Goal: Information Seeking & Learning: Check status

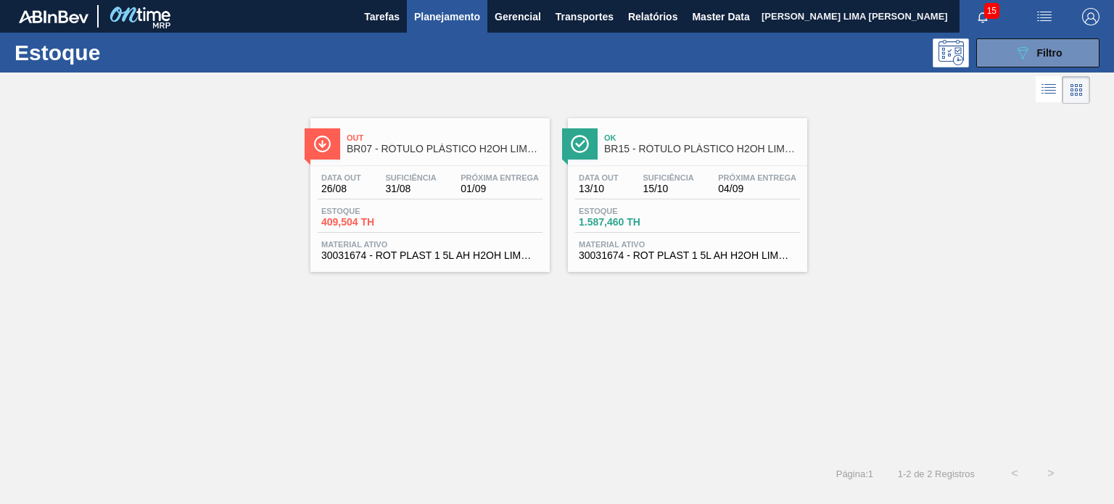
click at [1037, 57] on span "Filtro" at bounding box center [1049, 53] width 25 height 12
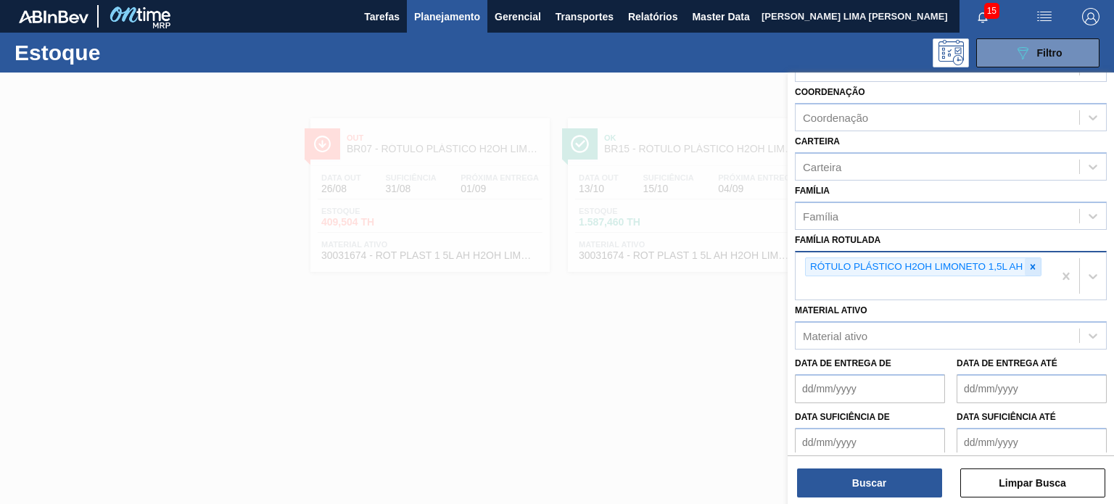
click at [1028, 262] on icon at bounding box center [1033, 267] width 10 height 10
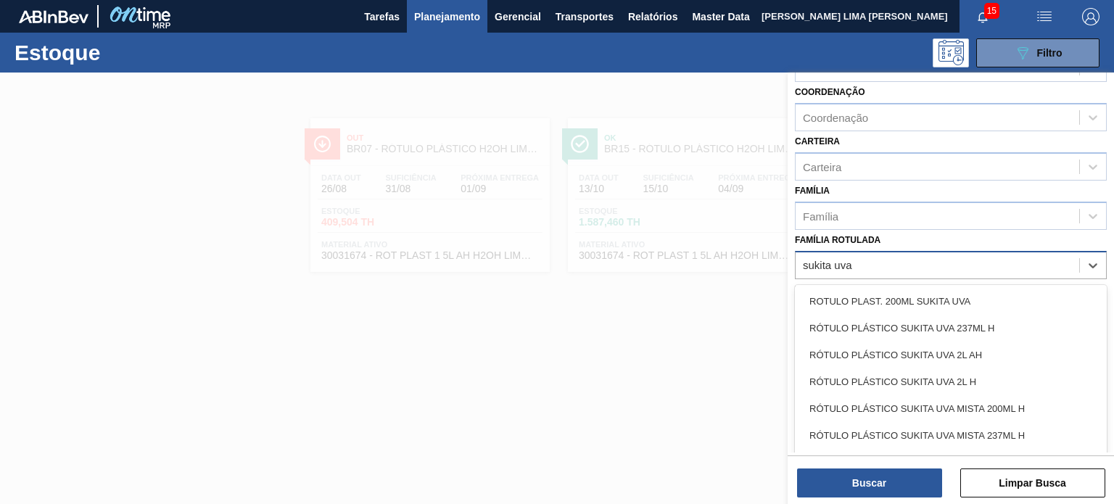
type Rotulada "sukita uva"
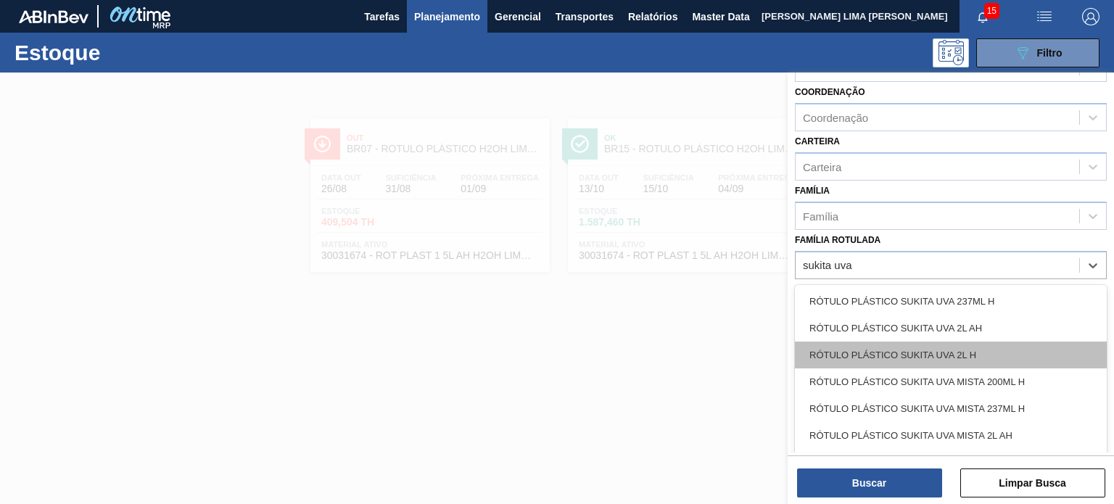
click at [957, 357] on div "RÓTULO PLÁSTICO SUKITA UVA 2L H" at bounding box center [951, 355] width 312 height 27
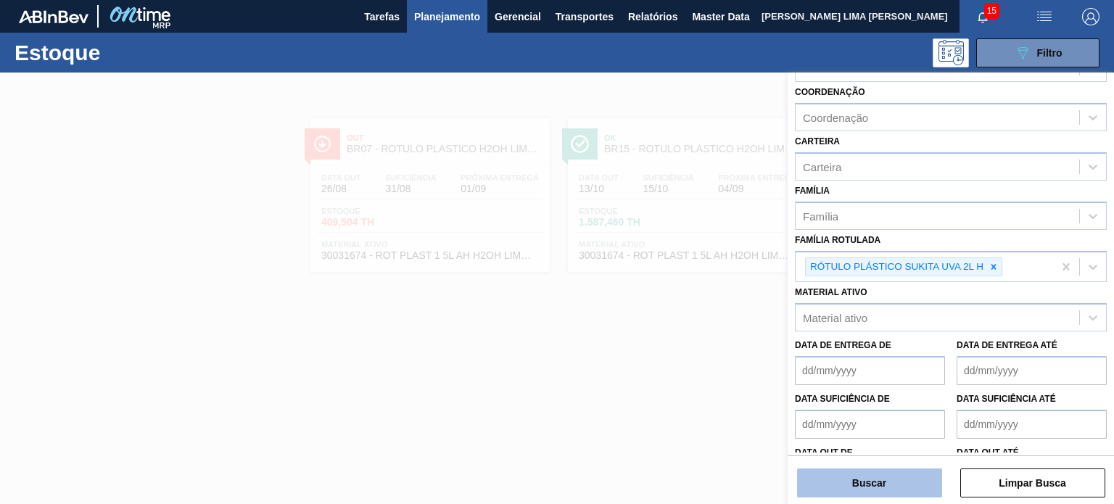
click at [894, 478] on button "Buscar" at bounding box center [869, 483] width 145 height 29
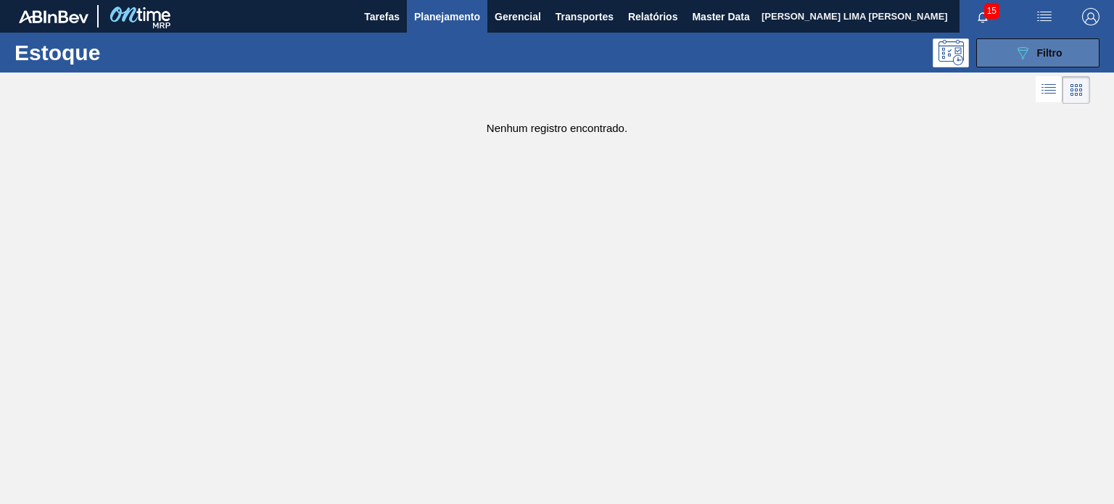
click at [1056, 53] on span "Filtro" at bounding box center [1049, 53] width 25 height 12
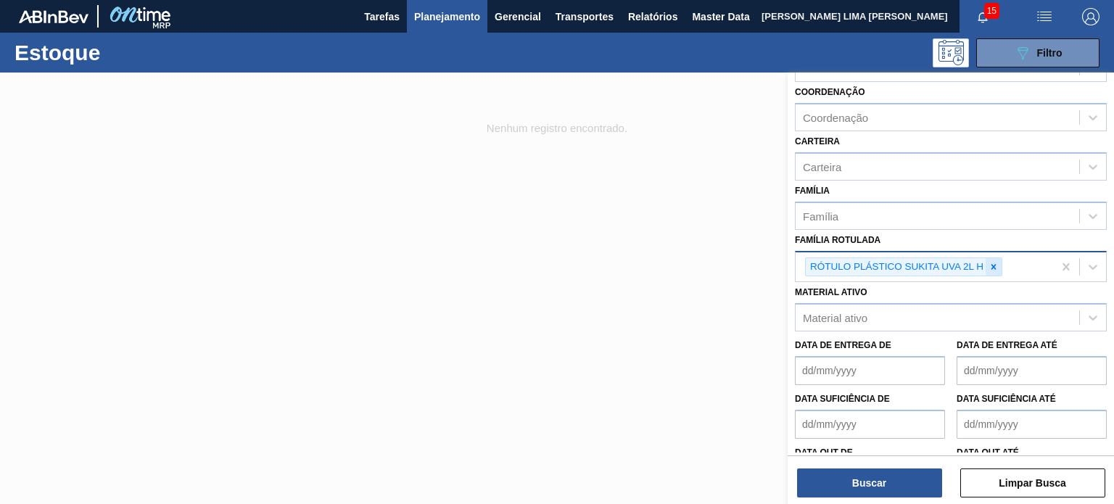
click at [990, 263] on icon at bounding box center [994, 267] width 10 height 10
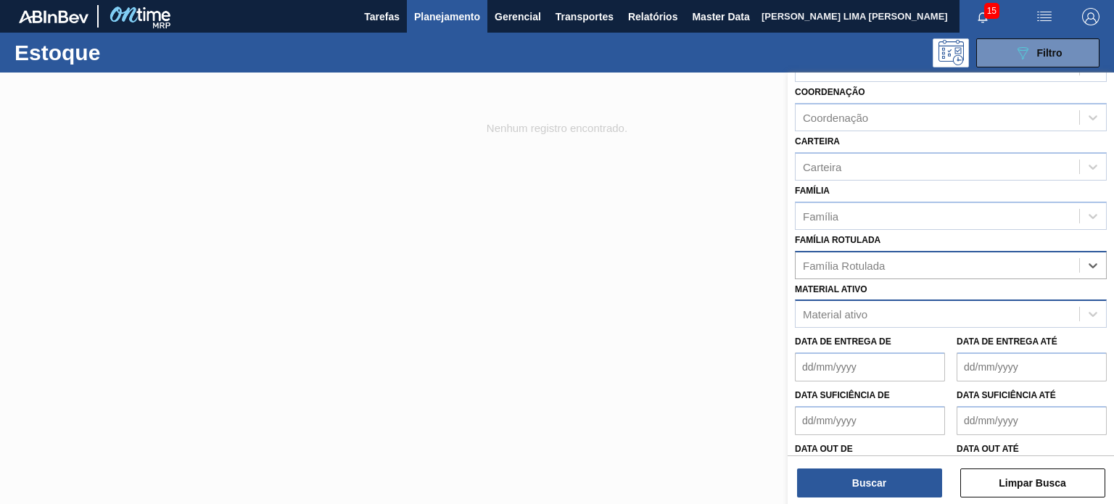
drag, startPoint x: 925, startPoint y: 309, endPoint x: 916, endPoint y: 313, distance: 9.4
click at [924, 309] on div "Material ativo" at bounding box center [938, 314] width 284 height 21
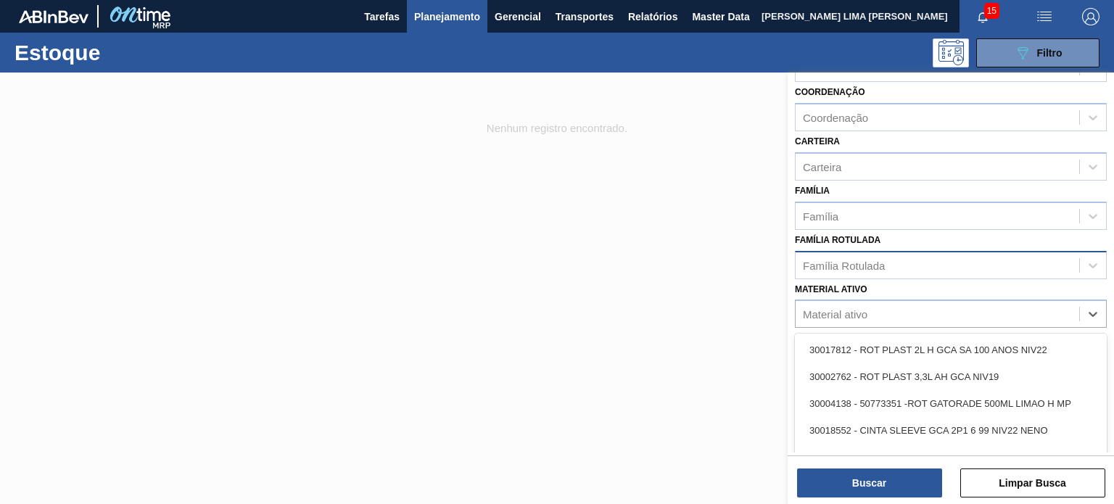
paste ativo "30030778"
type ativo "30030778"
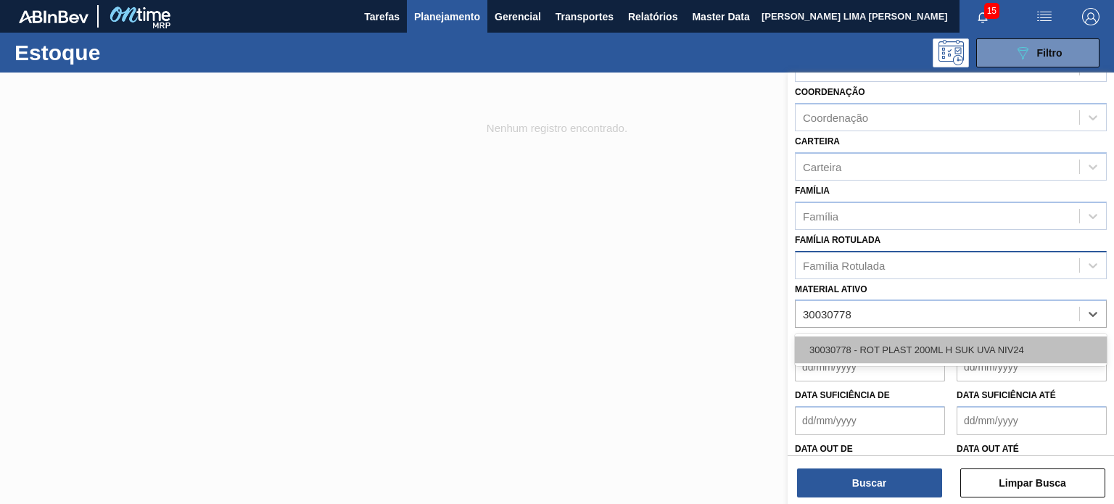
click at [866, 357] on div "30030778 - ROT PLAST 200ML H SUK UVA NIV24" at bounding box center [951, 350] width 312 height 27
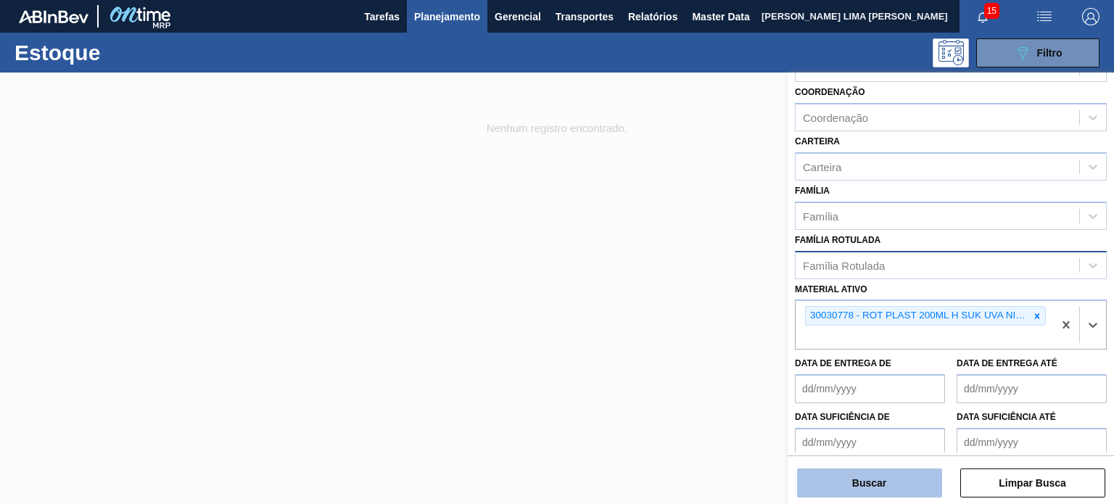
click at [876, 480] on button "Buscar" at bounding box center [869, 483] width 145 height 29
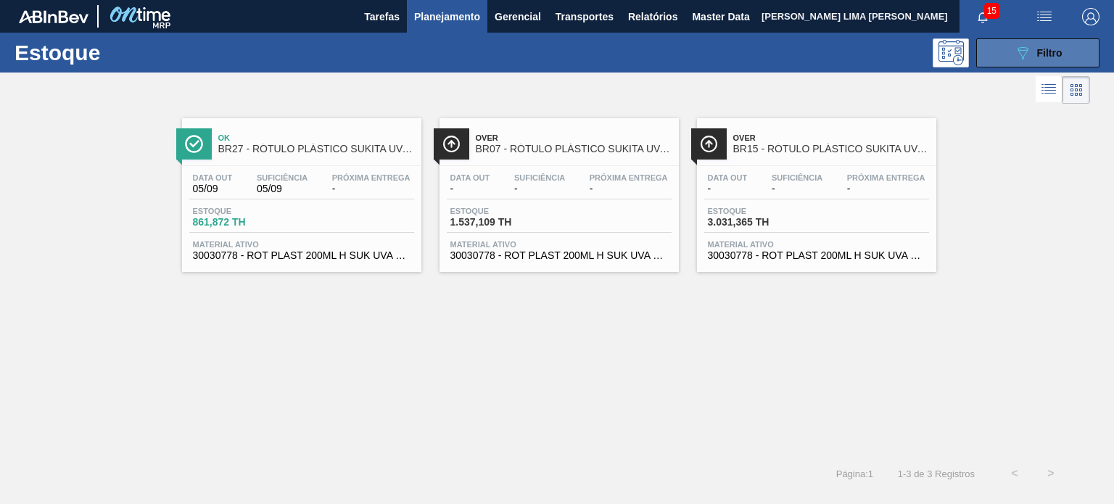
click at [1002, 60] on button "089F7B8B-B2A5-4AFE-B5C0-19BA573D28AC Filtro" at bounding box center [1037, 52] width 123 height 29
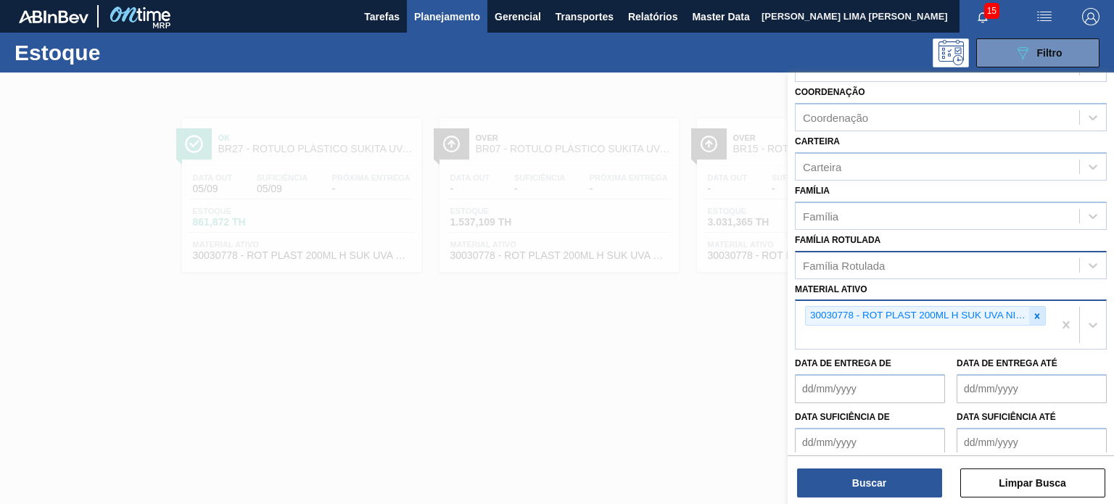
click at [1029, 318] on div at bounding box center [1037, 316] width 16 height 18
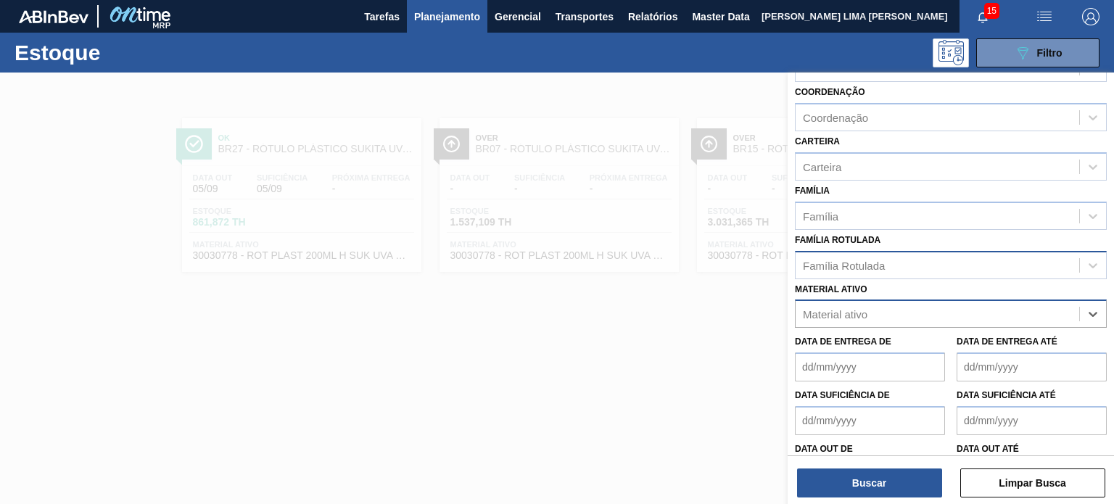
click at [906, 267] on div "Família Rotulada" at bounding box center [938, 265] width 284 height 21
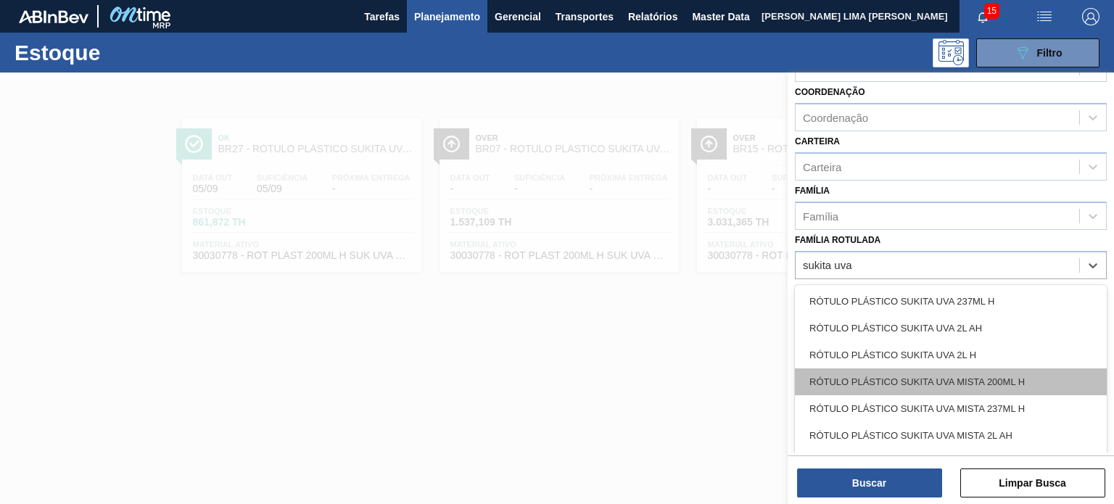
scroll to position [3, 0]
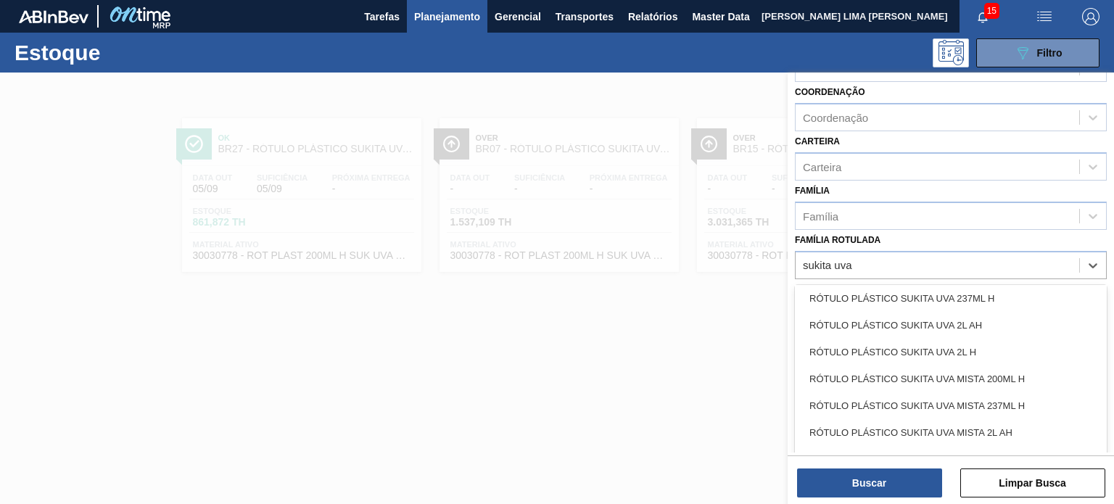
type Rotulada "sukita uva"
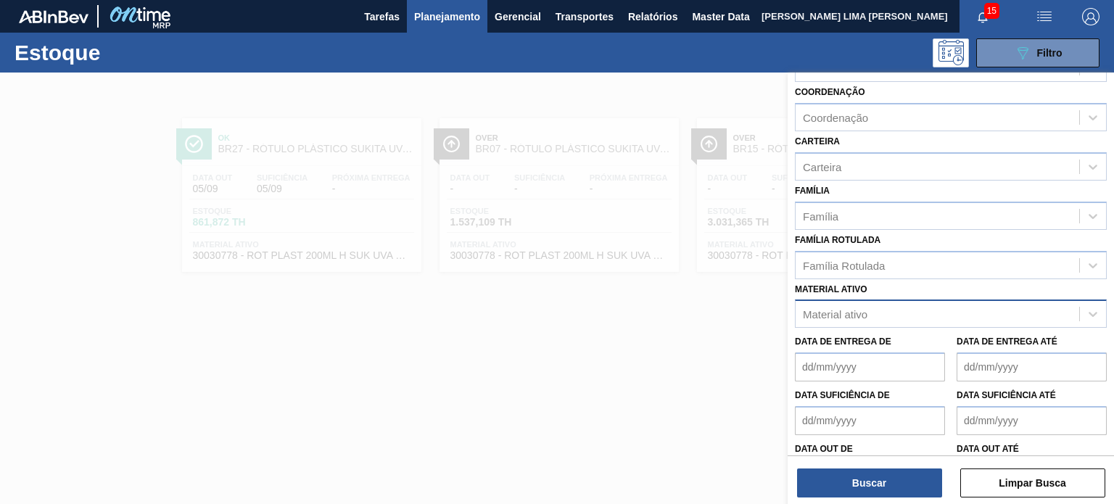
click at [601, 319] on div at bounding box center [557, 325] width 1114 height 504
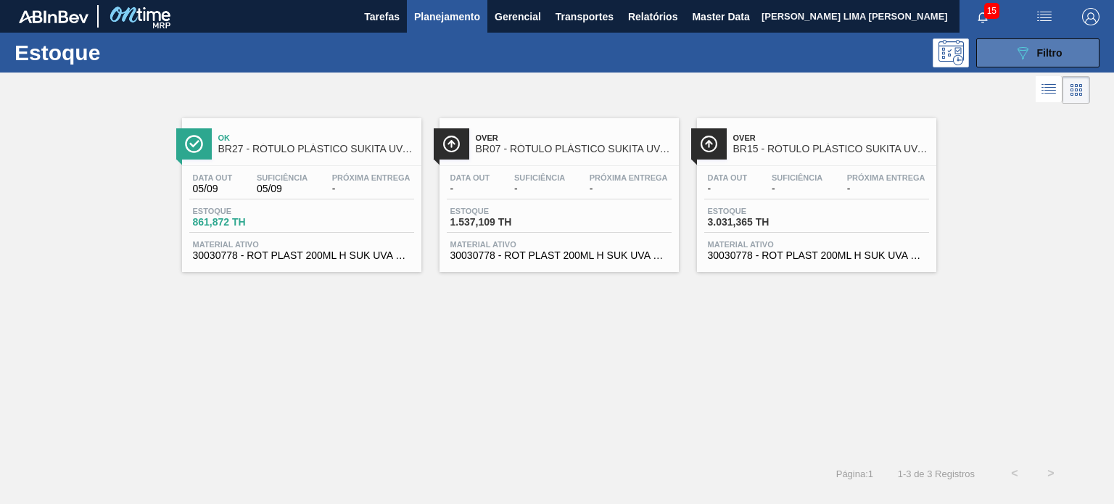
click at [1020, 44] on icon "089F7B8B-B2A5-4AFE-B5C0-19BA573D28AC" at bounding box center [1022, 52] width 17 height 17
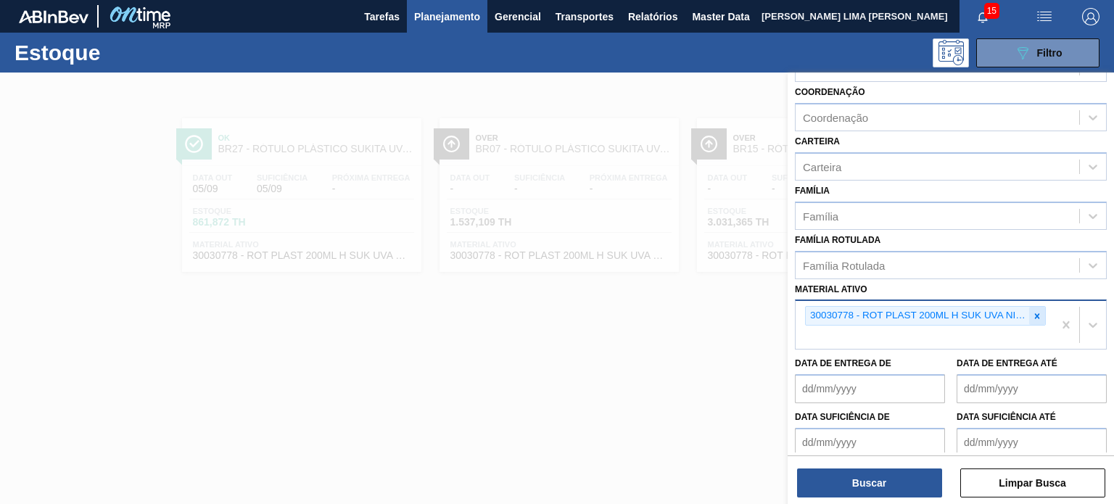
click at [1036, 311] on icon at bounding box center [1037, 316] width 10 height 10
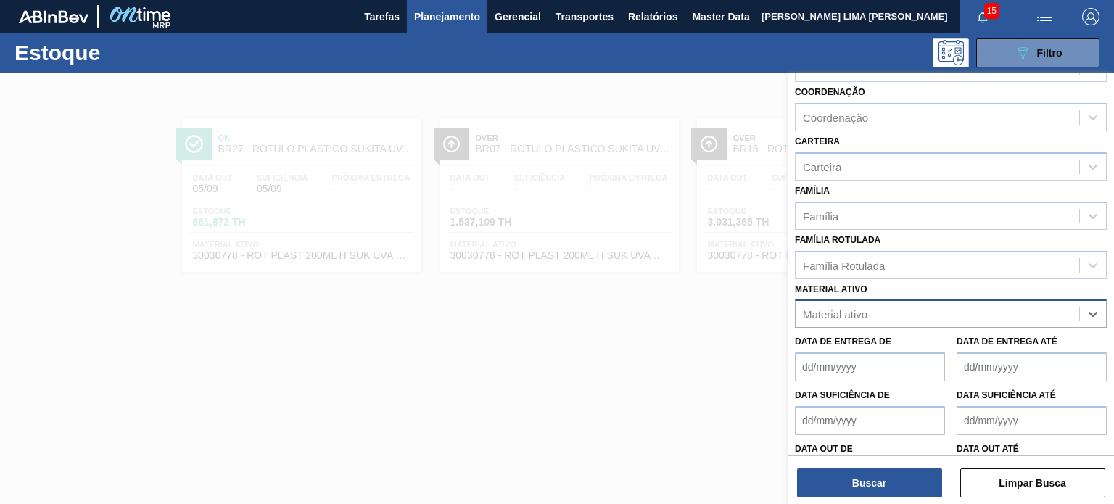
paste ativo "RÓTULO PLÁSTICO SUKITA 200ML H"
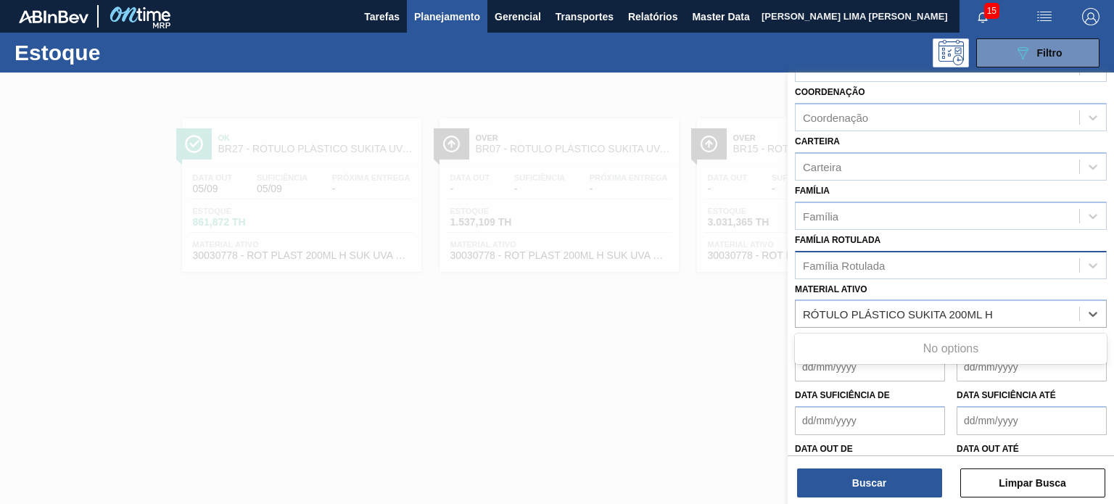
type ativo "RÓTULO PLÁSTICO SUKITA 200ML H"
click at [875, 273] on div "Família Rotulada" at bounding box center [951, 265] width 312 height 28
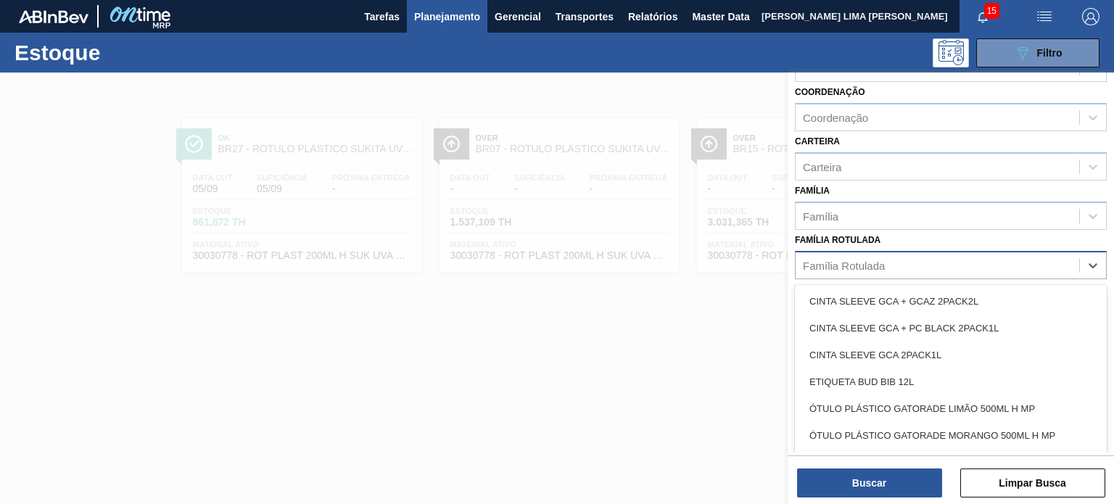
paste Rotulada "RÓTULO PLÁSTICO SUKITA 200ML H"
type Rotulada "RÓTULO PLÁSTICO SUKITA 200ML H"
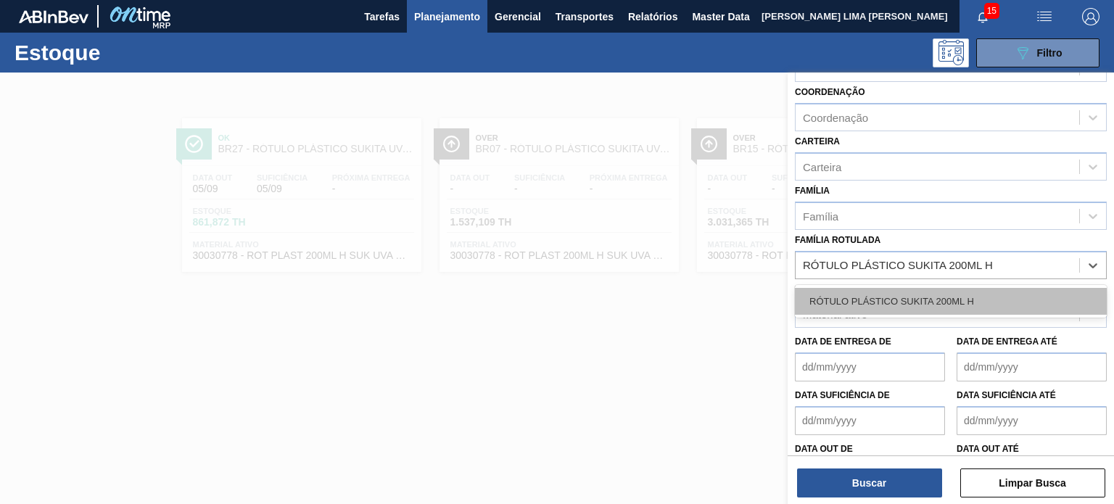
click at [878, 293] on div "RÓTULO PLÁSTICO SUKITA 200ML H" at bounding box center [951, 301] width 312 height 27
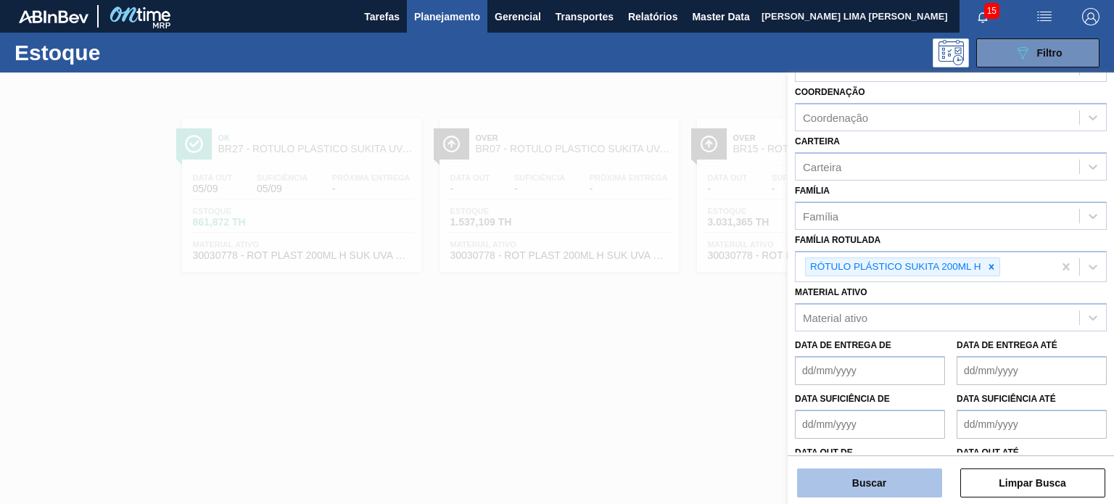
click at [878, 473] on button "Buscar" at bounding box center [869, 483] width 145 height 29
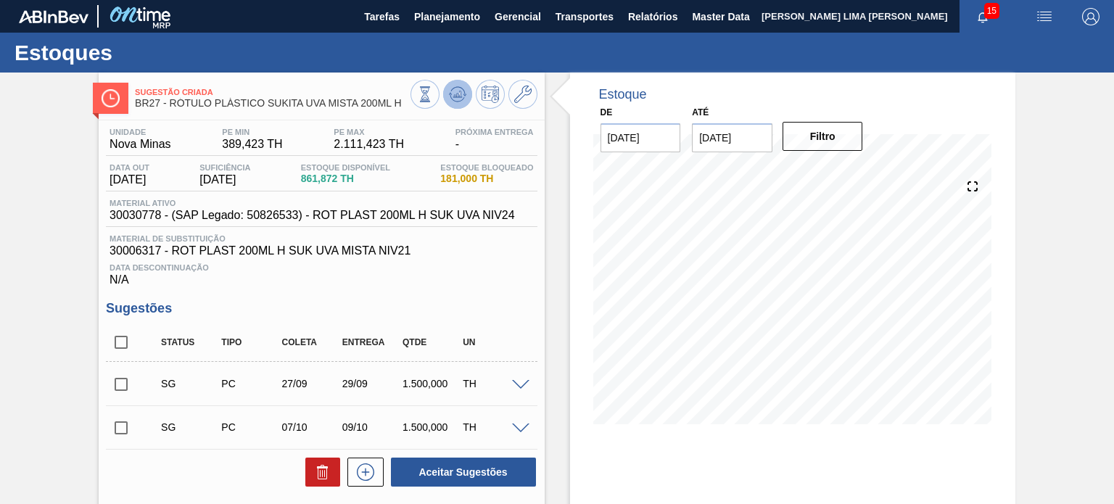
click at [463, 95] on icon at bounding box center [457, 94] width 17 height 17
click at [509, 275] on div "Data Descontinuação N/A" at bounding box center [321, 271] width 431 height 29
drag, startPoint x: 453, startPoint y: 180, endPoint x: 476, endPoint y: 181, distance: 23.3
click at [476, 181] on span "181,000 TH" at bounding box center [486, 178] width 93 height 11
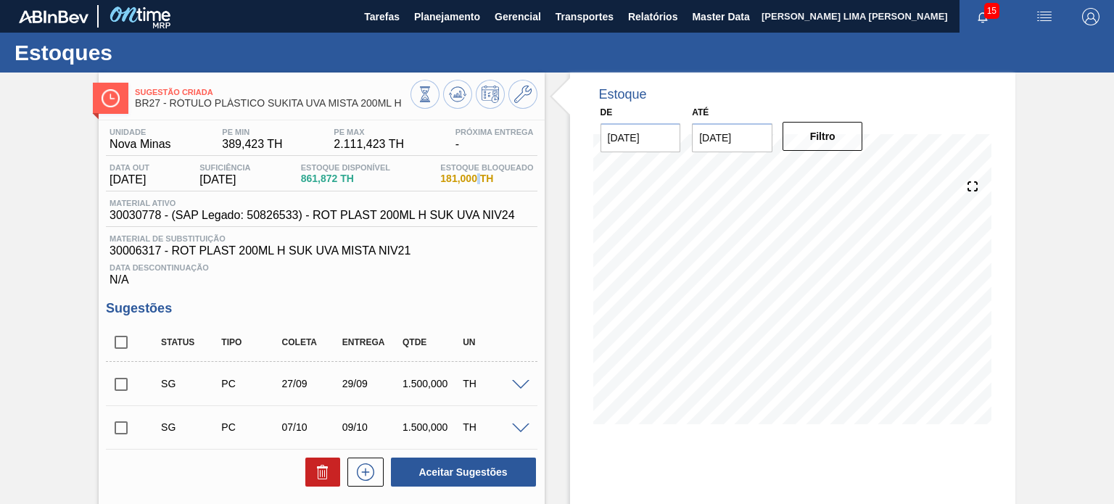
click at [476, 181] on span "181,000 TH" at bounding box center [486, 178] width 93 height 11
click at [429, 91] on icon at bounding box center [425, 94] width 16 height 16
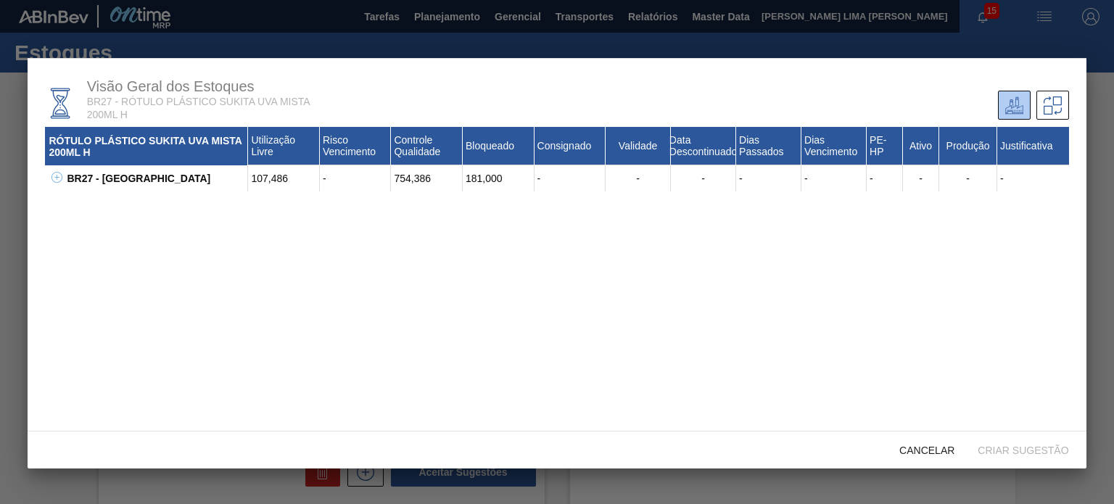
click at [475, 181] on div "181,000" at bounding box center [499, 178] width 72 height 26
click at [429, 181] on div "754,386" at bounding box center [427, 178] width 72 height 26
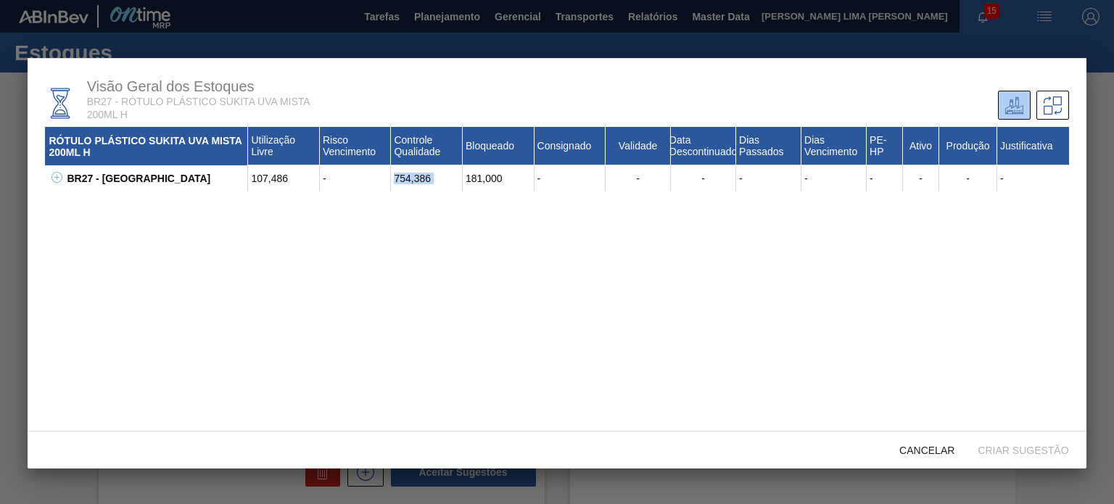
click at [429, 181] on div "754,386" at bounding box center [427, 178] width 72 height 26
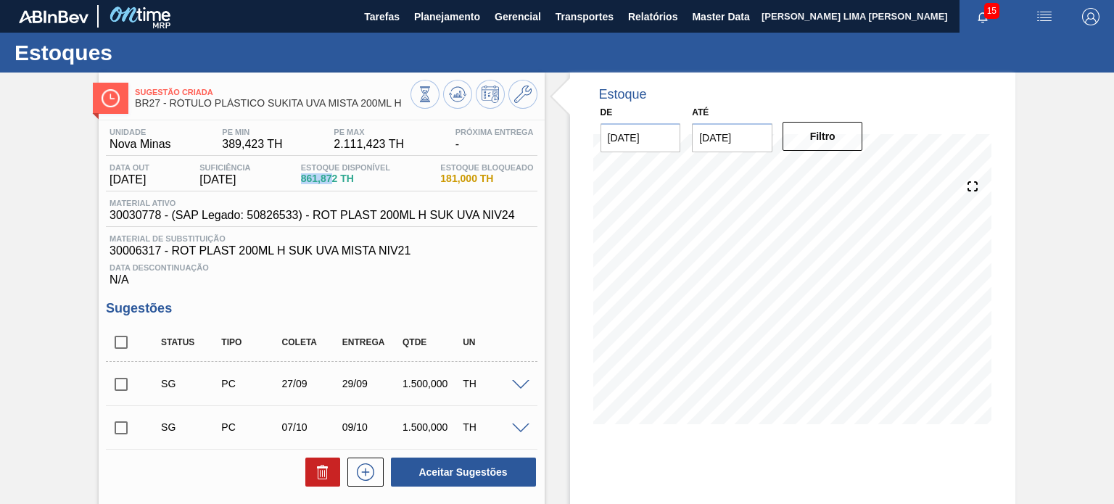
click at [345, 181] on div "Data out 05/09/2025 Suficiência 05/09/2025 Estoque Disponível 861,872 TH Estoqu…" at bounding box center [321, 177] width 431 height 28
click at [345, 181] on span "861,872 TH" at bounding box center [345, 178] width 89 height 11
drag, startPoint x: 444, startPoint y: 176, endPoint x: 496, endPoint y: 176, distance: 52.2
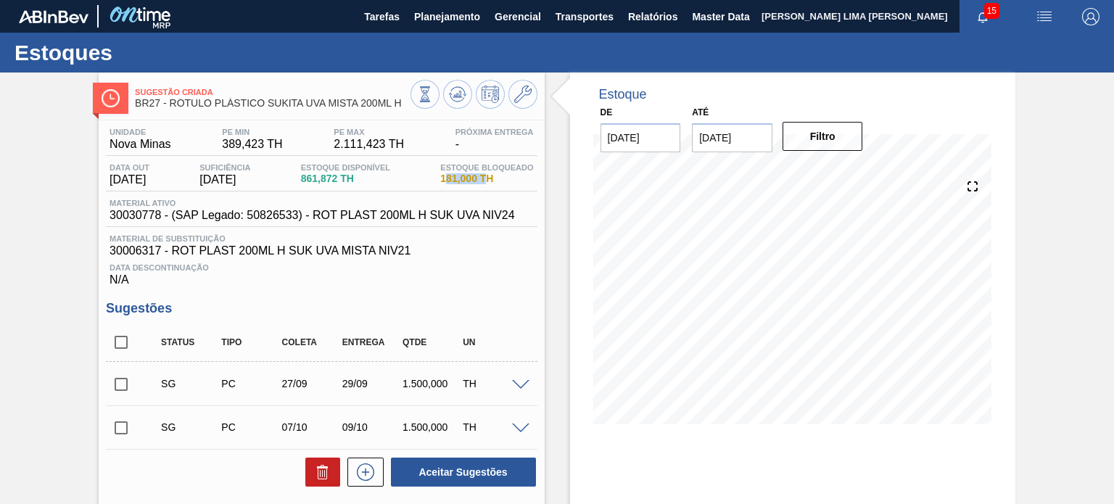
click at [495, 176] on span "181,000 TH" at bounding box center [486, 178] width 93 height 11
click at [417, 101] on icon at bounding box center [425, 94] width 16 height 16
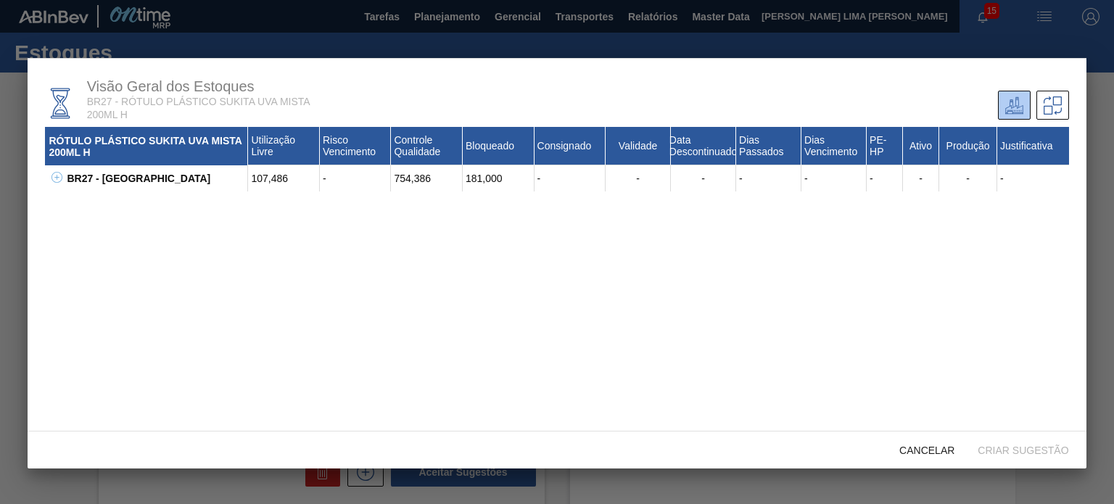
click at [54, 179] on icon at bounding box center [56, 177] width 11 height 11
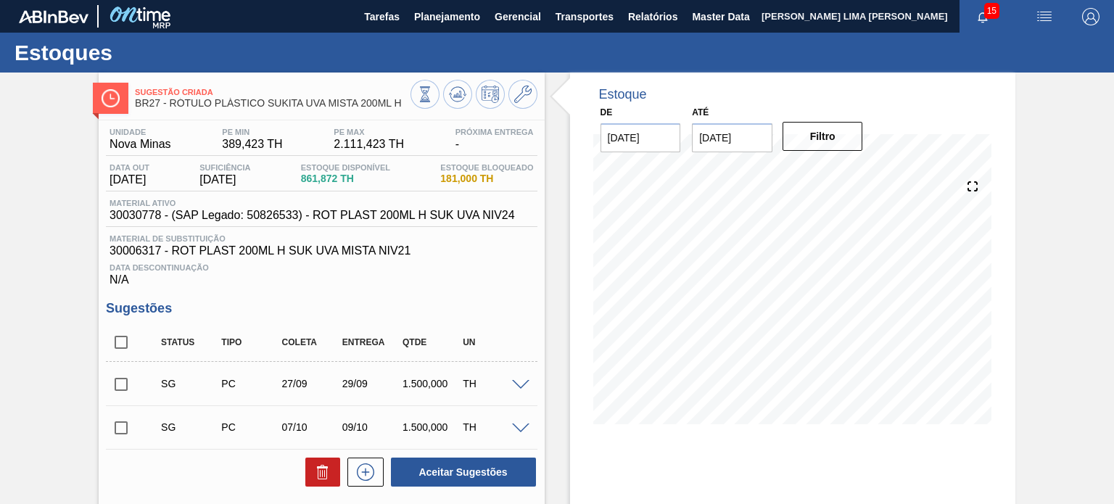
click at [532, 199] on div "Material ativo 30030778 - (SAP Legado: 50826533) - ROT PLAST 200ML H SUK UVA NI…" at bounding box center [321, 213] width 431 height 28
click at [424, 96] on icon at bounding box center [425, 94] width 16 height 16
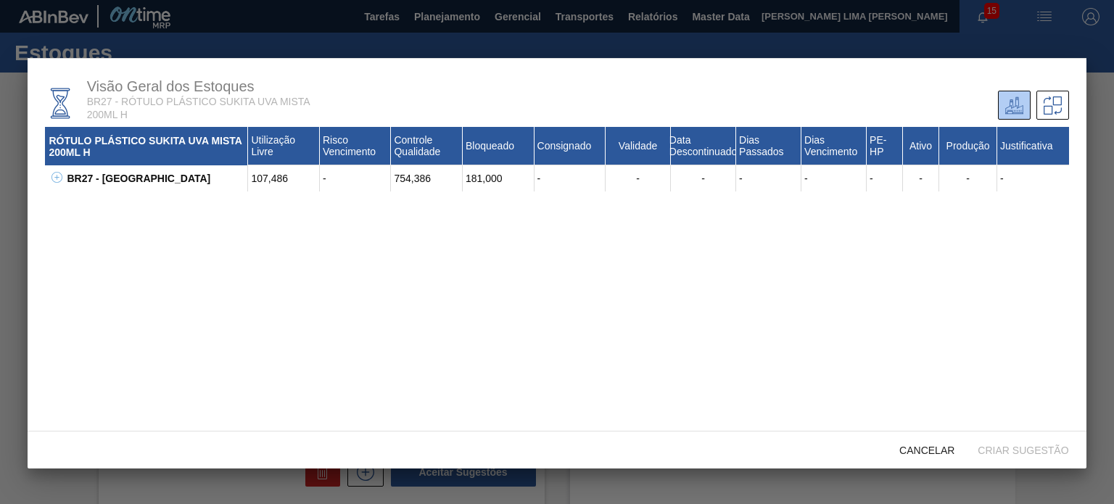
click at [60, 181] on icon at bounding box center [56, 177] width 11 height 11
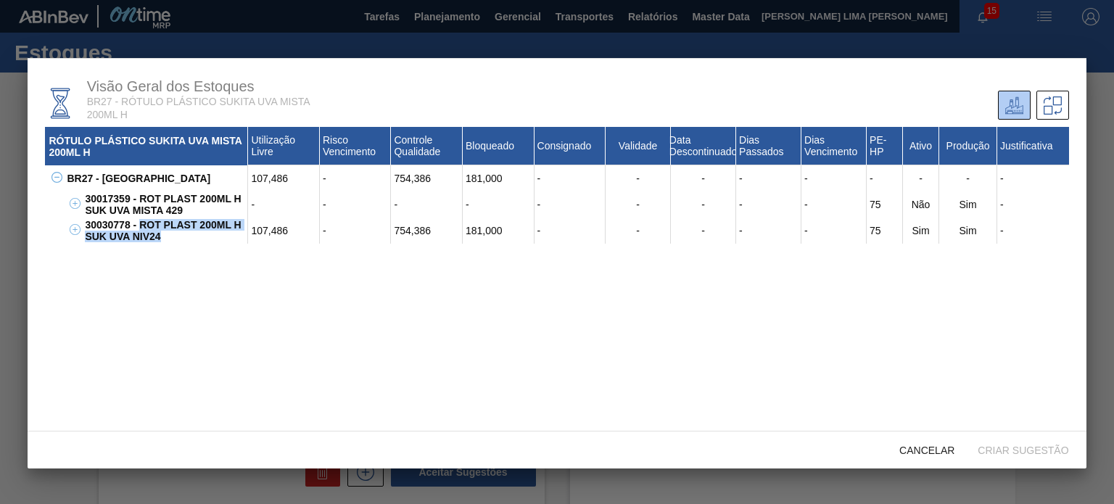
drag, startPoint x: 176, startPoint y: 237, endPoint x: 136, endPoint y: 224, distance: 42.0
click at [136, 225] on div "30030778 - ROT PLAST 200ML H SUK UVA NIV24" at bounding box center [164, 231] width 167 height 26
click at [133, 224] on div "30030778 - ROT PLAST 200ML H SUK UVA NIV24" at bounding box center [164, 231] width 167 height 26
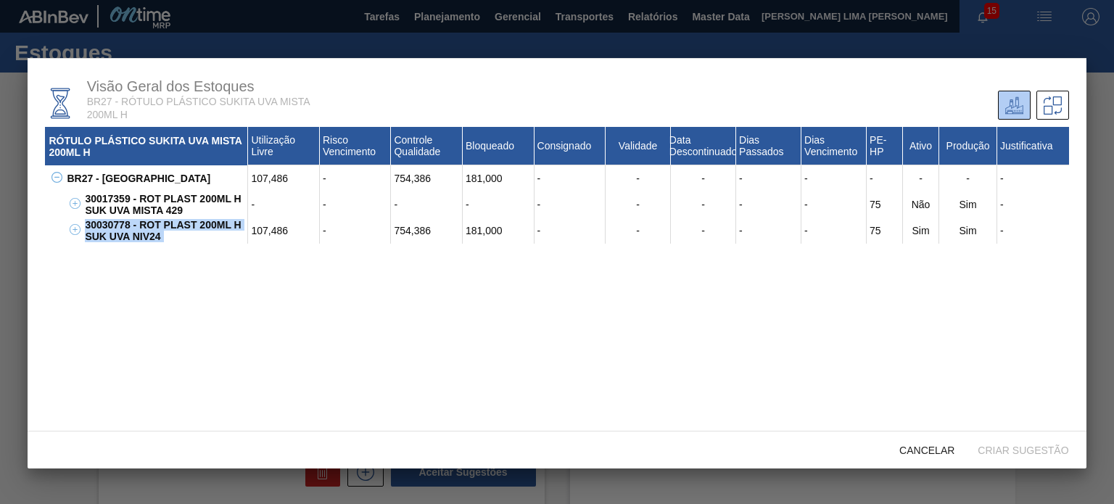
drag, startPoint x: 137, startPoint y: 226, endPoint x: 155, endPoint y: 226, distance: 18.1
click at [138, 226] on div "30030778 - ROT PLAST 200ML H SUK UVA NIV24" at bounding box center [164, 231] width 167 height 26
drag, startPoint x: 502, startPoint y: 230, endPoint x: 460, endPoint y: 231, distance: 42.1
click at [459, 231] on div "107,486 - 754,386 181,000 - - - - - 75 Sim Sim -" at bounding box center [658, 231] width 820 height 26
click at [472, 231] on div "181,000" at bounding box center [499, 231] width 72 height 26
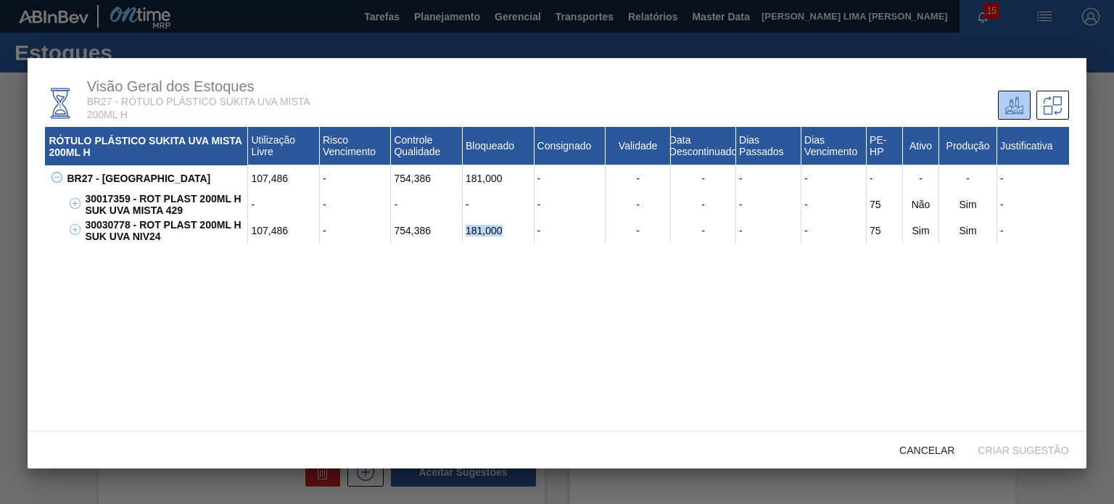
click at [472, 231] on div "181,000" at bounding box center [499, 231] width 72 height 26
drag, startPoint x: 928, startPoint y: 449, endPoint x: 920, endPoint y: 442, distance: 10.3
click at [925, 447] on span "Cancelar" at bounding box center [927, 451] width 78 height 12
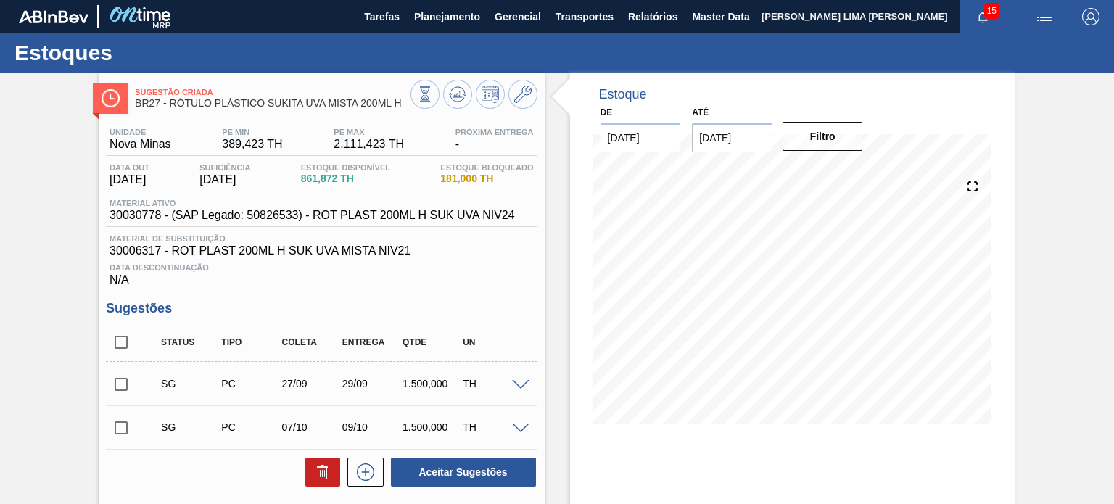
click at [140, 211] on span "30030778 - (SAP Legado: 50826533) - ROT PLAST 200ML H SUK UVA NIV24" at bounding box center [312, 215] width 405 height 13
copy span "30030778"
click at [405, 99] on span "BR27 - RÓTULO PLÁSTICO SUKITA UVA MISTA 200ML H" at bounding box center [272, 103] width 275 height 11
click at [417, 96] on icon at bounding box center [425, 94] width 16 height 16
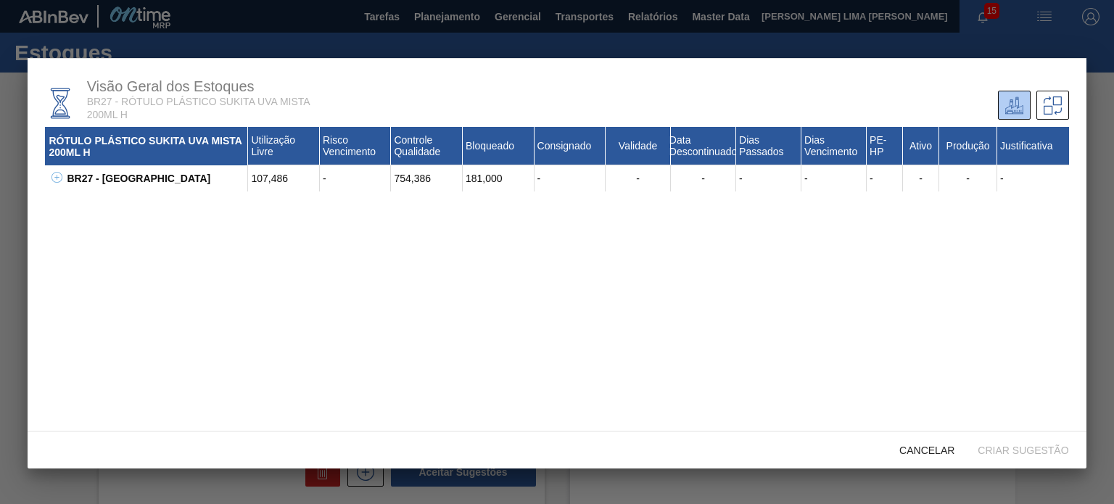
click at [59, 178] on div "BR27 - Nova Minas 107,486 - 754,386 181,000 - - - - - - - - - 30017359 - ROT PL…" at bounding box center [556, 178] width 1023 height 26
click at [55, 178] on icon at bounding box center [56, 177] width 5 height 1
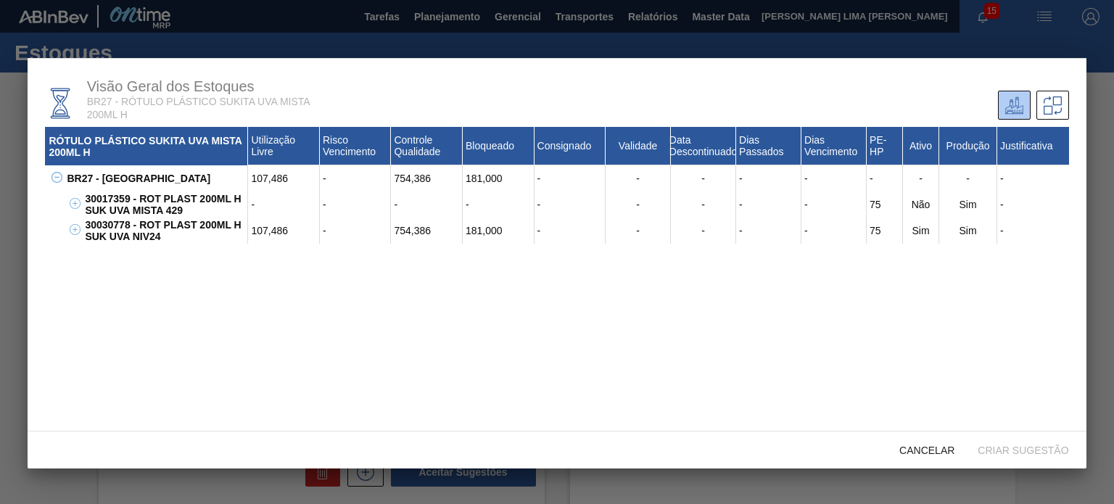
click at [116, 223] on div "30030778 - ROT PLAST 200ML H SUK UVA NIV24" at bounding box center [164, 231] width 167 height 26
copy div "30030778"
click at [912, 442] on div "Cancelar" at bounding box center [927, 450] width 78 height 27
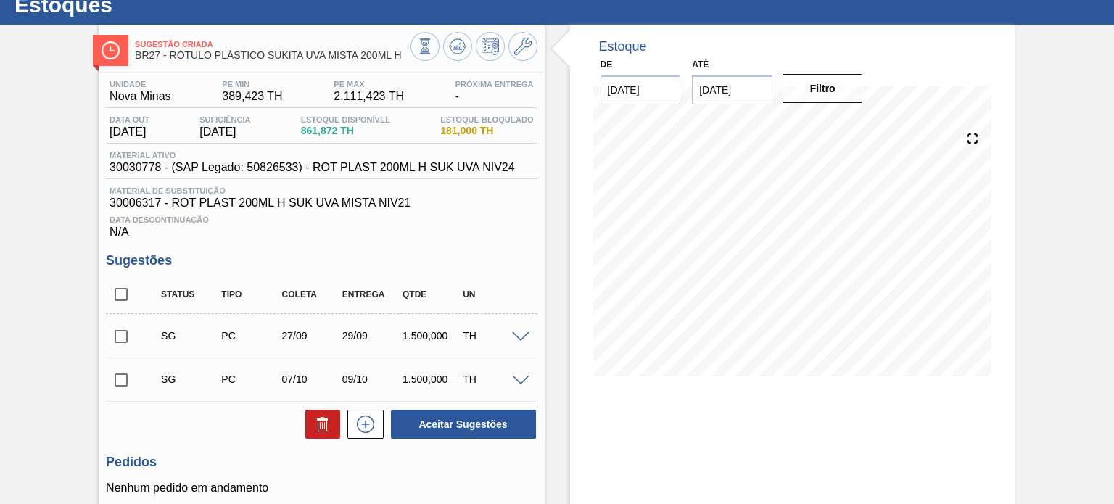
scroll to position [24, 0]
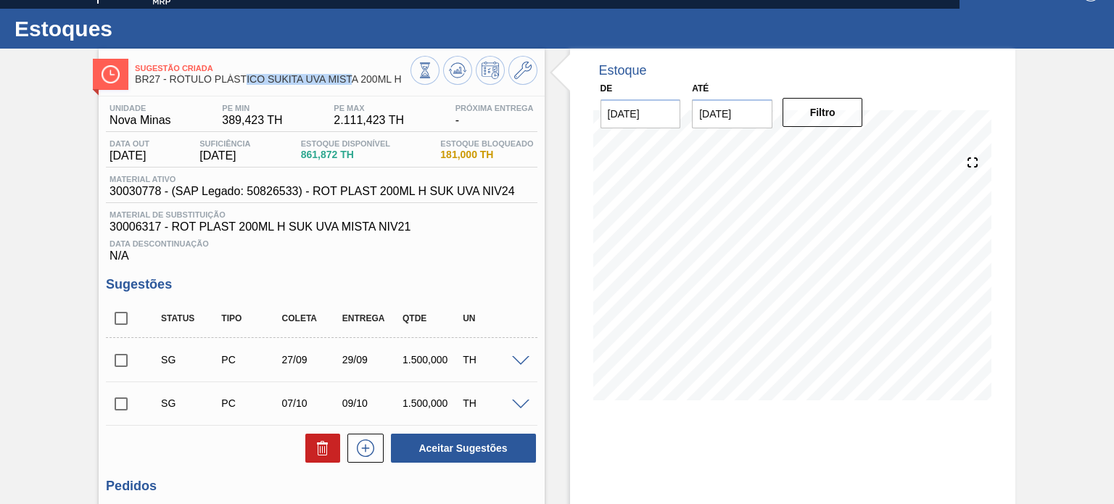
drag, startPoint x: 350, startPoint y: 86, endPoint x: 235, endPoint y: 86, distance: 115.3
click at [235, 86] on div "Sugestão Criada BR27 - RÓTULO PLÁSTICO SUKITA UVA MISTA 200ML H" at bounding box center [272, 74] width 275 height 33
click at [371, 67] on span "Sugestão Criada" at bounding box center [272, 68] width 275 height 9
drag, startPoint x: 170, startPoint y: 78, endPoint x: 403, endPoint y: 74, distance: 233.6
click at [403, 74] on span "BR27 - RÓTULO PLÁSTICO SUKITA UVA MISTA 200ML H" at bounding box center [272, 79] width 275 height 11
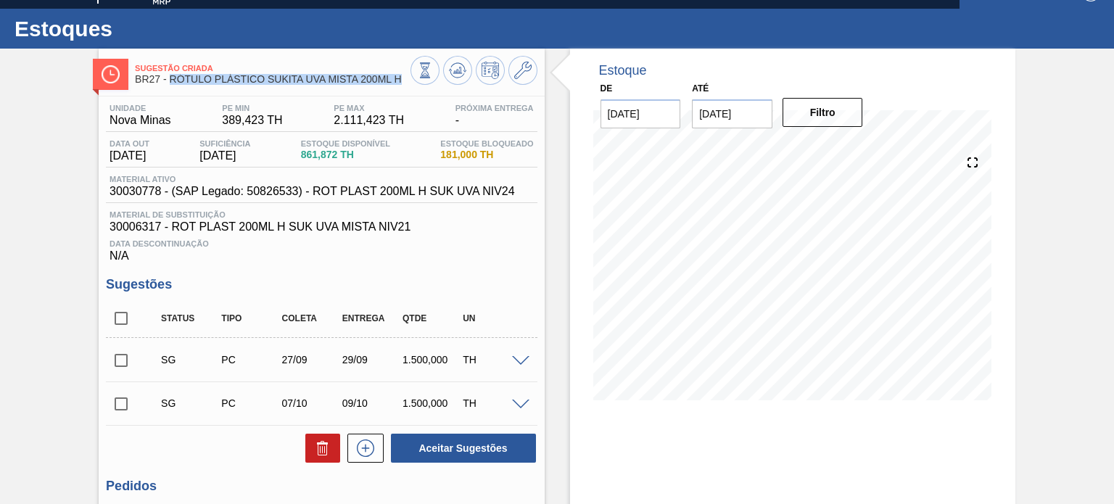
copy span "RÓTULO PLÁSTICO SUKITA UVA MISTA 200ML H"
click at [453, 72] on icon at bounding box center [457, 70] width 17 height 17
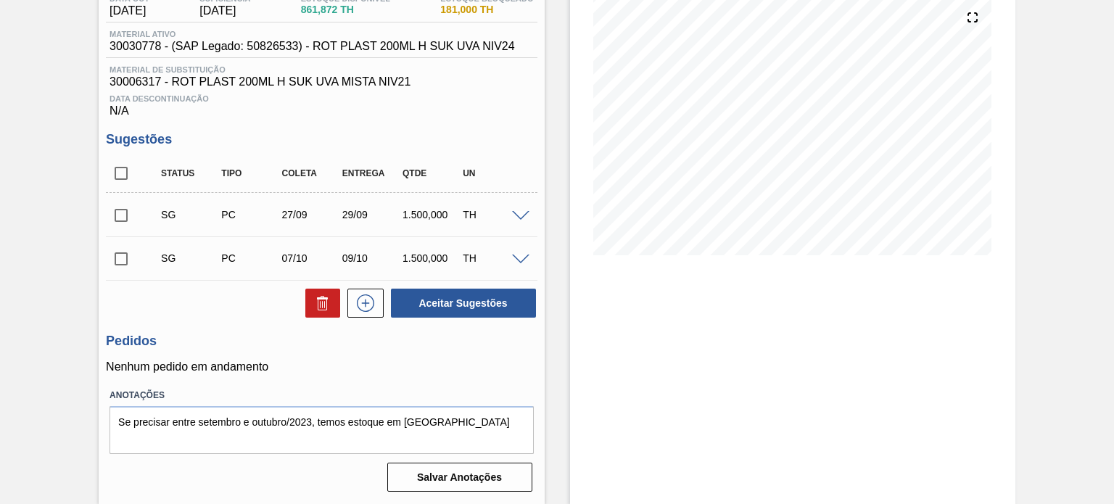
scroll to position [96, 0]
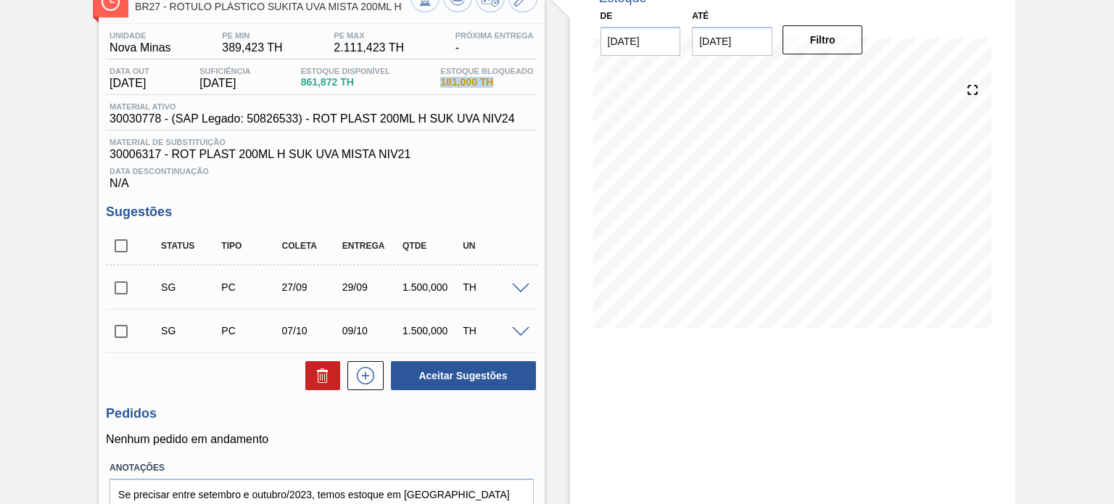
drag, startPoint x: 438, startPoint y: 77, endPoint x: 497, endPoint y: 85, distance: 59.3
click at [497, 85] on div "Estoque Bloqueado 181,000 TH" at bounding box center [487, 78] width 100 height 23
click at [479, 86] on span "181,000 TH" at bounding box center [486, 82] width 93 height 11
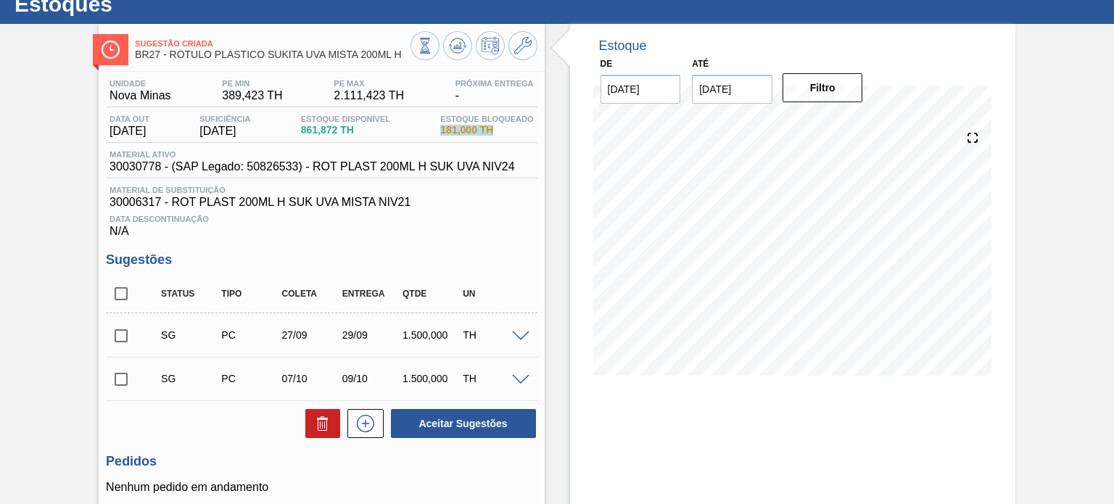
scroll to position [24, 0]
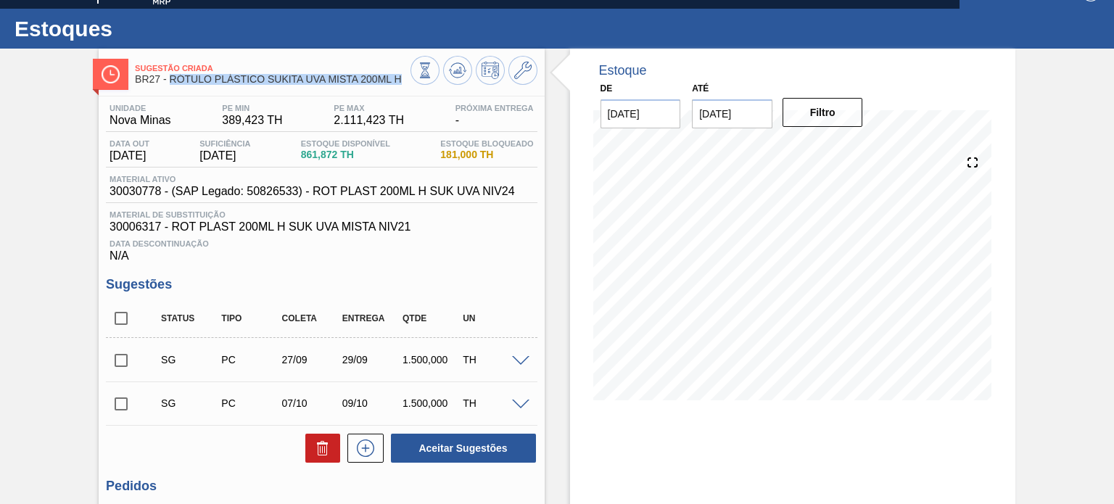
drag, startPoint x: 403, startPoint y: 81, endPoint x: 169, endPoint y: 80, distance: 234.3
click at [169, 80] on span "BR27 - RÓTULO PLÁSTICO SUKITA UVA MISTA 200ML H" at bounding box center [272, 79] width 275 height 11
copy span "RÓTULO PLÁSTICO SUKITA UVA MISTA 200ML H"
click at [133, 196] on span "30030778 - (SAP Legado: 50826533) - ROT PLAST 200ML H SUK UVA NIV24" at bounding box center [312, 191] width 405 height 13
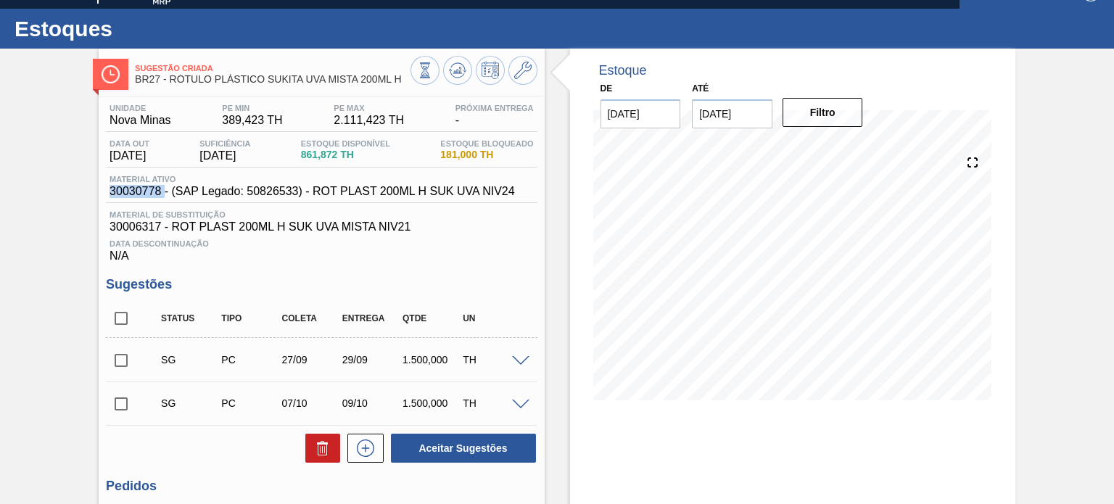
copy span "30030778"
click at [429, 64] on icon at bounding box center [425, 70] width 16 height 16
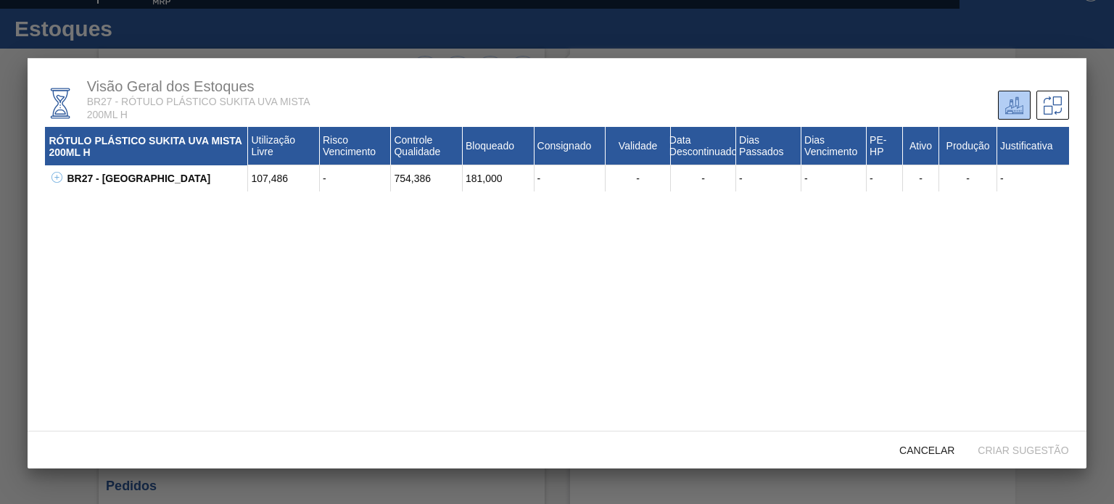
click at [55, 176] on icon at bounding box center [56, 177] width 11 height 11
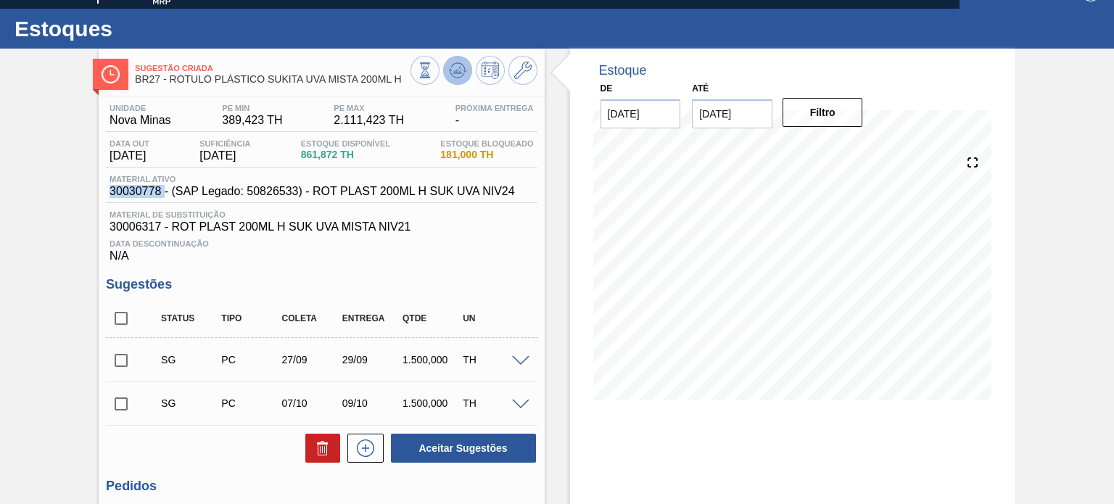
click at [457, 78] on icon at bounding box center [457, 70] width 17 height 17
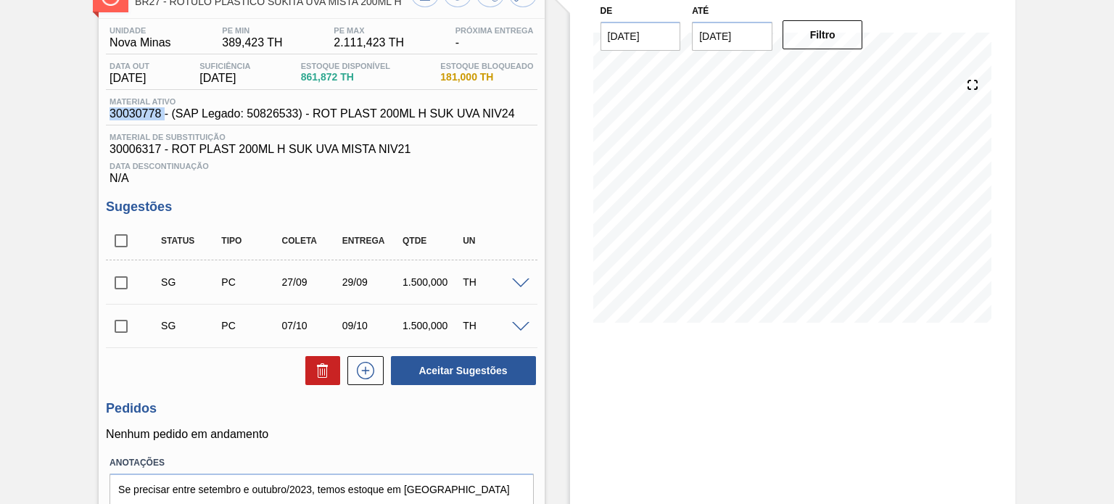
scroll to position [0, 0]
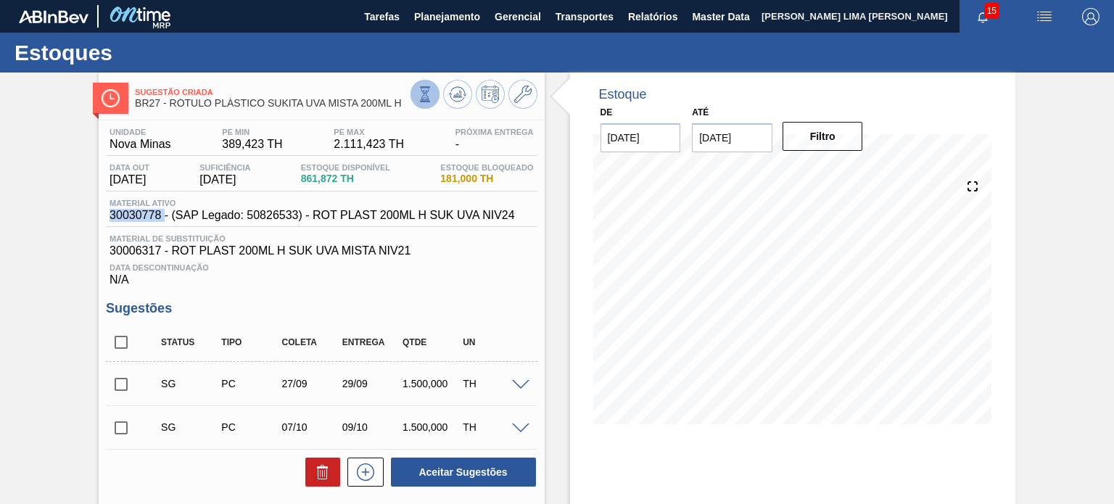
click at [417, 91] on icon at bounding box center [425, 94] width 16 height 16
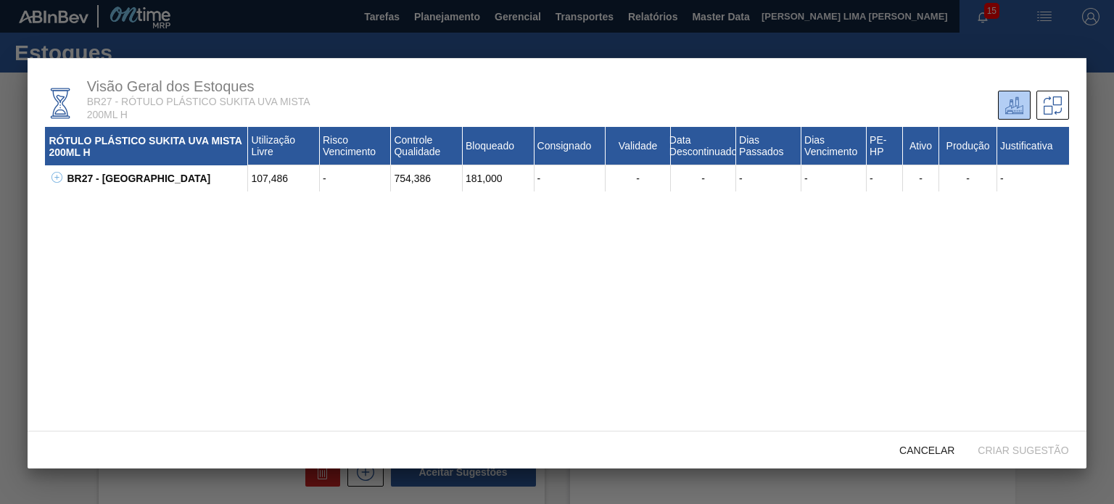
click at [55, 173] on icon at bounding box center [56, 177] width 11 height 11
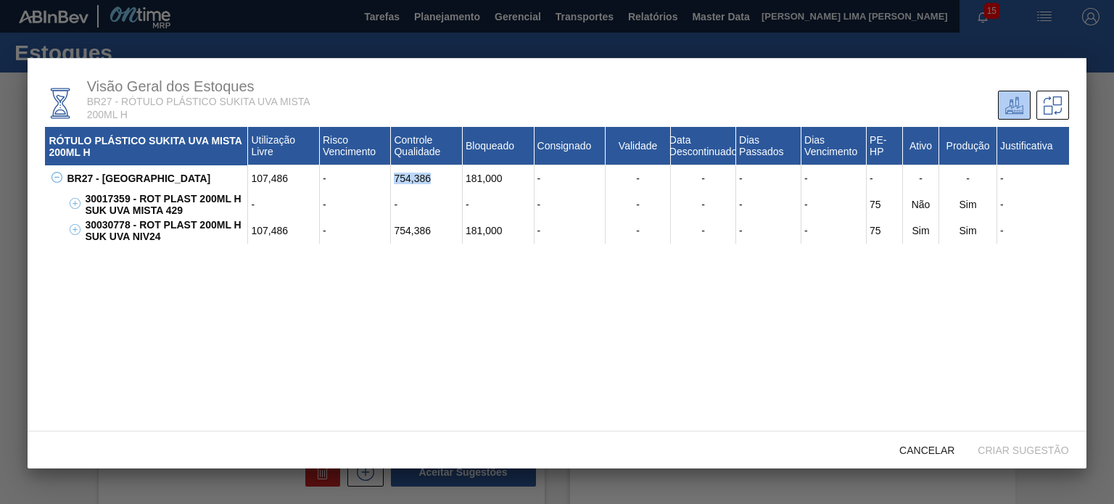
drag, startPoint x: 436, startPoint y: 176, endPoint x: 414, endPoint y: 192, distance: 27.4
click at [387, 173] on div "107,486 - 754,386 181,000 - - - - - - - - -" at bounding box center [658, 178] width 820 height 26
drag, startPoint x: 424, startPoint y: 226, endPoint x: 380, endPoint y: 221, distance: 43.7
click at [384, 226] on div "107,486 - 754,386 181,000 - - - - - 75 Sim Sim -" at bounding box center [658, 231] width 820 height 26
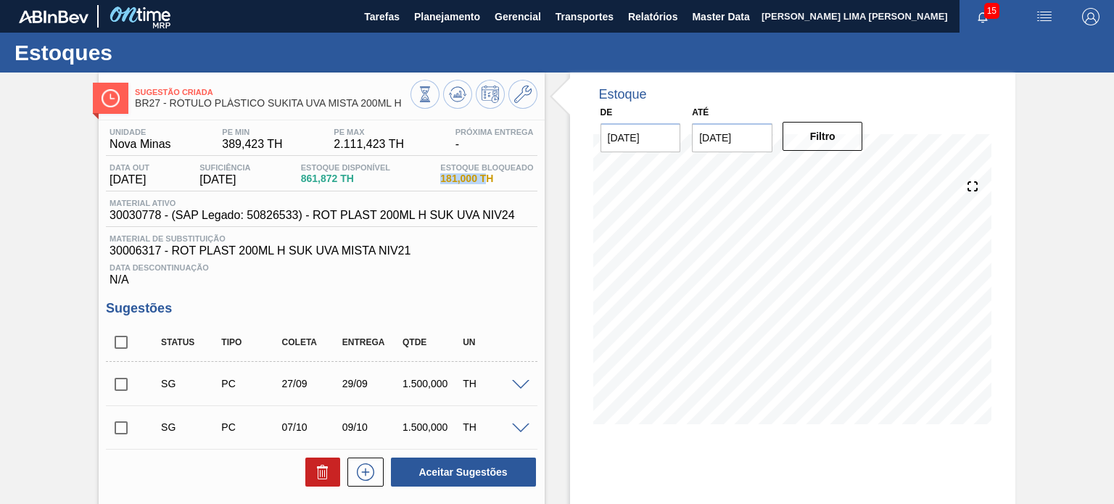
drag, startPoint x: 437, startPoint y: 182, endPoint x: 487, endPoint y: 183, distance: 50.1
click at [487, 183] on div "Estoque Bloqueado 181,000 TH" at bounding box center [487, 174] width 100 height 23
click at [473, 181] on span "181,000 TH" at bounding box center [486, 178] width 93 height 11
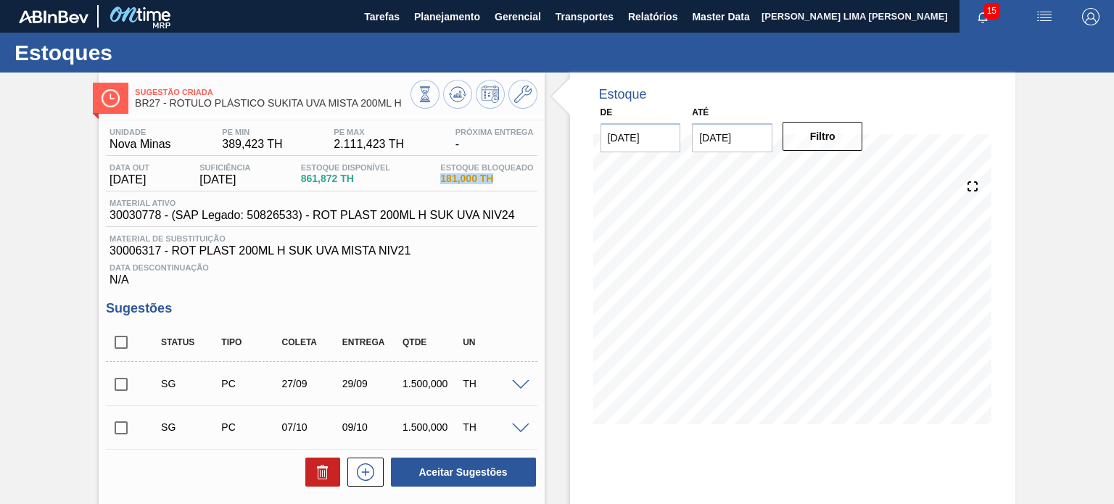
click at [468, 179] on span "181,000 TH" at bounding box center [486, 178] width 93 height 11
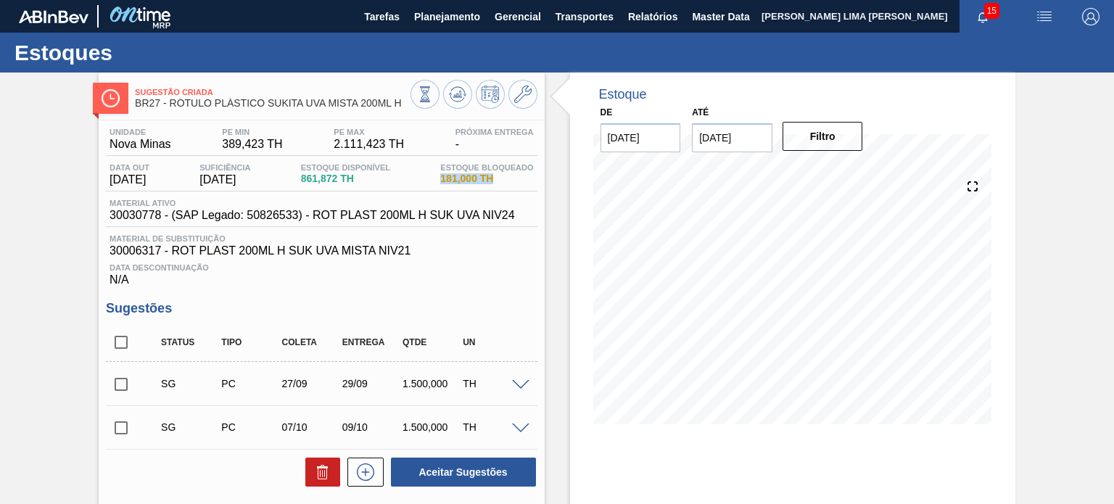
click at [468, 179] on span "181,000 TH" at bounding box center [486, 178] width 93 height 11
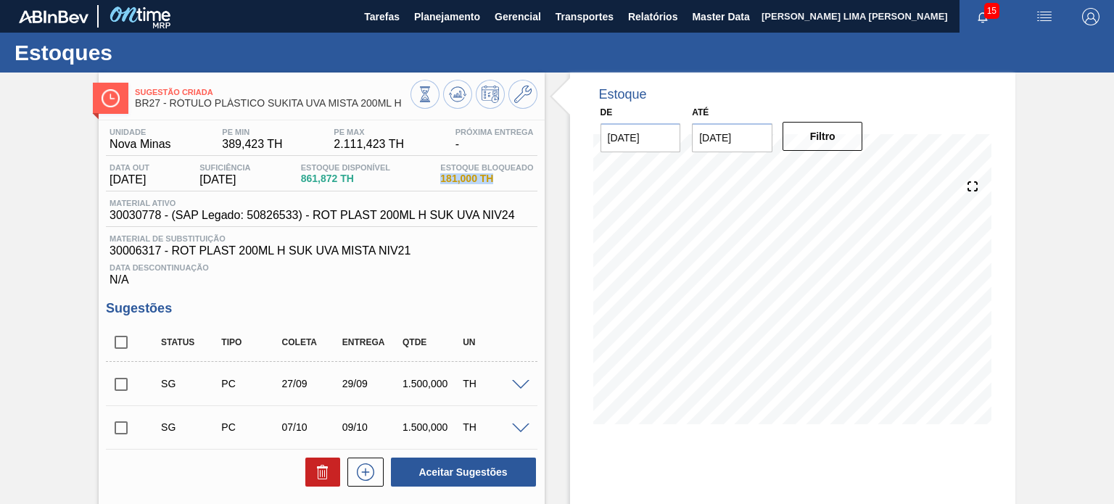
click at [468, 179] on span "181,000 TH" at bounding box center [486, 178] width 93 height 11
click at [342, 179] on span "861,872 TH" at bounding box center [345, 178] width 89 height 11
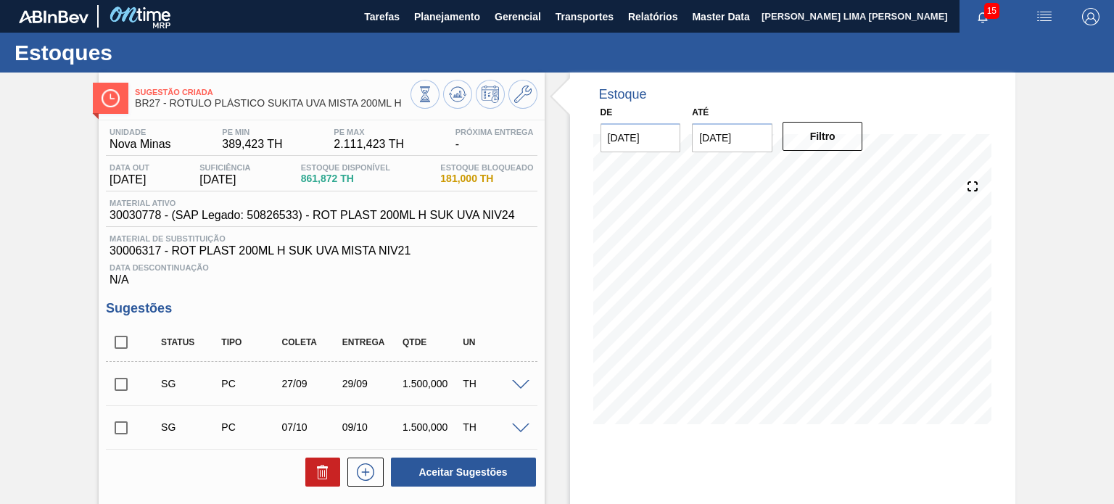
click at [377, 108] on span "BR27 - RÓTULO PLÁSTICO SUKITA UVA MISTA 200ML H" at bounding box center [272, 103] width 275 height 11
click at [325, 176] on span "861,872 TH" at bounding box center [345, 178] width 89 height 11
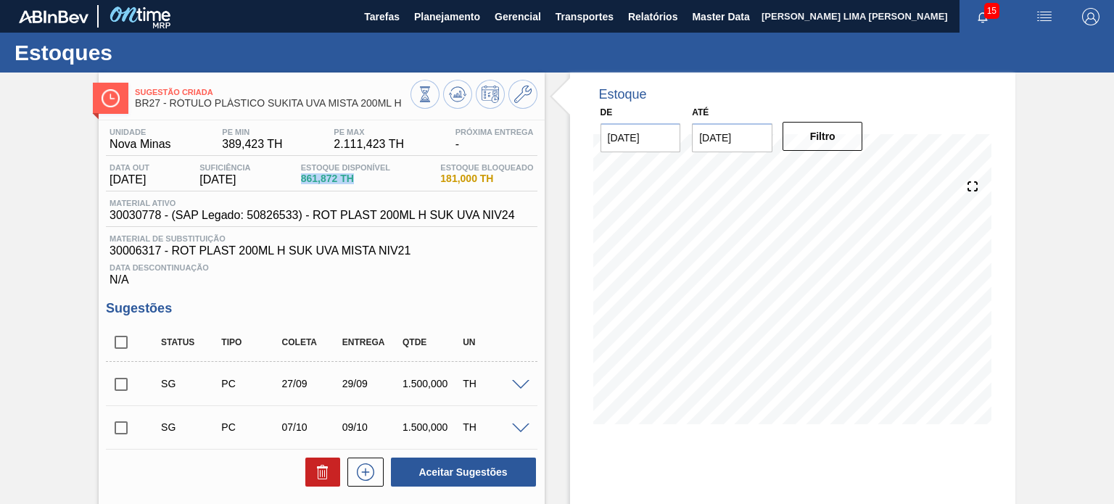
click at [325, 176] on span "861,872 TH" at bounding box center [345, 178] width 89 height 11
click at [727, 458] on div "Estoque De 26/08/2025 Até 03/01/2026 Filtro 26/10 Projeção de Estoque 1,311.884…" at bounding box center [792, 373] width 445 height 601
drag, startPoint x: 396, startPoint y: 104, endPoint x: 192, endPoint y: 99, distance: 203.9
click at [193, 99] on span "BR27 - RÓTULO PLÁSTICO SUKITA UVA MISTA 200ML H" at bounding box center [272, 103] width 275 height 11
click at [180, 101] on span "BR27 - RÓTULO PLÁSTICO SUKITA UVA MISTA 200ML H" at bounding box center [272, 103] width 275 height 11
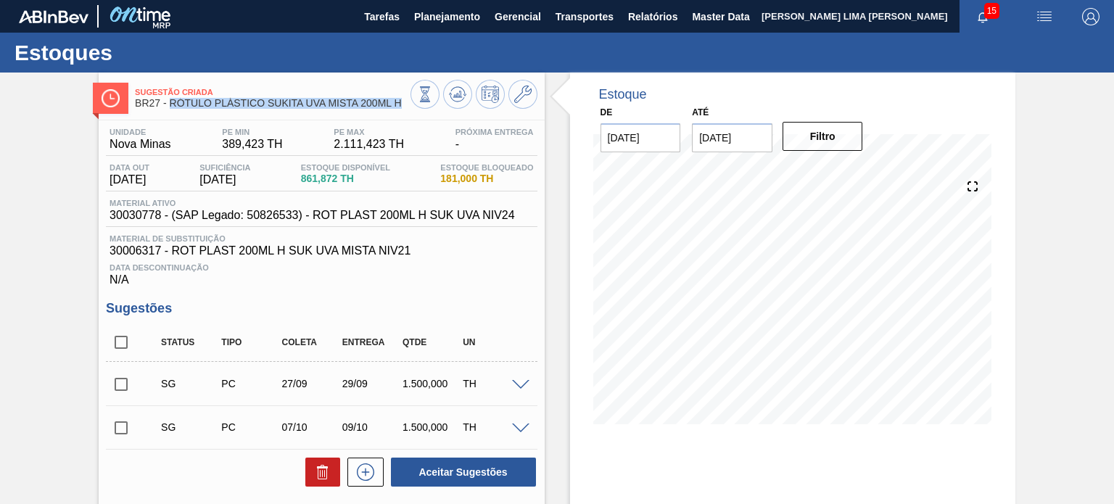
drag, startPoint x: 171, startPoint y: 101, endPoint x: 402, endPoint y: 113, distance: 231.0
click at [402, 113] on div "Sugestão Criada BR27 - RÓTULO PLÁSTICO SUKITA UVA MISTA 200ML H" at bounding box center [272, 98] width 275 height 33
copy span "RÓTULO PLÁSTICO SUKITA UVA MISTA 200ML H"
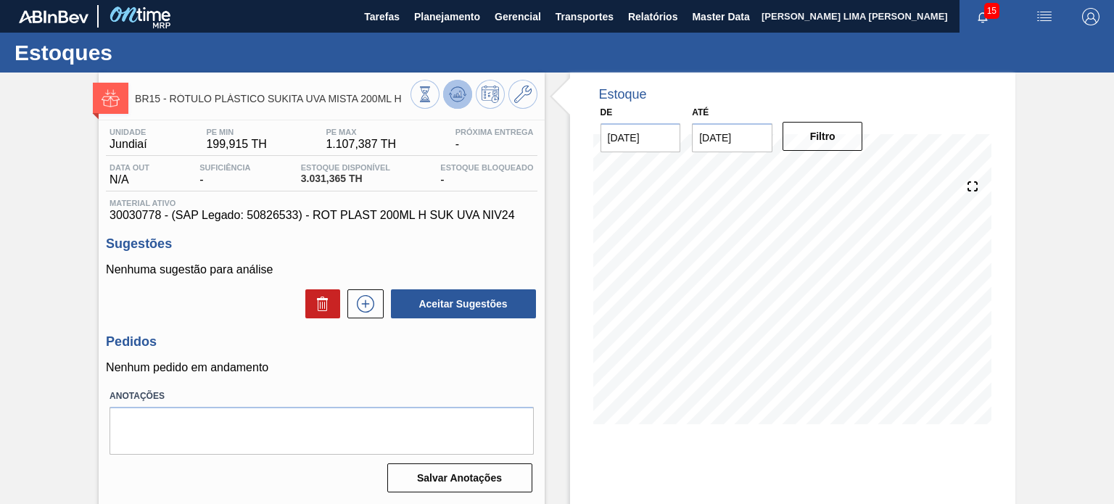
click at [458, 97] on icon at bounding box center [457, 94] width 9 height 7
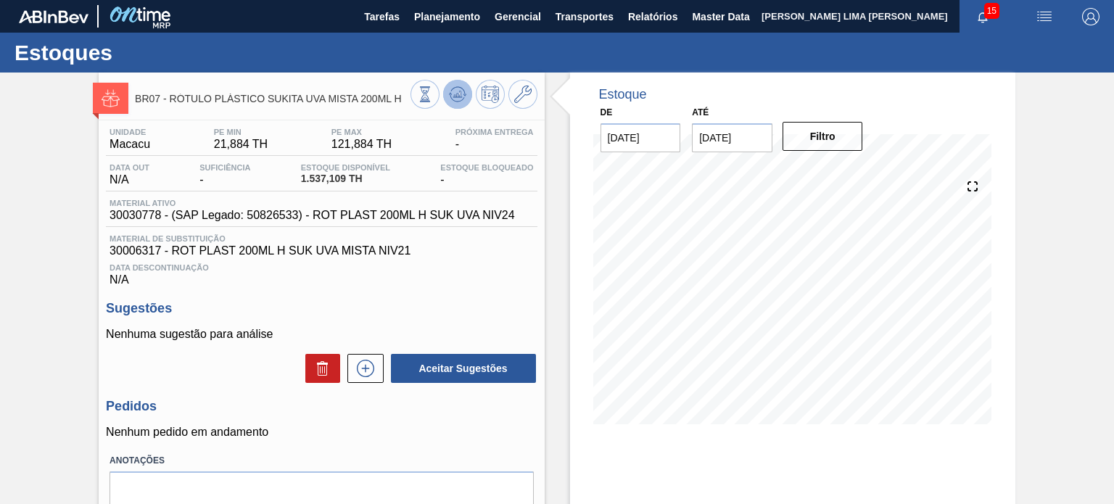
click at [455, 102] on icon at bounding box center [457, 94] width 17 height 17
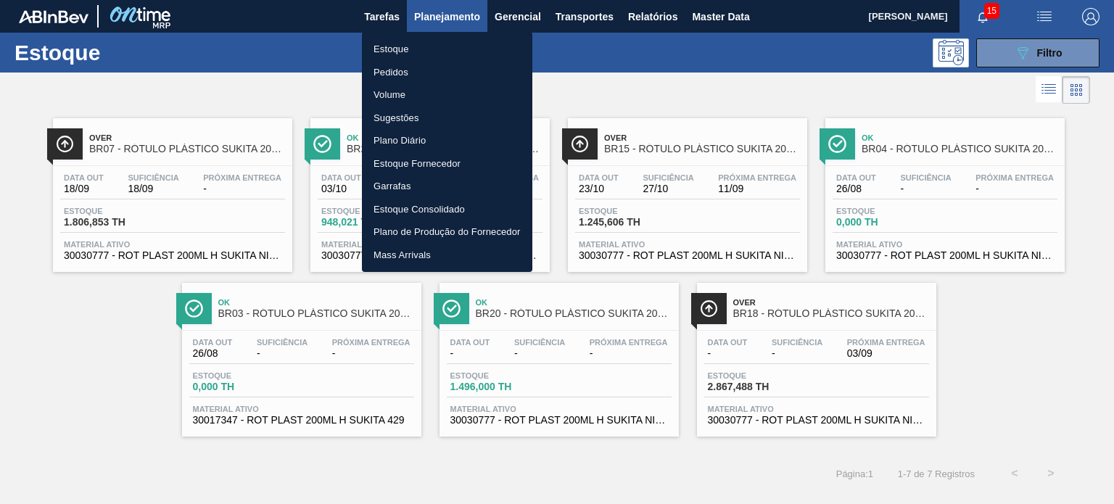
scroll to position [145, 0]
click at [411, 73] on li "Pedidos" at bounding box center [447, 72] width 170 height 23
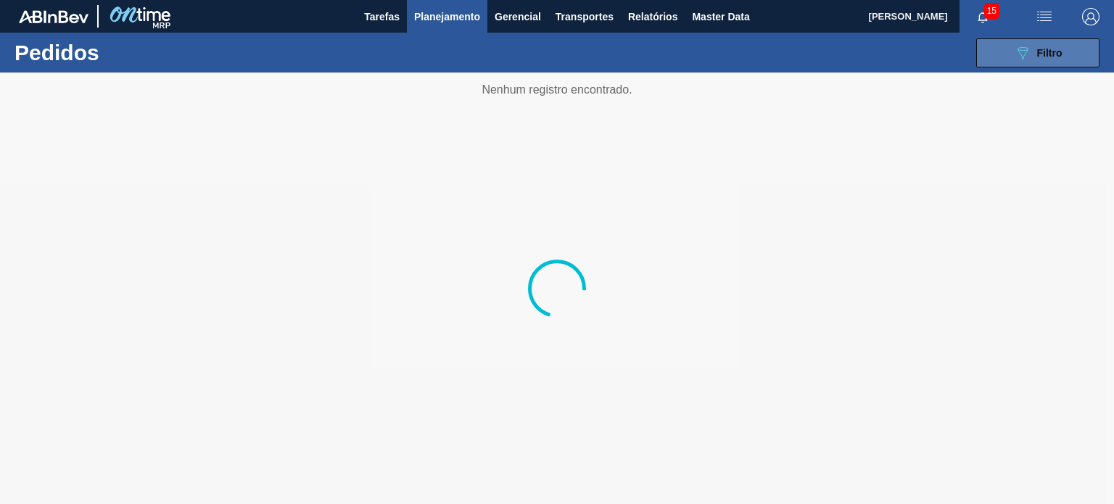
click at [1018, 52] on icon "089F7B8B-B2A5-4AFE-B5C0-19BA573D28AC" at bounding box center [1022, 52] width 17 height 17
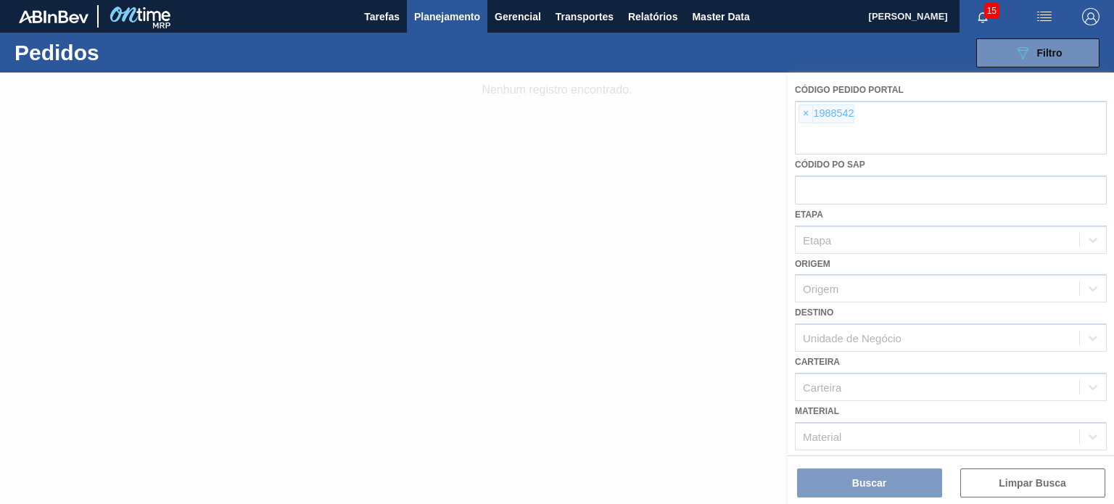
click at [844, 107] on div at bounding box center [557, 289] width 1114 height 432
click at [823, 111] on div at bounding box center [557, 289] width 1114 height 432
click at [809, 112] on div at bounding box center [557, 289] width 1114 height 432
click at [803, 112] on div at bounding box center [557, 289] width 1114 height 432
click at [801, 112] on div at bounding box center [557, 289] width 1114 height 432
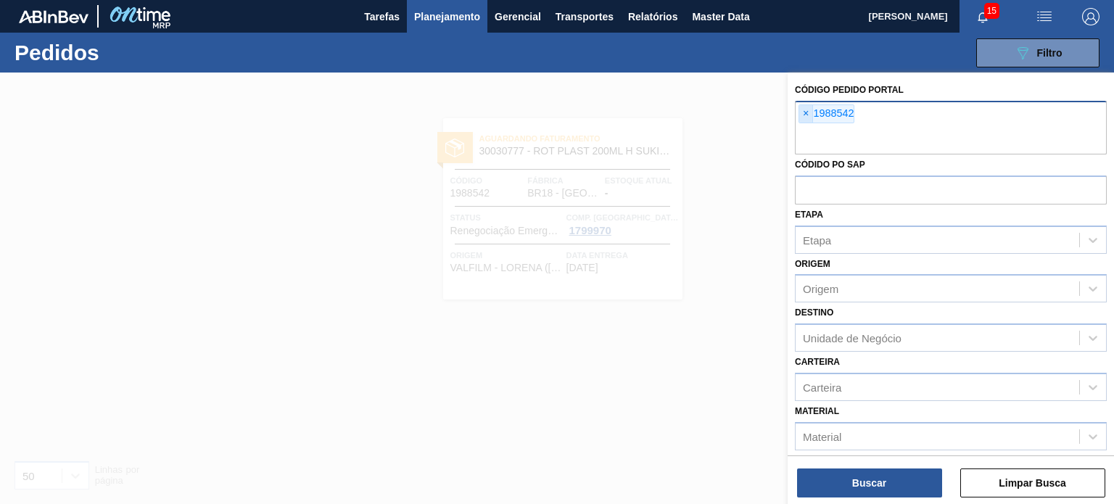
click at [805, 112] on span "×" at bounding box center [806, 113] width 14 height 17
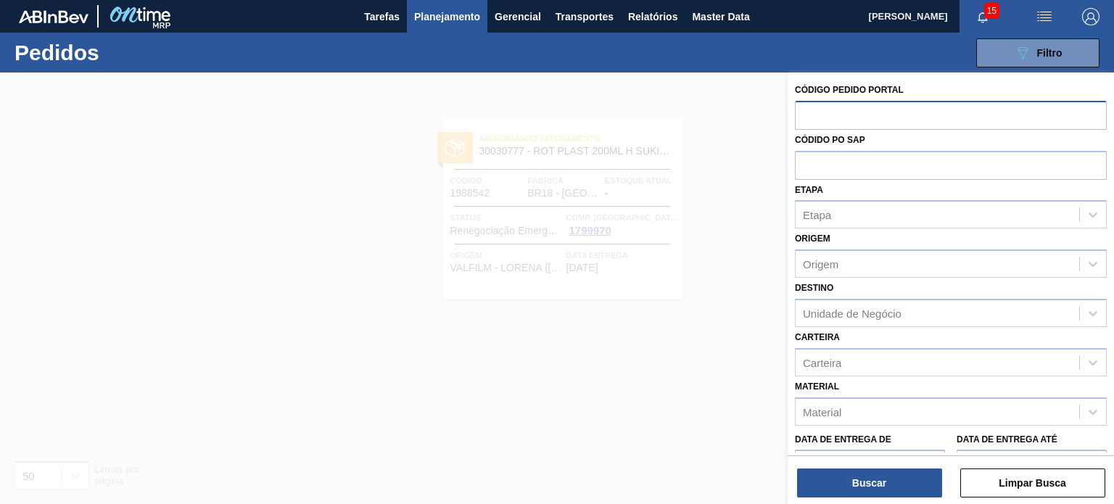
paste input "1986108"
type input "1986108"
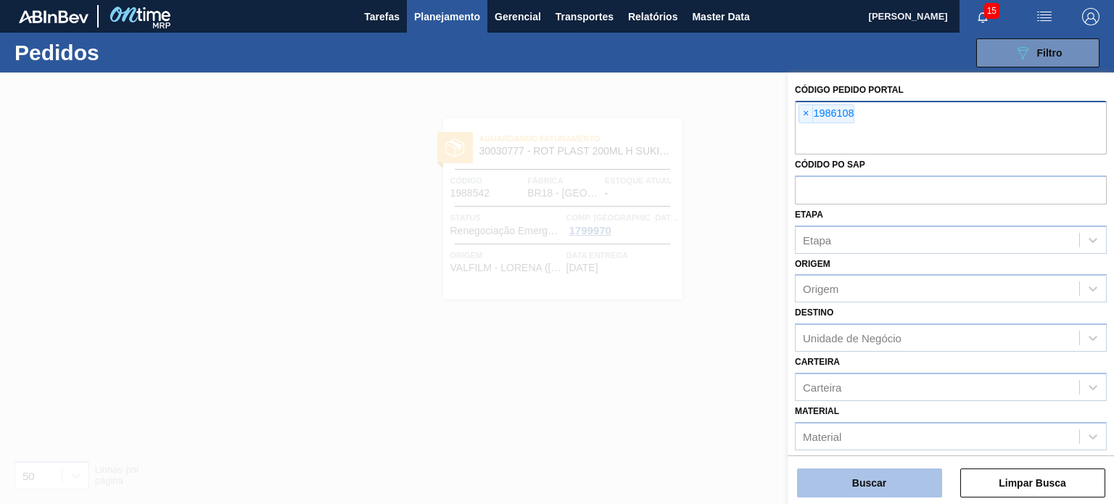
click at [847, 476] on button "Buscar" at bounding box center [869, 483] width 145 height 29
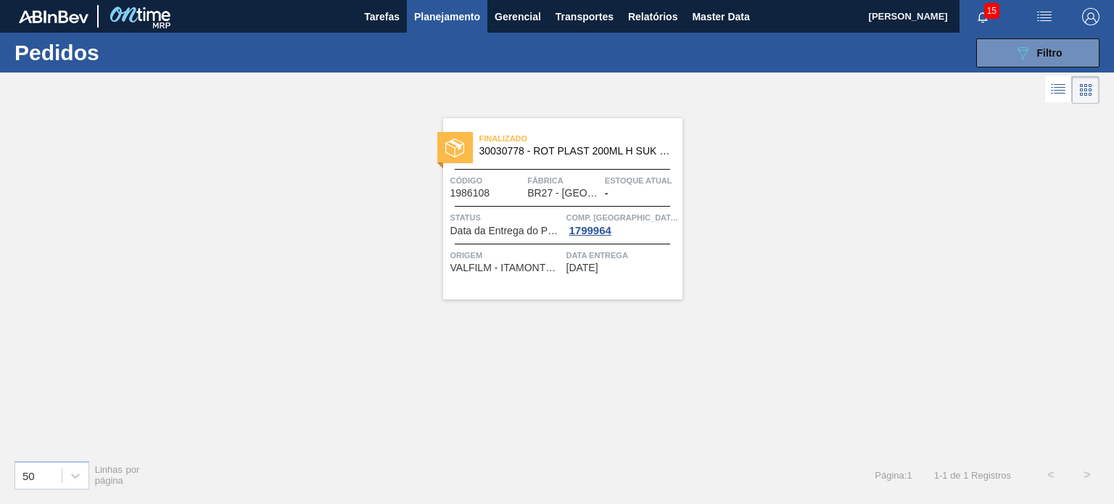
click at [627, 202] on div "Finalizado 30030778 - ROT PLAST 200ML H SUK UVA NIV24 Código 1986108 Fábrica BR…" at bounding box center [562, 208] width 239 height 181
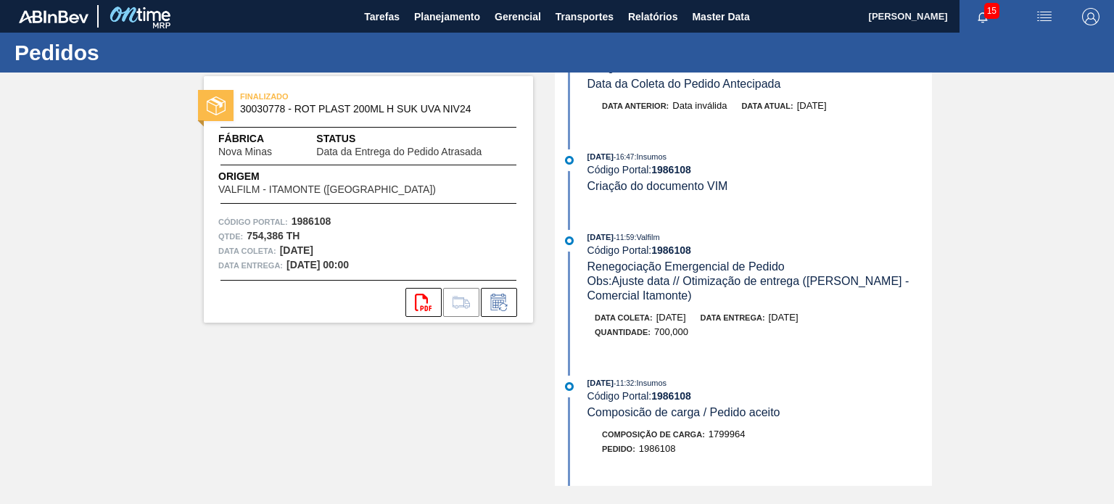
scroll to position [1523, 0]
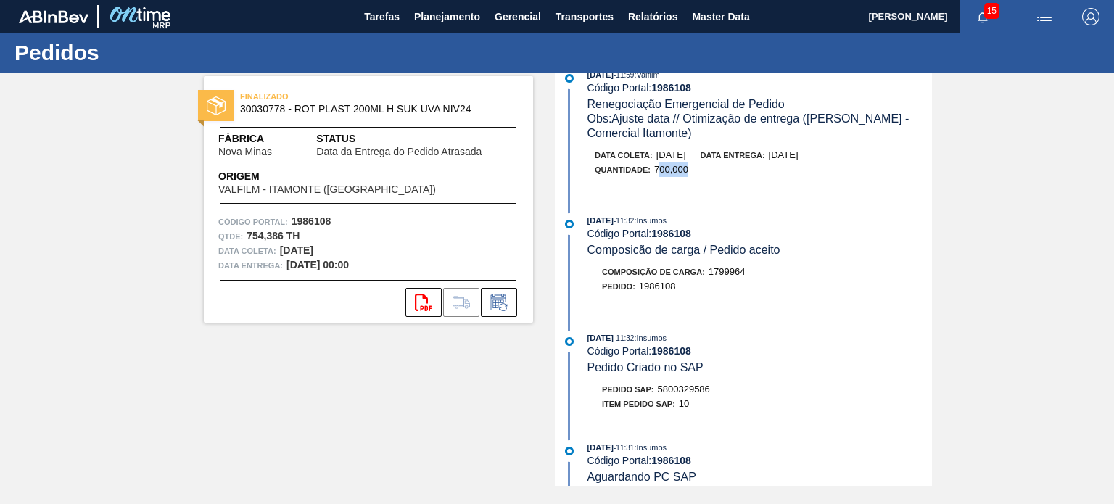
drag, startPoint x: 691, startPoint y: 201, endPoint x: 648, endPoint y: 205, distance: 43.7
click at [648, 184] on div "Data coleta: 11/08/2025 Data entrega: 12/08/2025 Quantidade : 700,000" at bounding box center [745, 166] width 374 height 36
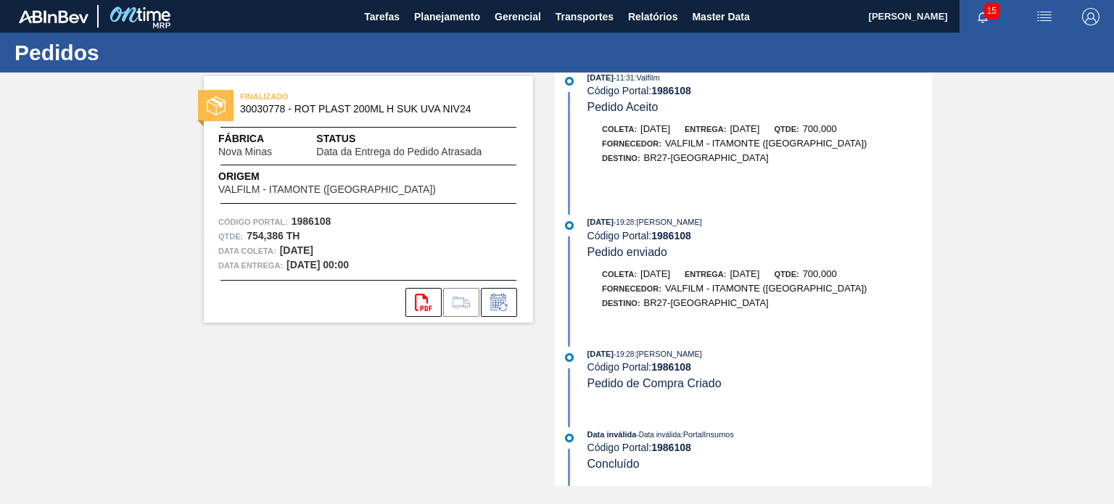
scroll to position [2132, 0]
drag, startPoint x: 876, startPoint y: 268, endPoint x: 809, endPoint y: 261, distance: 67.0
click at [811, 261] on div "08/07/2025 - 19:28 : MATHEUS FARIA LIMA DA SILVA Código Portal: 1986108 Pedido …" at bounding box center [745, 270] width 374 height 110
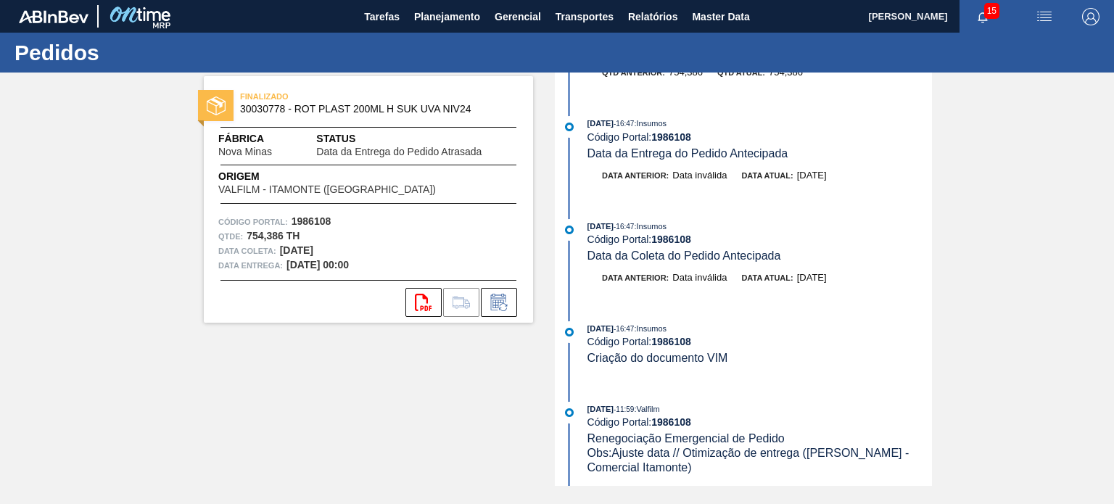
scroll to position [971, 0]
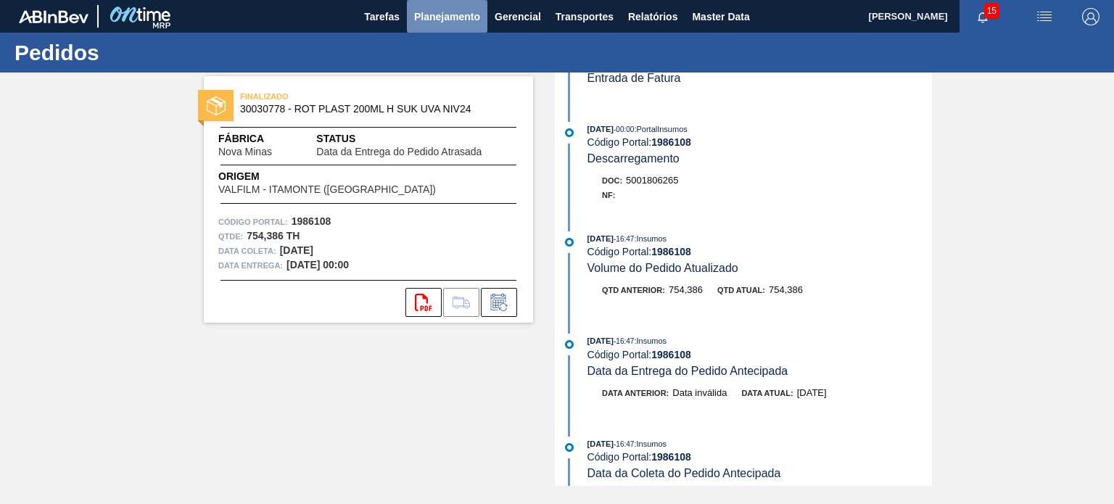
click at [455, 28] on button "Planejamento" at bounding box center [447, 16] width 81 height 33
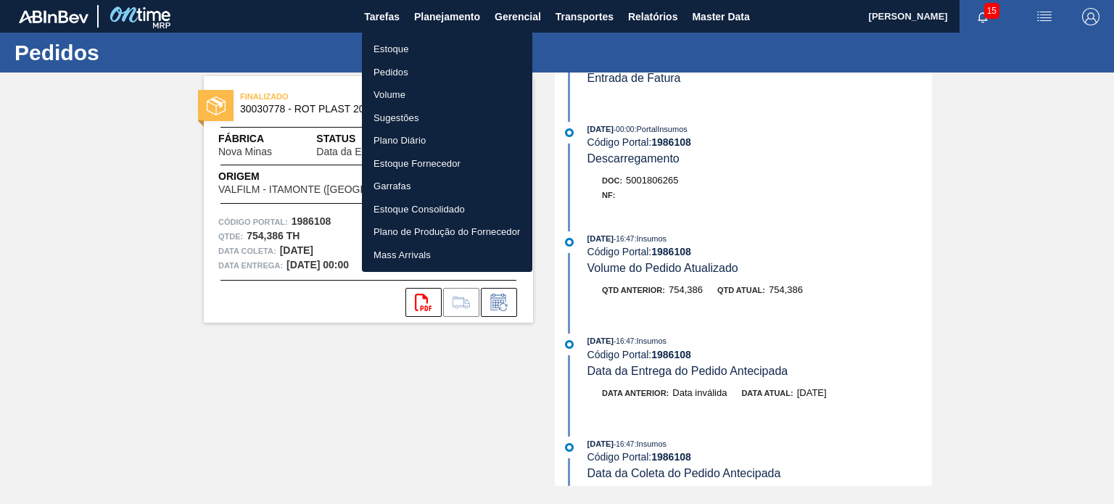
click at [380, 36] on ul "Estoque Pedidos Volume Sugestões Plano Diário Estoque Fornecedor Garrafas Estoq…" at bounding box center [447, 152] width 170 height 240
click at [384, 51] on li "Estoque" at bounding box center [447, 49] width 170 height 23
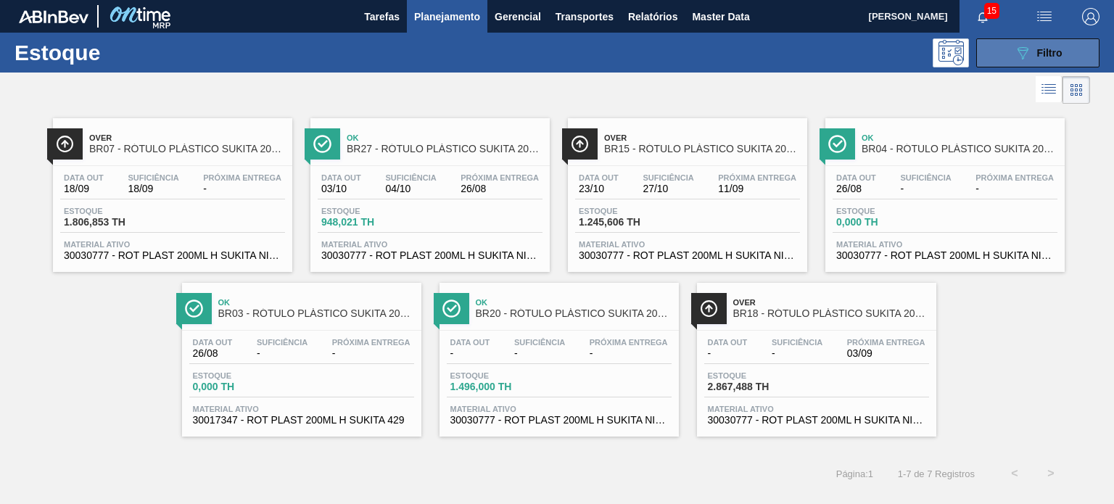
click at [1027, 58] on icon "089F7B8B-B2A5-4AFE-B5C0-19BA573D28AC" at bounding box center [1022, 52] width 17 height 17
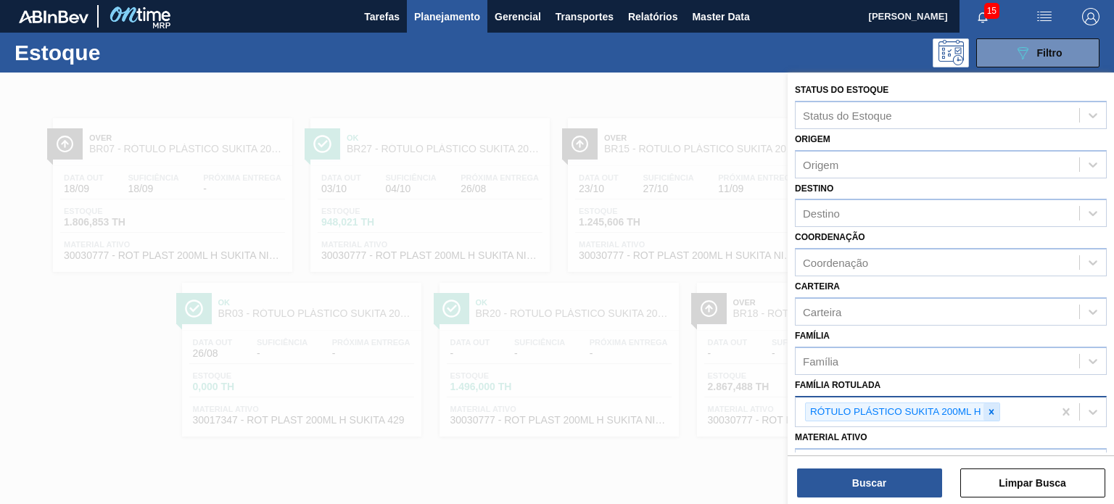
click at [991, 407] on icon at bounding box center [991, 412] width 10 height 10
paste Rotulada "RÓTULO PLÁSTICO SUKITA UVA MISTA 200ML H"
type Rotulada "RÓTULO PLÁSTICO SUKITA UVA MISTA 200ML H"
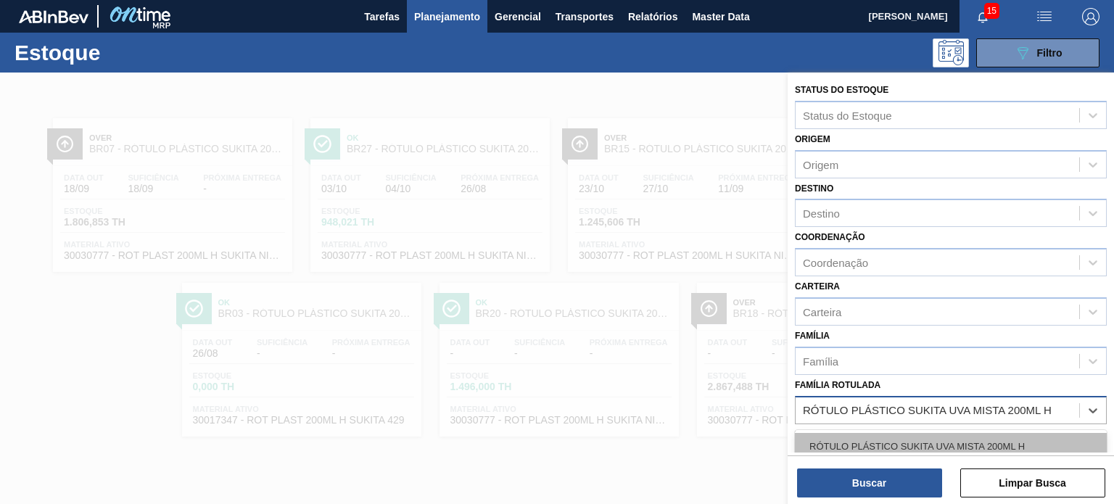
click at [958, 436] on div "RÓTULO PLÁSTICO SUKITA UVA MISTA 200ML H" at bounding box center [951, 446] width 312 height 27
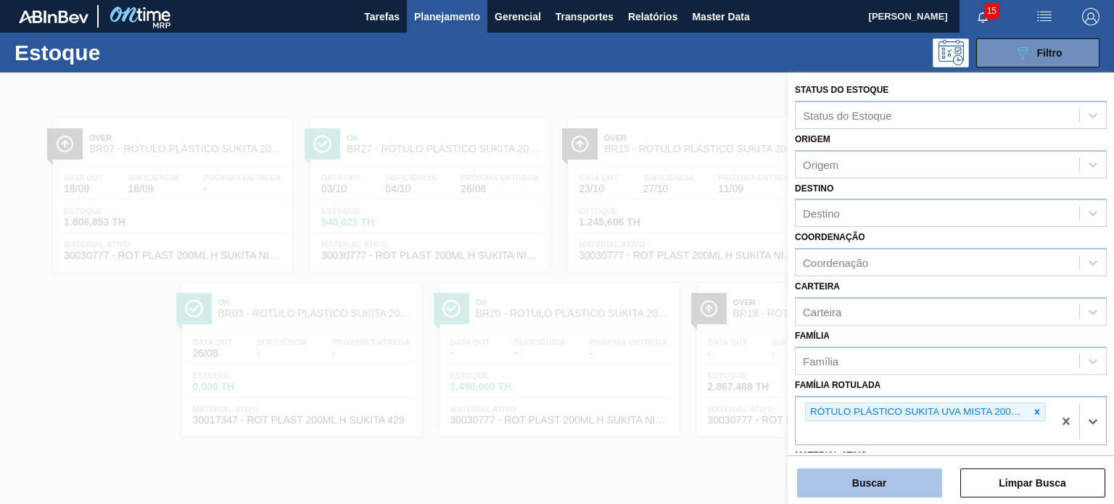
click at [920, 479] on button "Buscar" at bounding box center [869, 483] width 145 height 29
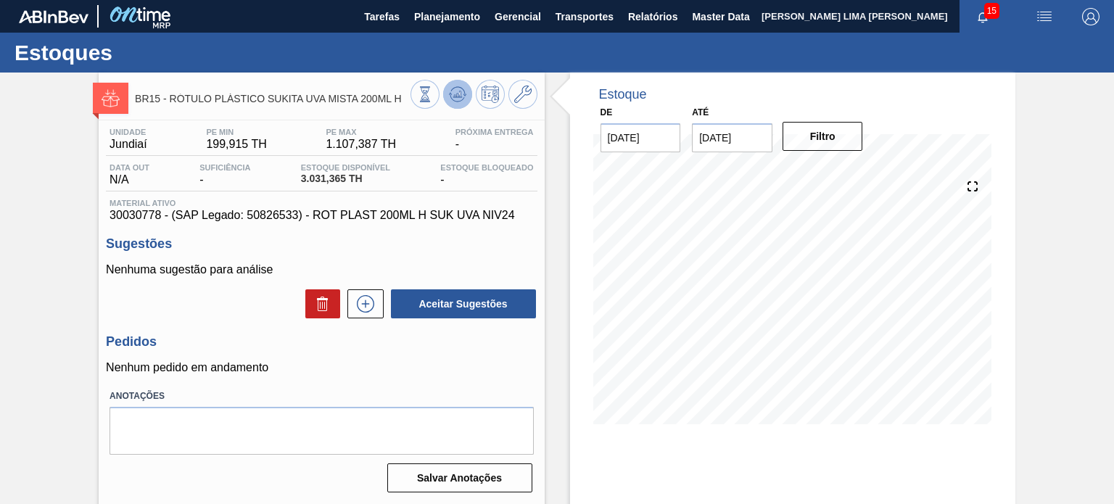
click at [455, 96] on icon at bounding box center [457, 94] width 17 height 17
drag, startPoint x: 400, startPoint y: 101, endPoint x: 172, endPoint y: 96, distance: 228.5
click at [172, 96] on span "BR15 - RÓTULO PLÁSTICO SUKITA UVA MISTA 200ML H" at bounding box center [272, 99] width 275 height 11
copy span "RÓTULO PLÁSTICO SUKITA UVA MISTA 200ML H"
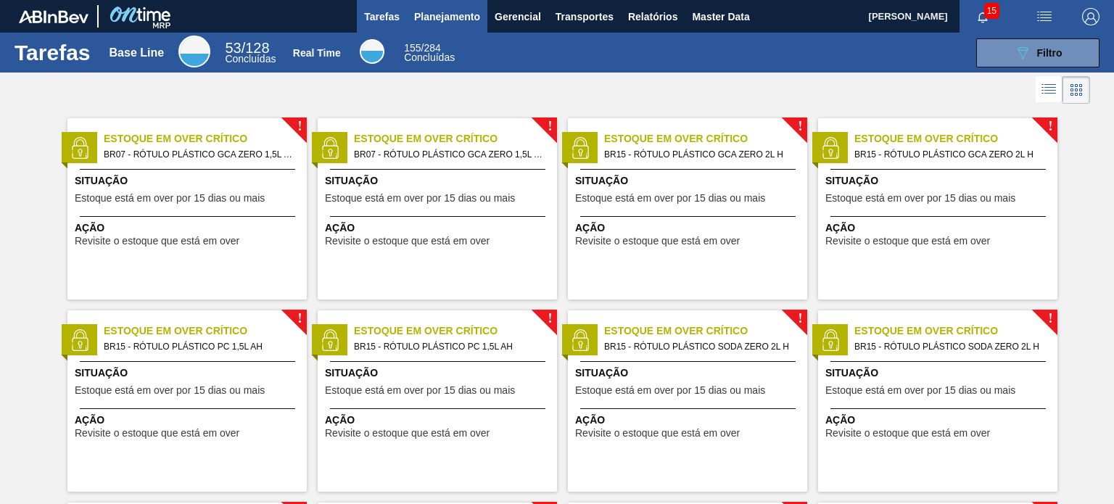
click at [456, 14] on span "Planejamento" at bounding box center [447, 16] width 66 height 17
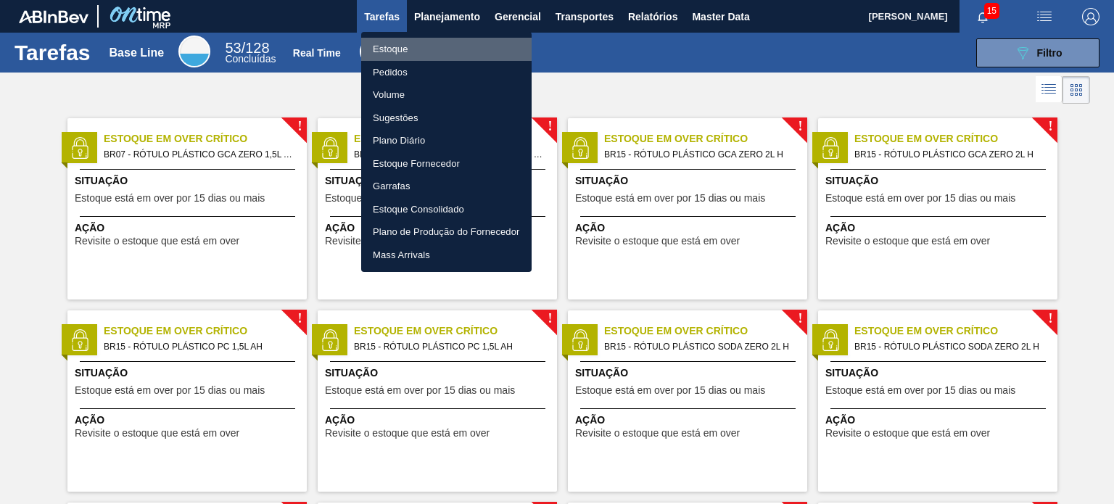
click at [446, 46] on li "Estoque" at bounding box center [446, 49] width 170 height 23
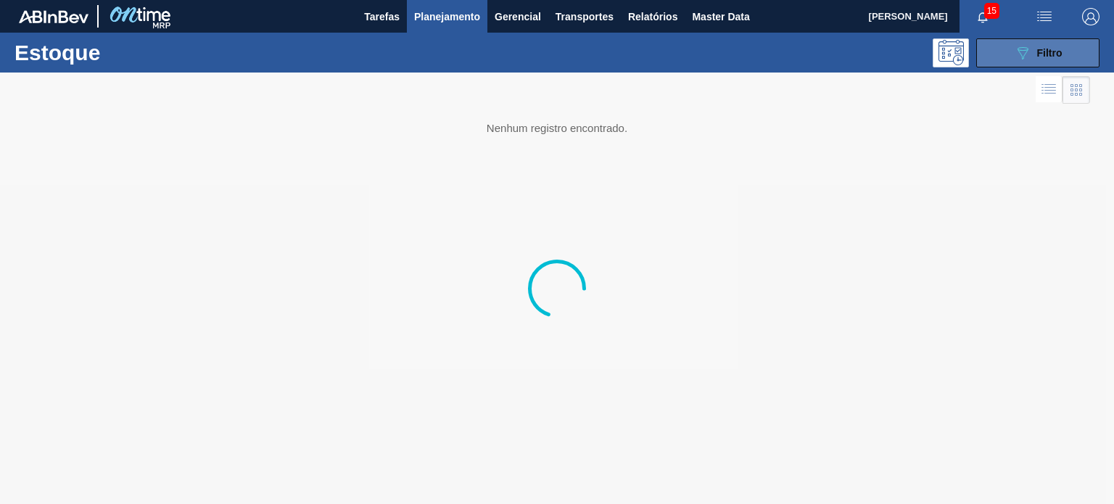
click at [1053, 52] on span "Filtro" at bounding box center [1049, 53] width 25 height 12
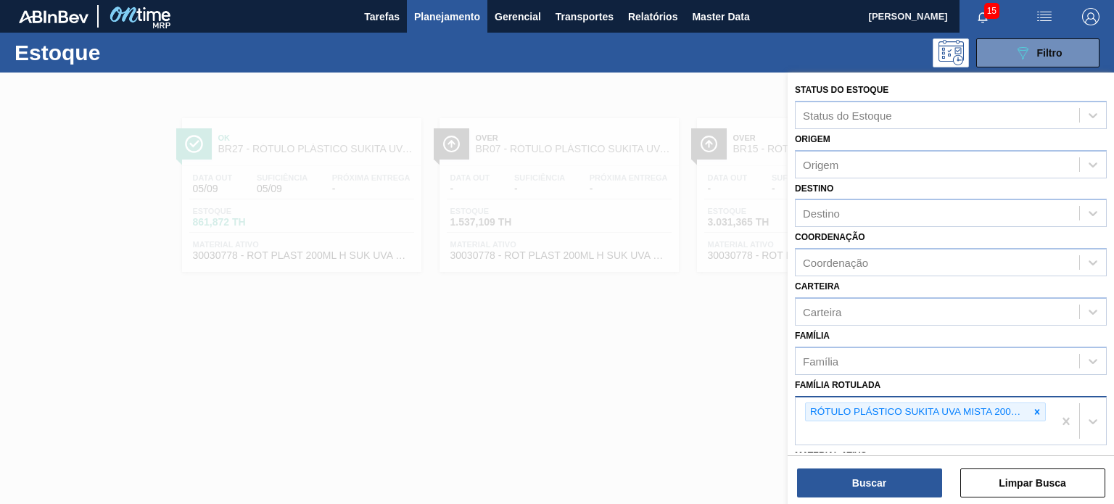
click at [1032, 411] on icon at bounding box center [1037, 412] width 10 height 10
click at [1042, 408] on div at bounding box center [1037, 412] width 16 height 18
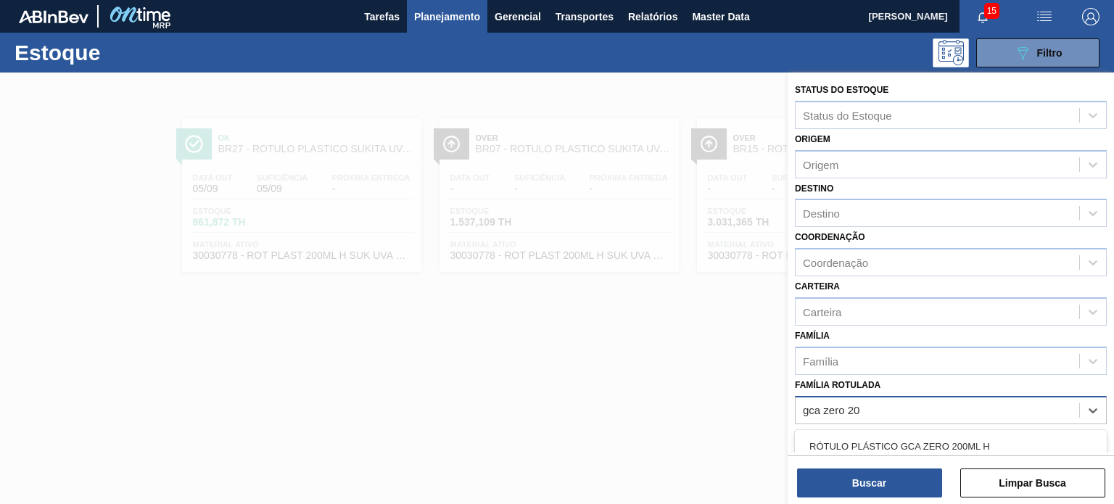
type Rotulada "gca zero 200"
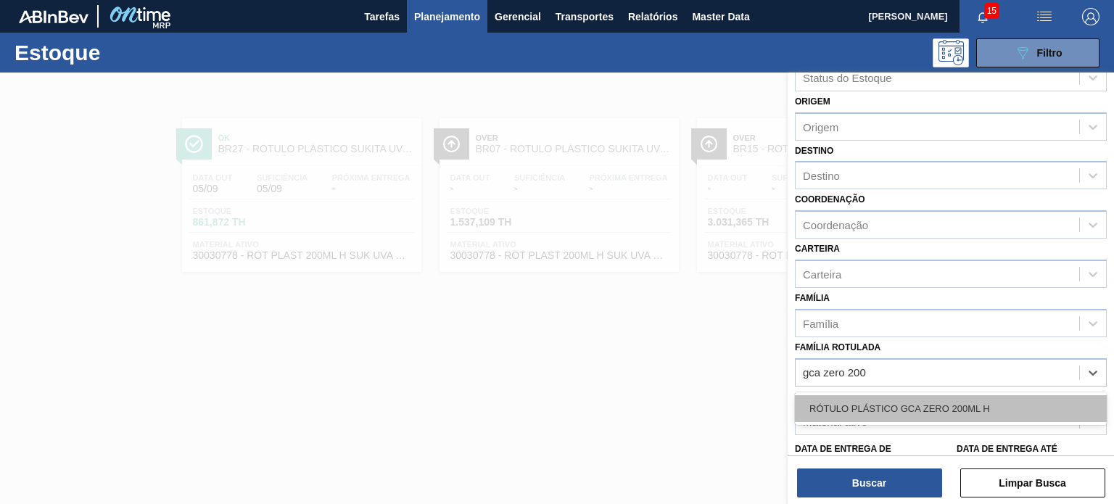
scroll to position [73, 0]
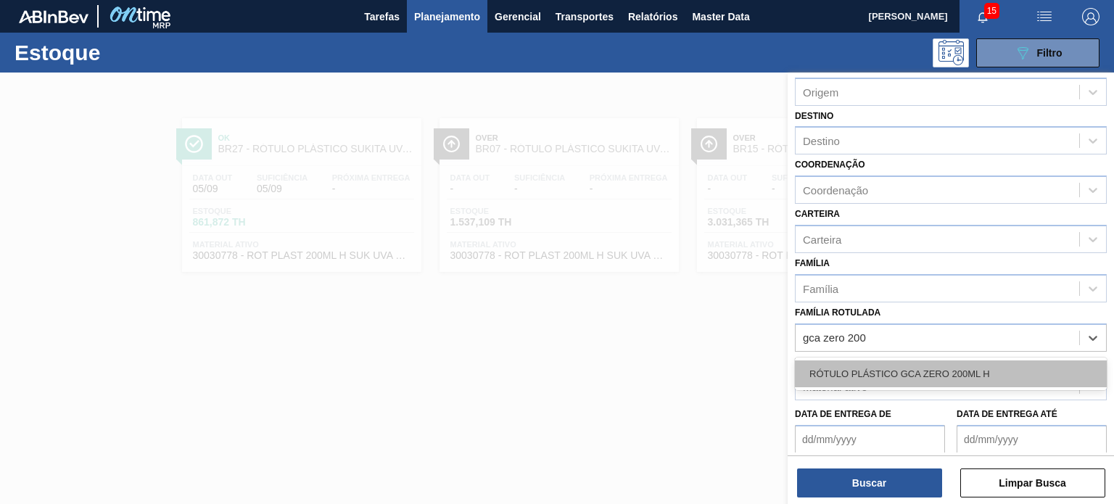
click at [952, 376] on div "RÓTULO PLÁSTICO GCA ZERO 200ML H" at bounding box center [951, 373] width 312 height 27
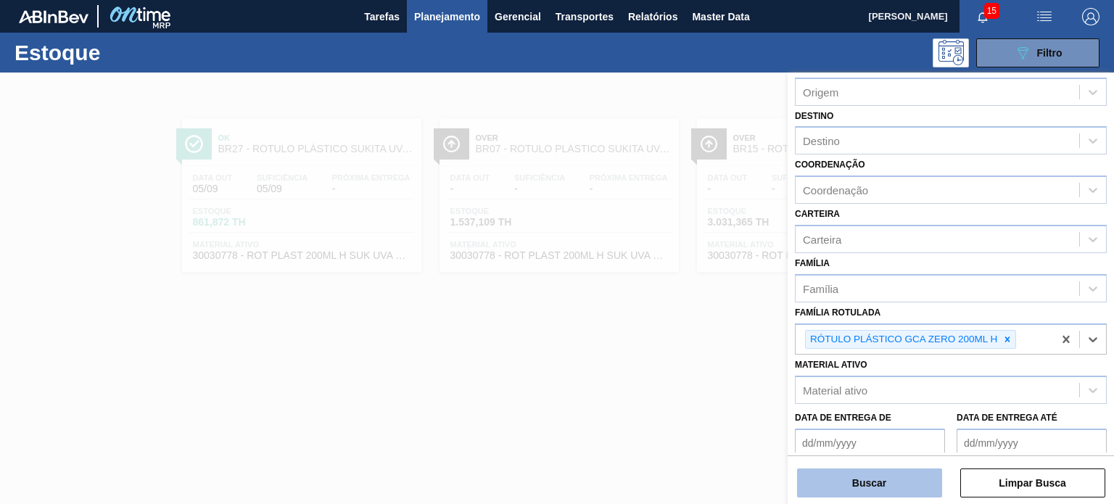
click at [902, 487] on button "Buscar" at bounding box center [869, 483] width 145 height 29
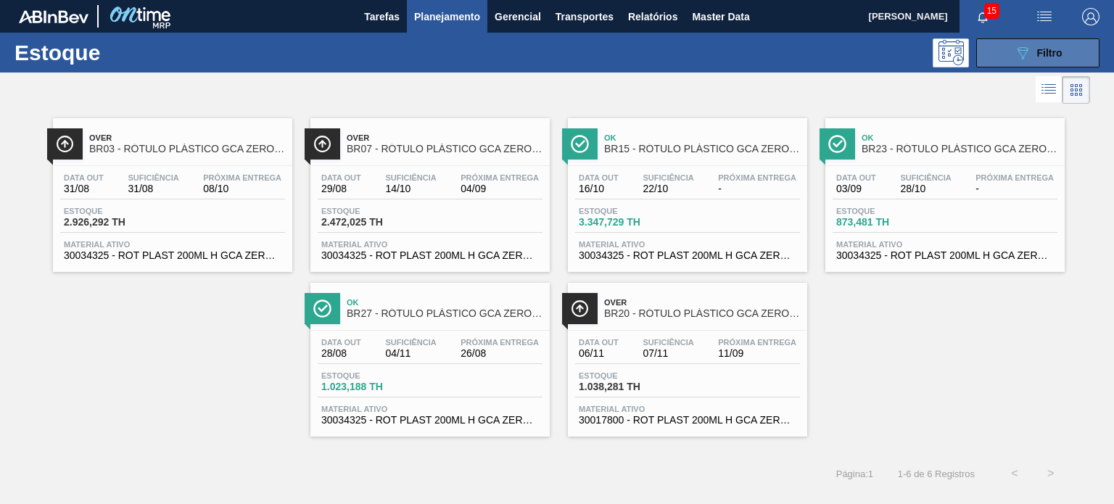
click at [1067, 51] on button "089F7B8B-B2A5-4AFE-B5C0-19BA573D28AC Filtro" at bounding box center [1037, 52] width 123 height 29
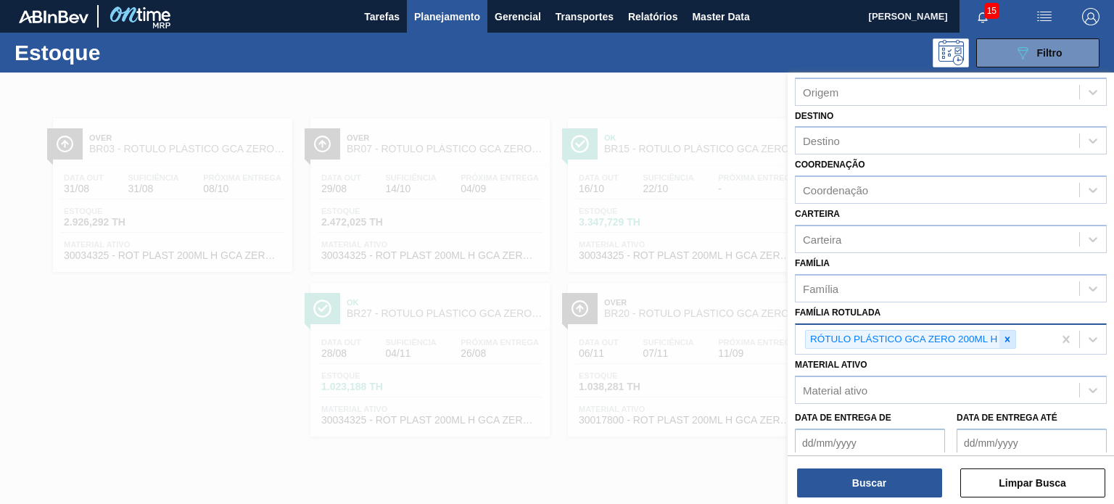
click at [1015, 331] on div at bounding box center [1007, 340] width 16 height 18
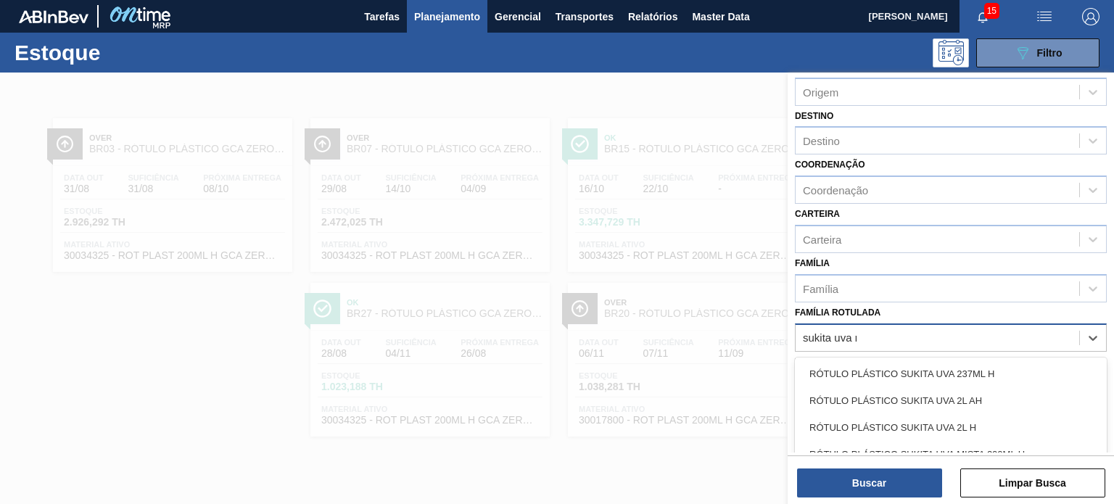
type Rotulada "sukita uva mis"
click at [987, 372] on div "RÓTULO PLÁSTICO SUKITA UVA MISTA 200ML H" at bounding box center [951, 373] width 312 height 27
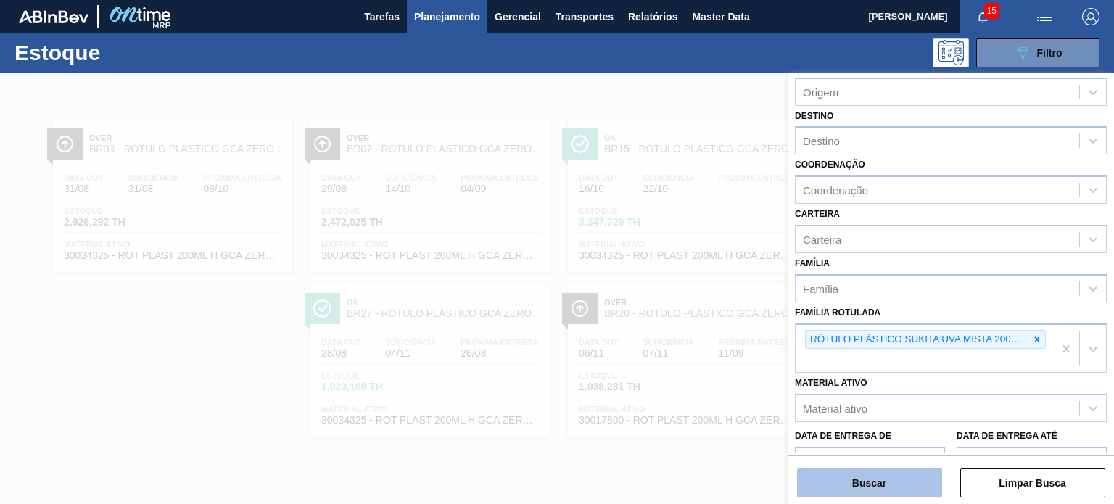
click at [928, 481] on button "Buscar" at bounding box center [869, 483] width 145 height 29
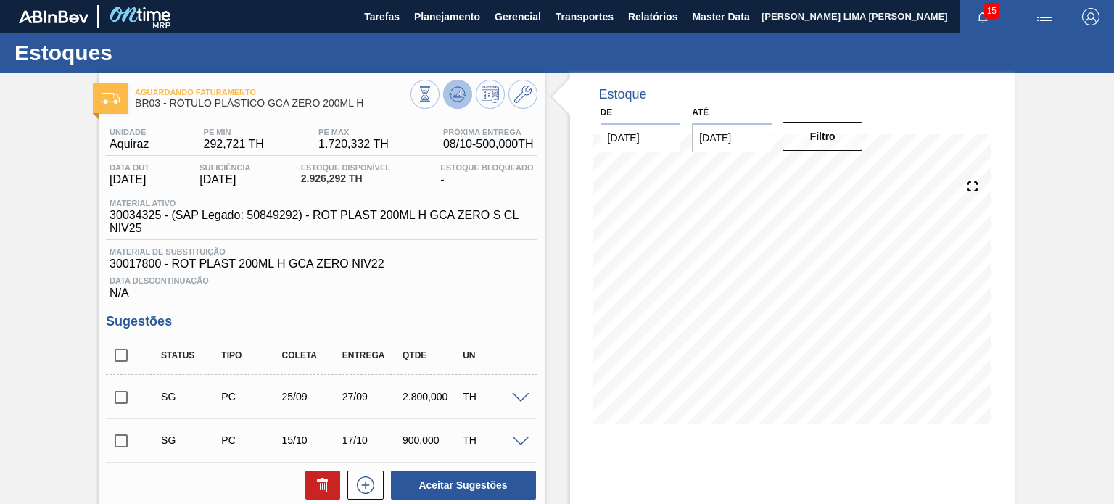
click at [453, 98] on icon at bounding box center [457, 94] width 17 height 17
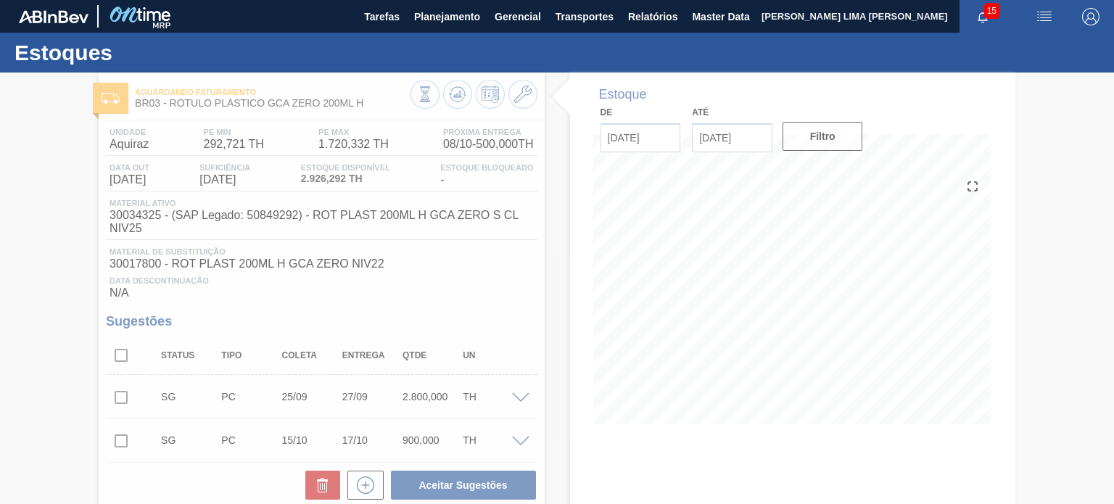
click at [417, 100] on div at bounding box center [557, 289] width 1114 height 432
click at [418, 100] on div at bounding box center [557, 289] width 1114 height 432
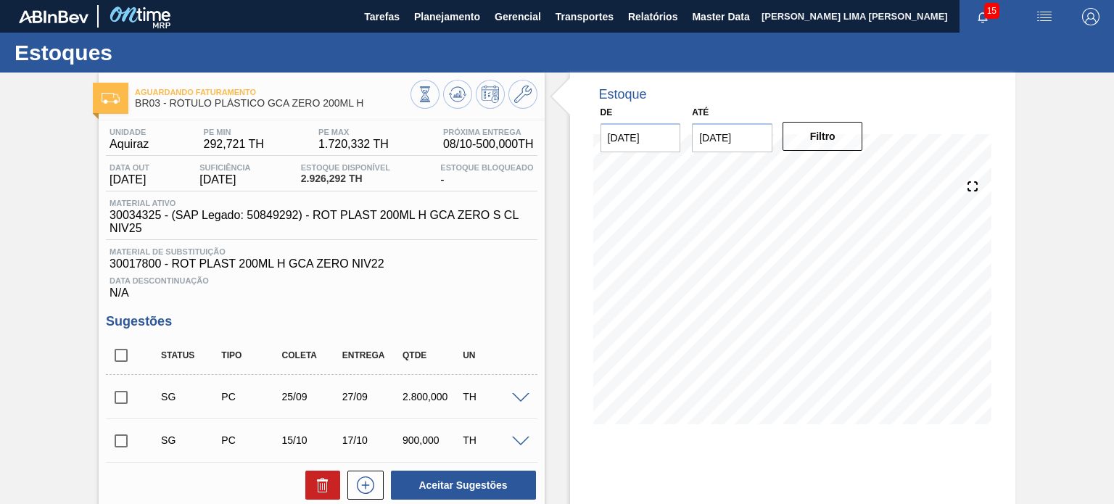
click at [419, 99] on icon at bounding box center [425, 94] width 16 height 16
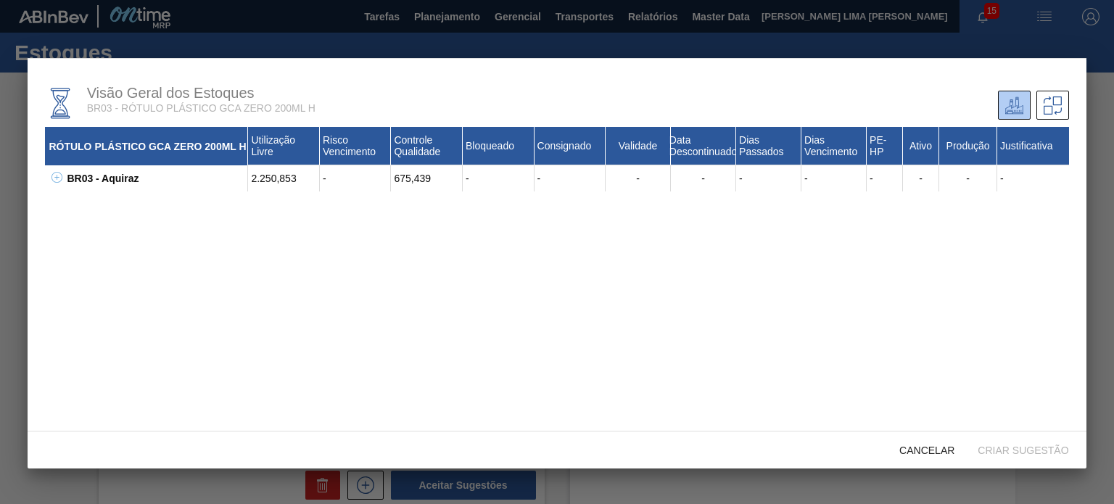
click at [412, 185] on div "675,439" at bounding box center [427, 178] width 72 height 26
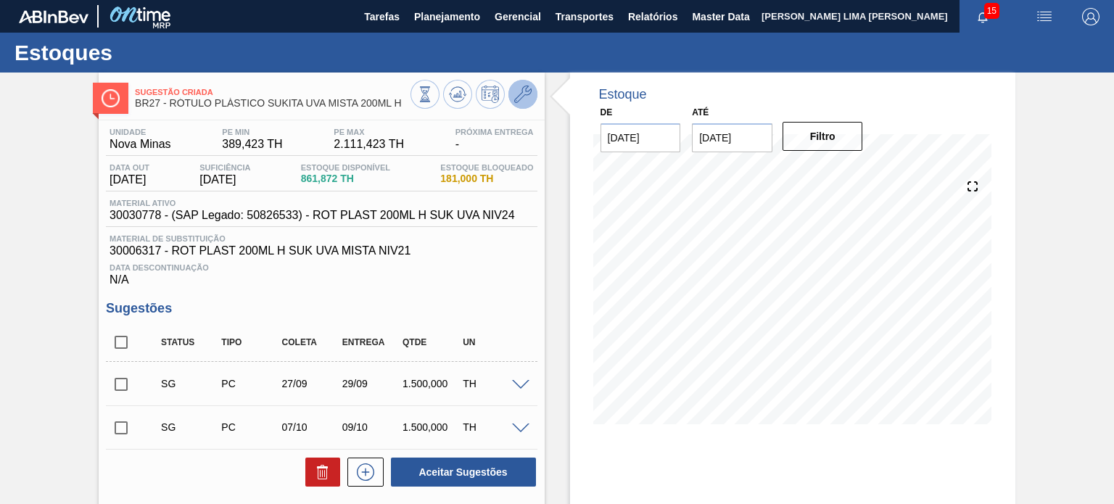
click at [521, 104] on button at bounding box center [522, 94] width 29 height 29
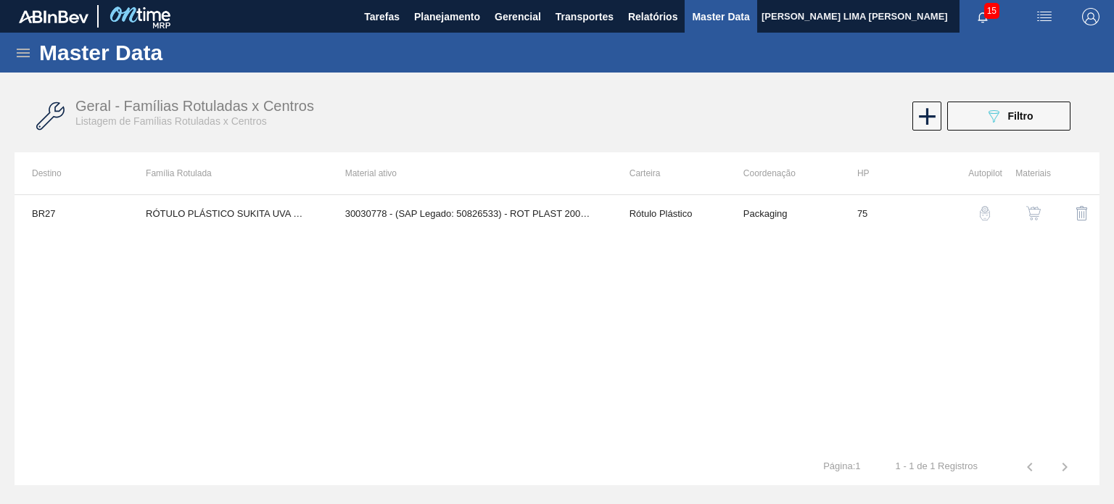
click at [1031, 208] on img "button" at bounding box center [1033, 213] width 15 height 15
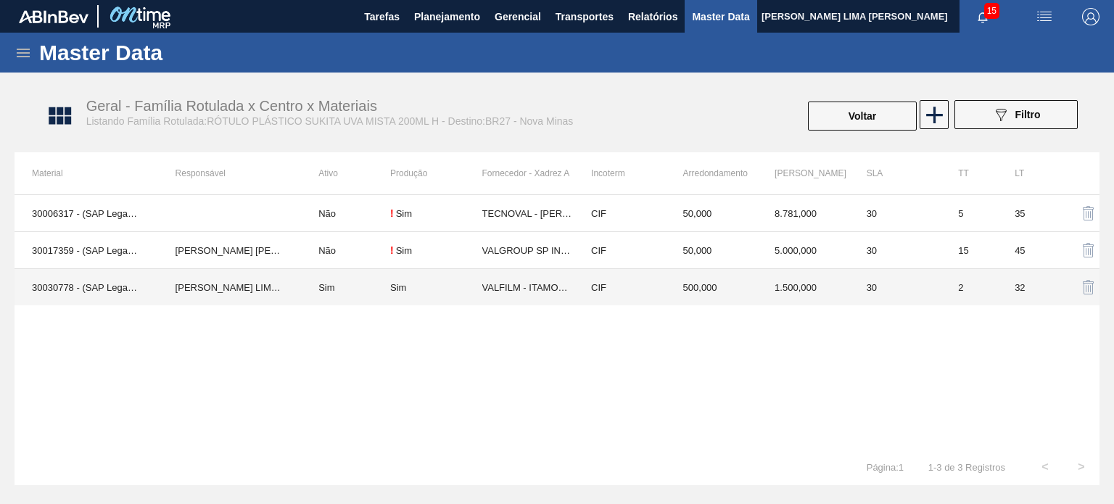
click at [572, 289] on td "VALFILM - ITAMONTE (MG)" at bounding box center [528, 287] width 92 height 37
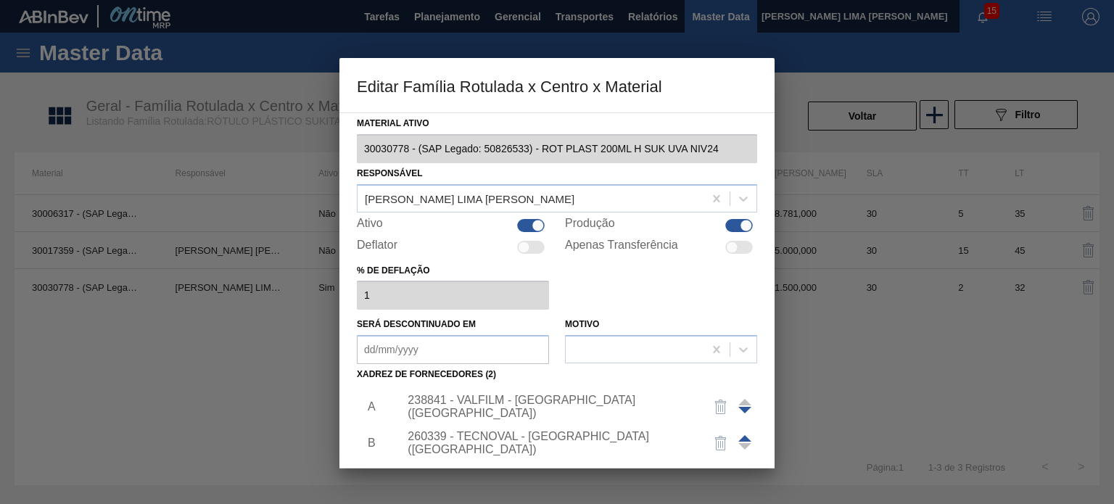
click at [557, 400] on div "238841 - VALFILM - ITAMONTE (MG)" at bounding box center [550, 407] width 284 height 26
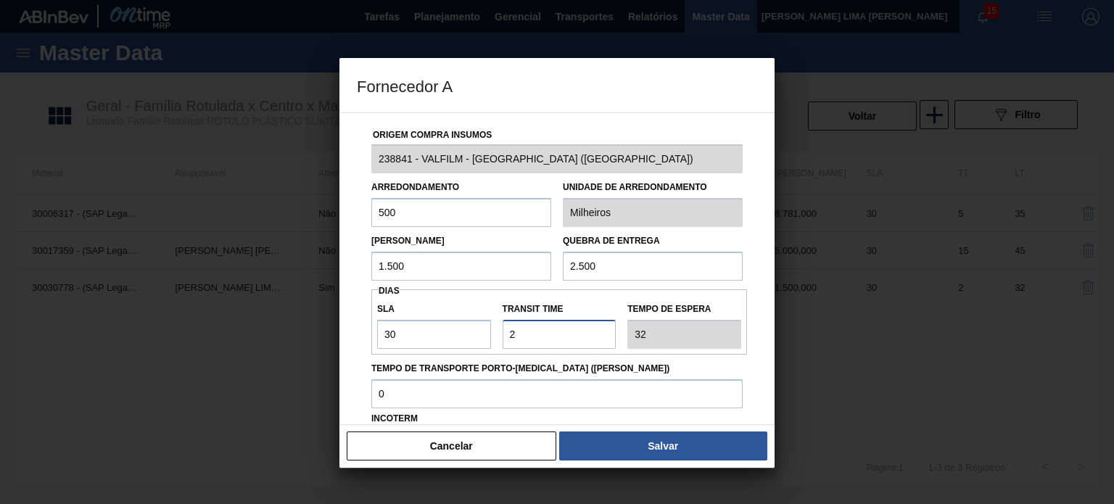
drag, startPoint x: 550, startPoint y: 343, endPoint x: 511, endPoint y: 345, distance: 39.2
click at [511, 345] on input "Transit Time" at bounding box center [560, 334] width 114 height 29
type input "0"
type input "30"
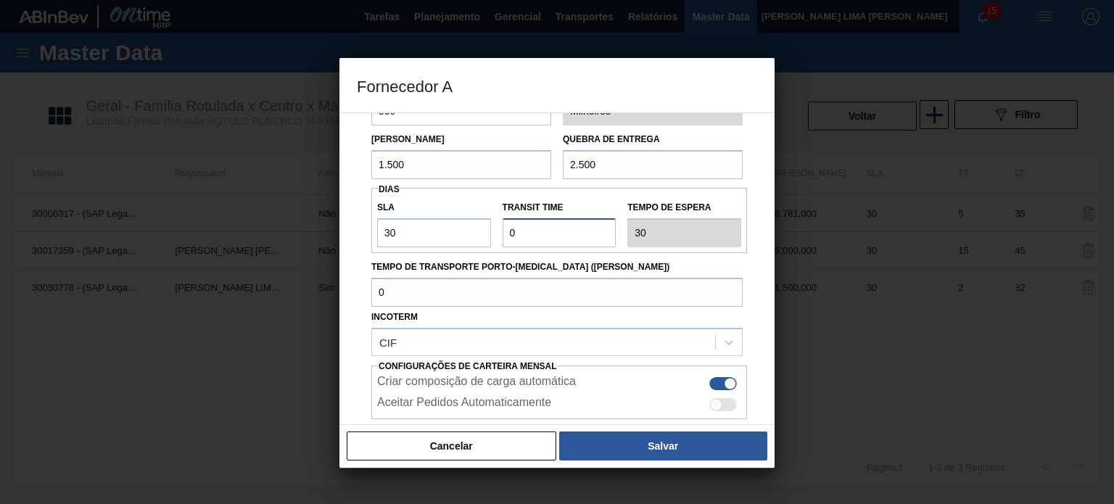
scroll to position [185, 0]
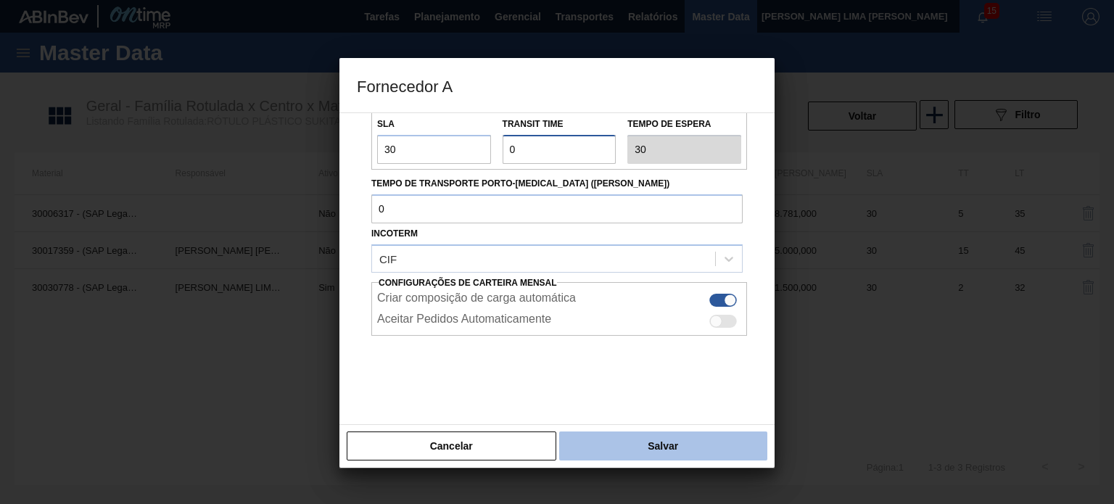
type input "0"
click at [644, 458] on button "Salvar" at bounding box center [663, 446] width 208 height 29
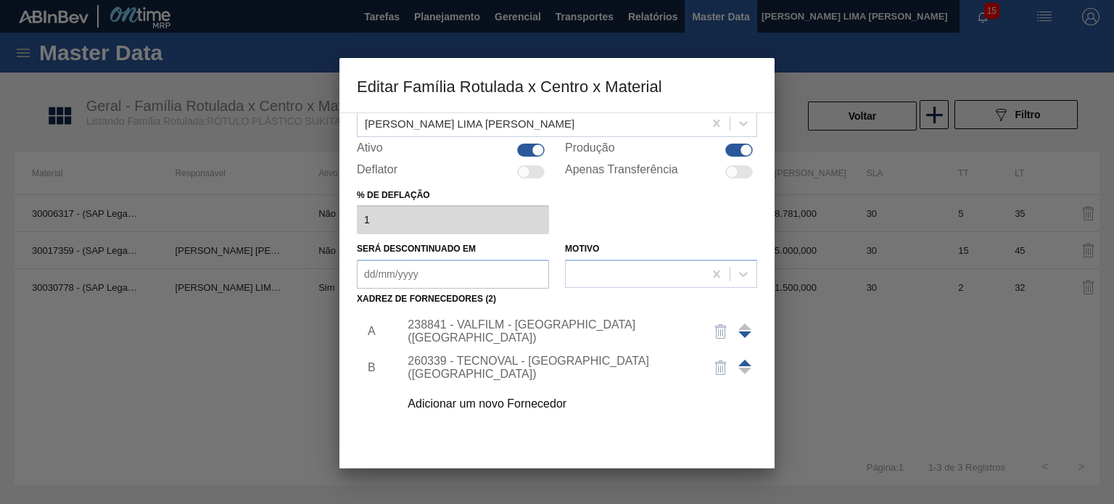
scroll to position [148, 0]
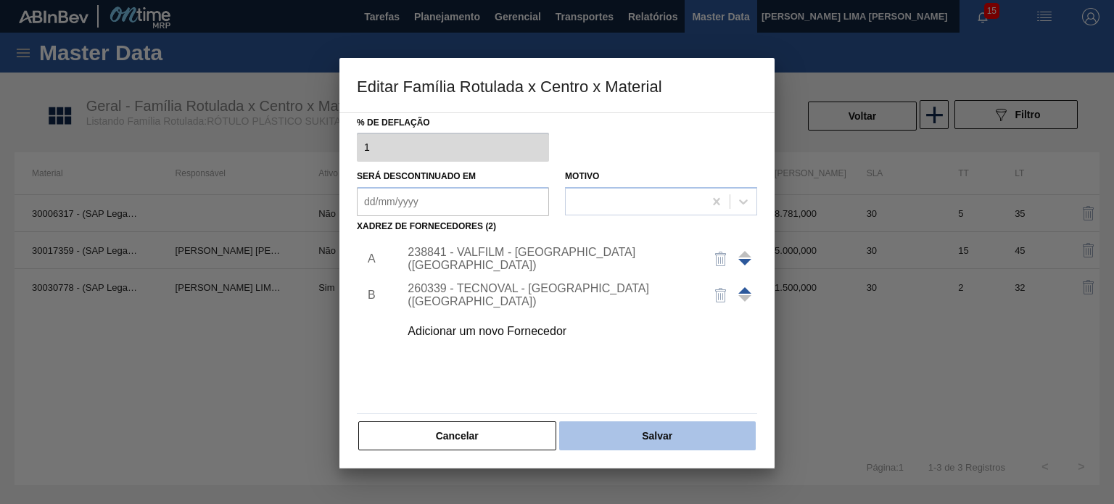
click at [641, 434] on button "Salvar" at bounding box center [657, 435] width 197 height 29
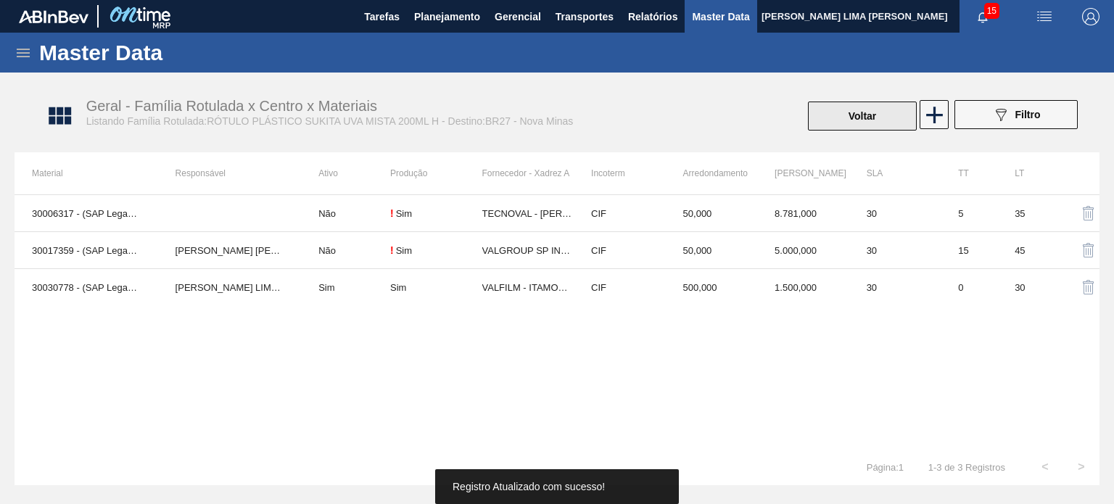
click at [841, 104] on button "Voltar" at bounding box center [862, 116] width 109 height 29
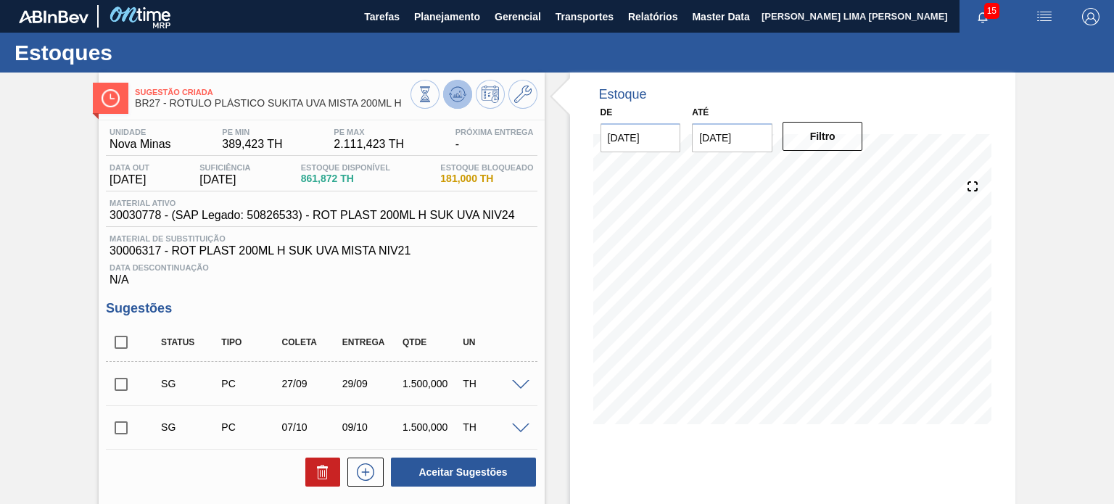
click at [455, 94] on icon at bounding box center [457, 94] width 9 height 7
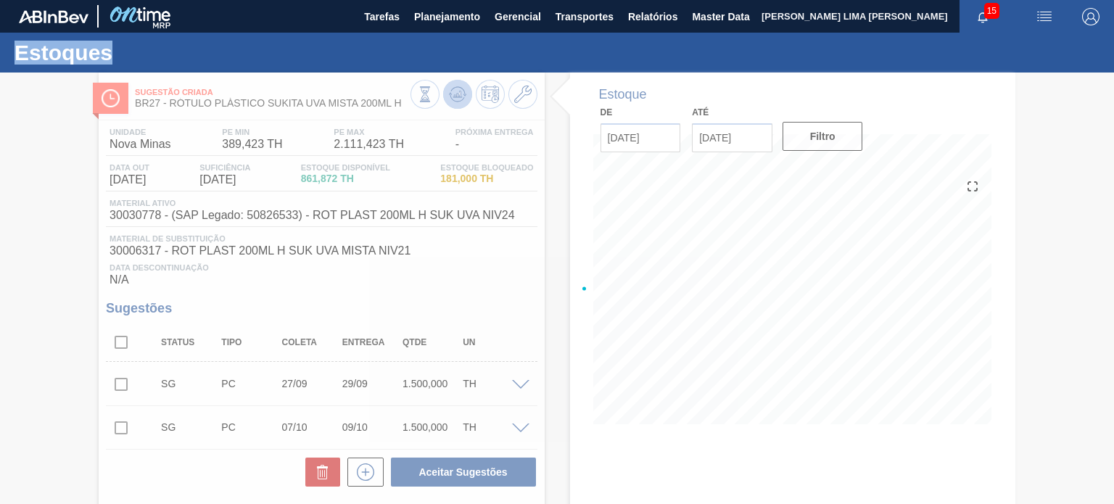
click at [455, 94] on div at bounding box center [557, 289] width 1114 height 432
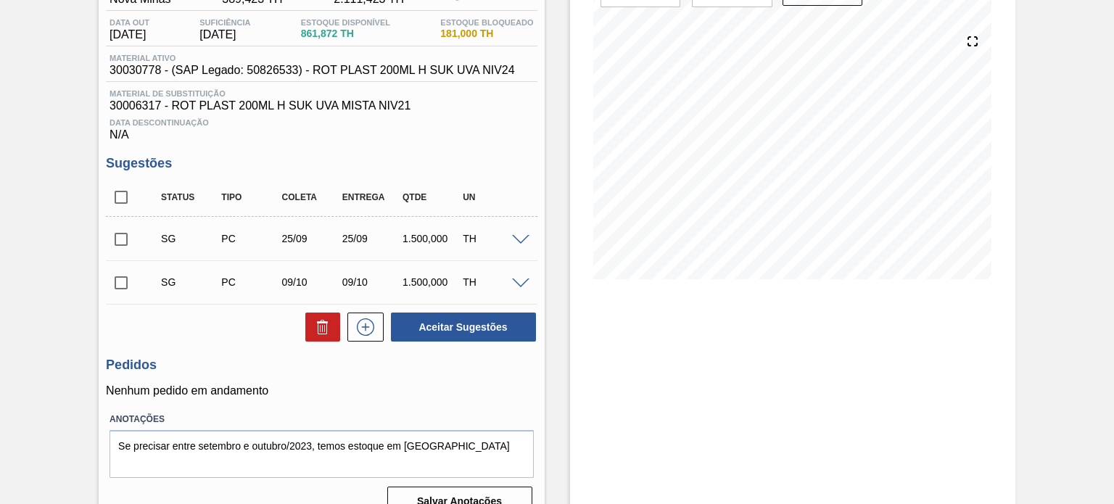
scroll to position [73, 0]
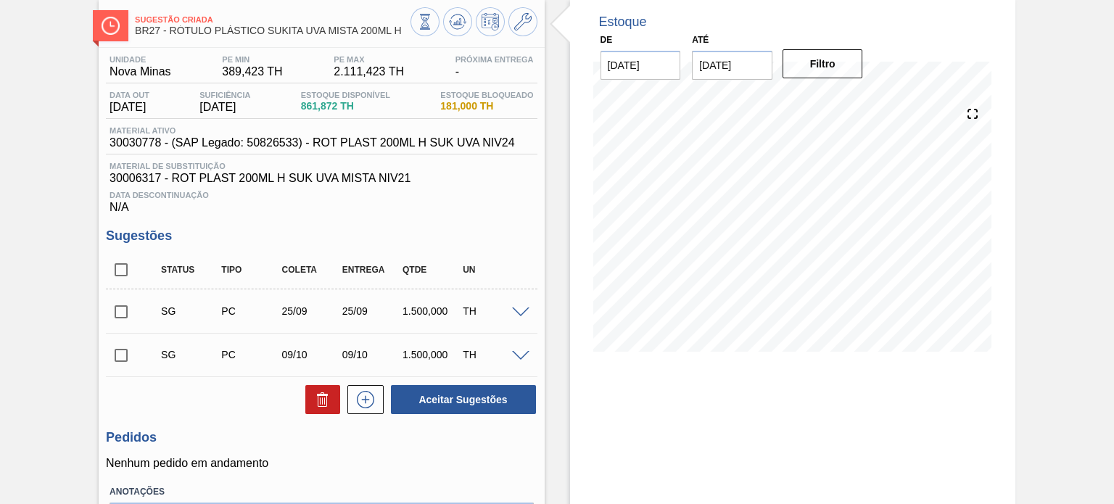
drag, startPoint x: 124, startPoint y: 303, endPoint x: 298, endPoint y: 347, distance: 179.6
click at [125, 303] on input "checkbox" at bounding box center [121, 312] width 30 height 30
click at [482, 397] on button "Aceitar Sugestões" at bounding box center [463, 399] width 145 height 29
checkbox input "false"
click at [457, 27] on icon at bounding box center [457, 21] width 17 height 17
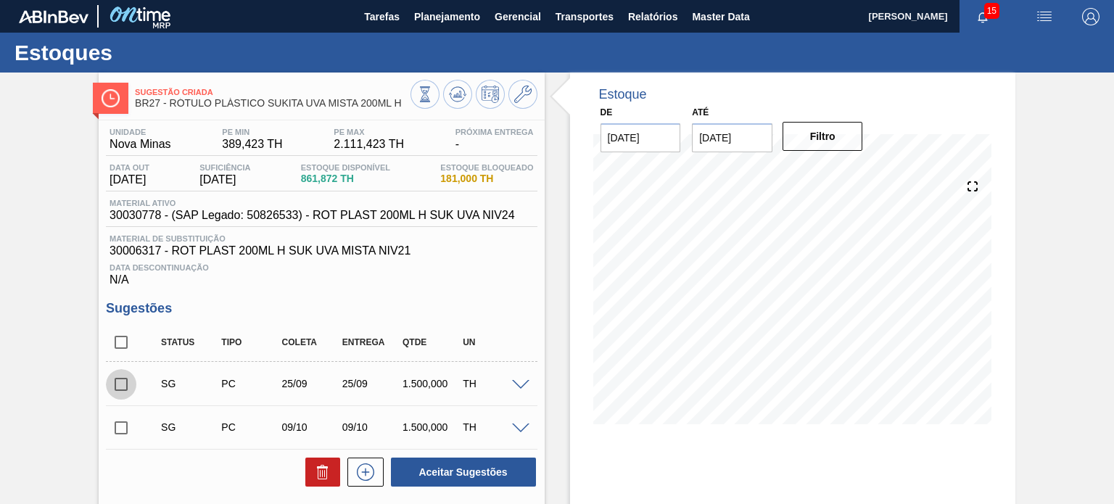
click at [122, 385] on input "checkbox" at bounding box center [121, 384] width 30 height 30
click at [450, 459] on button "Aceitar Sugestões" at bounding box center [463, 472] width 145 height 29
checkbox input "false"
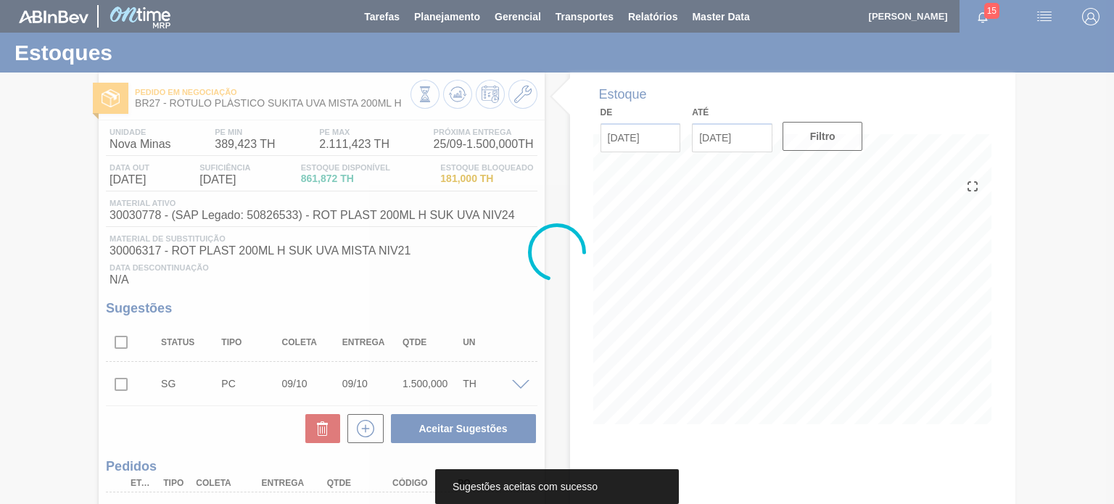
click at [459, 101] on div at bounding box center [557, 252] width 1114 height 504
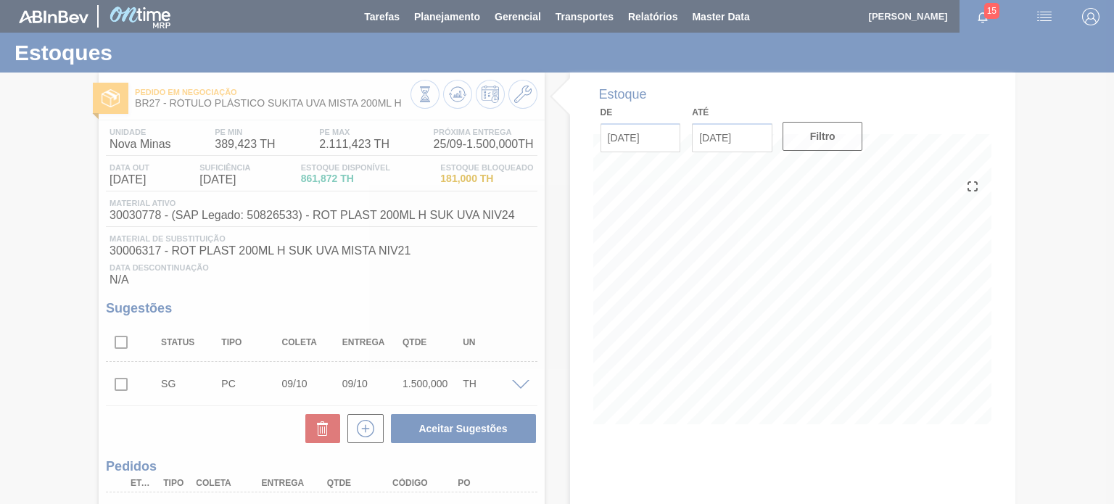
click at [459, 101] on div at bounding box center [557, 252] width 1114 height 504
click at [459, 101] on icon at bounding box center [457, 97] width 15 height 7
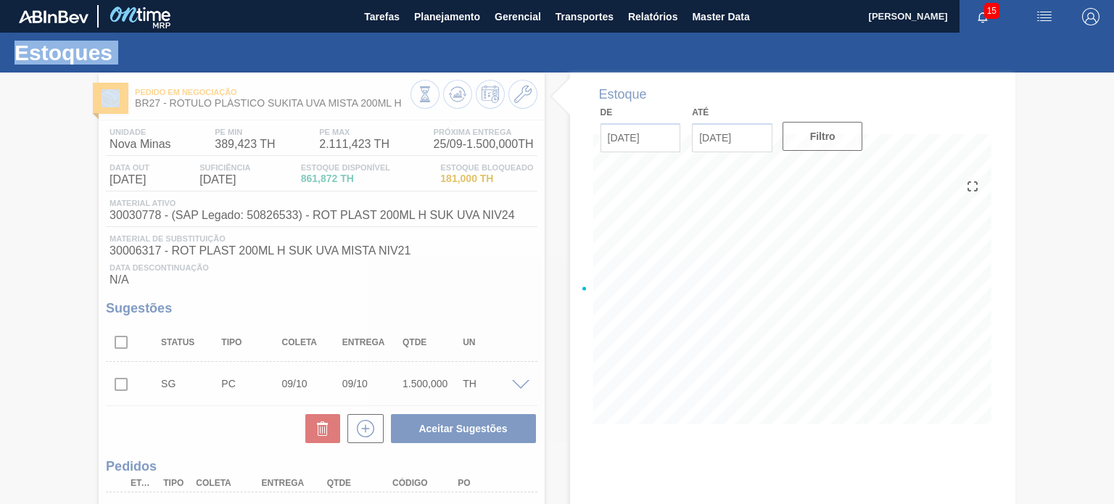
click at [459, 101] on div at bounding box center [557, 289] width 1114 height 432
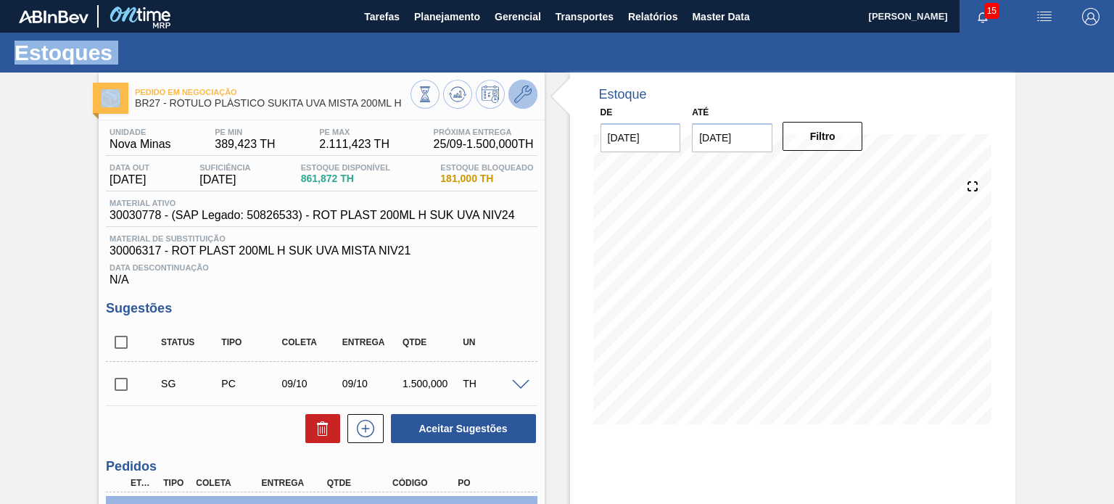
click at [519, 98] on icon at bounding box center [522, 94] width 17 height 17
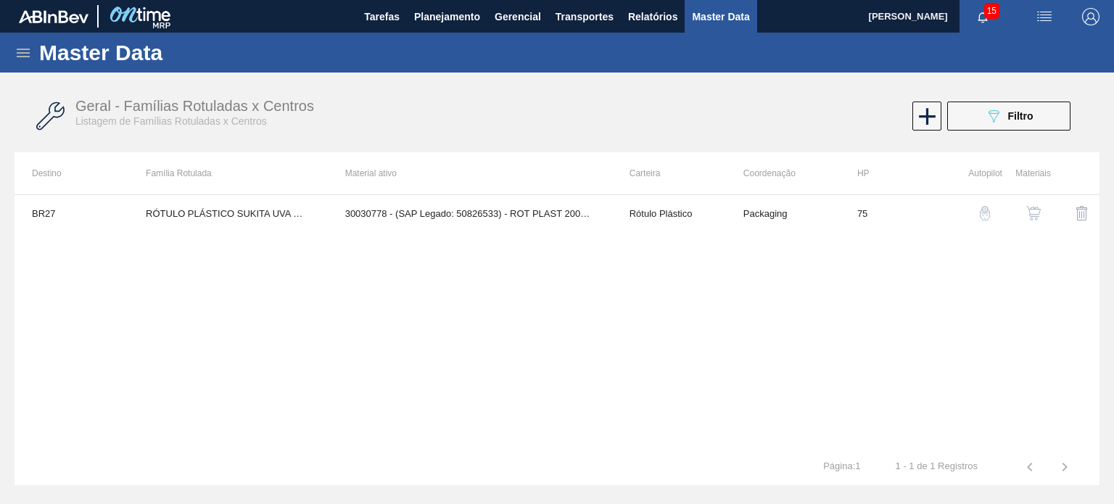
click at [1041, 210] on div "button" at bounding box center [1033, 213] width 17 height 15
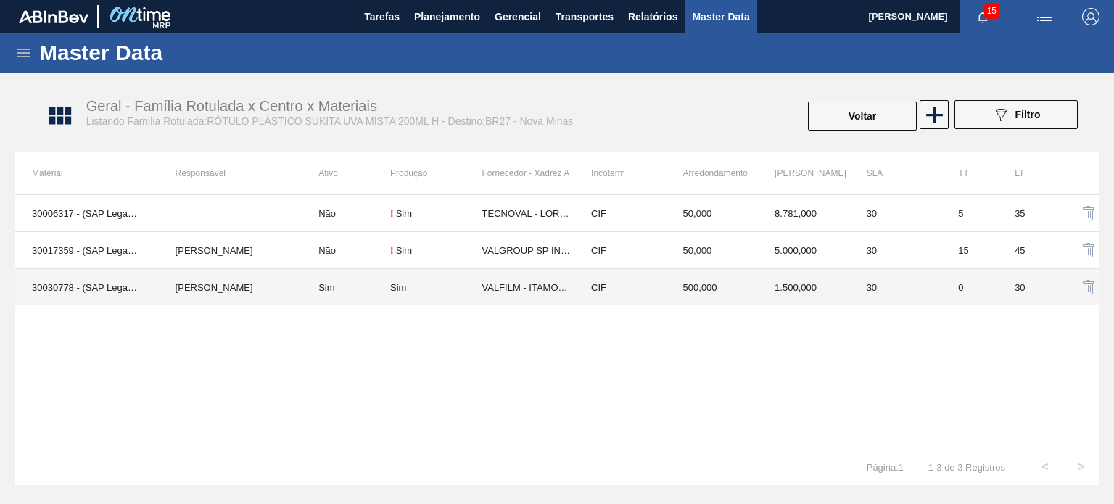
click at [621, 297] on td "CIF" at bounding box center [620, 287] width 92 height 37
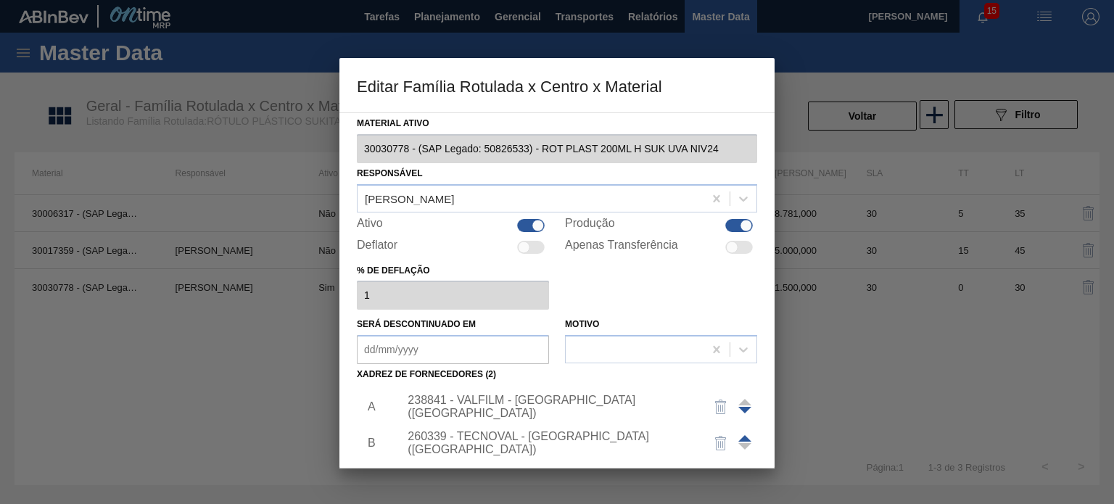
click at [532, 400] on div "238841 - VALFILM - ITAMONTE (MG)" at bounding box center [550, 407] width 284 height 26
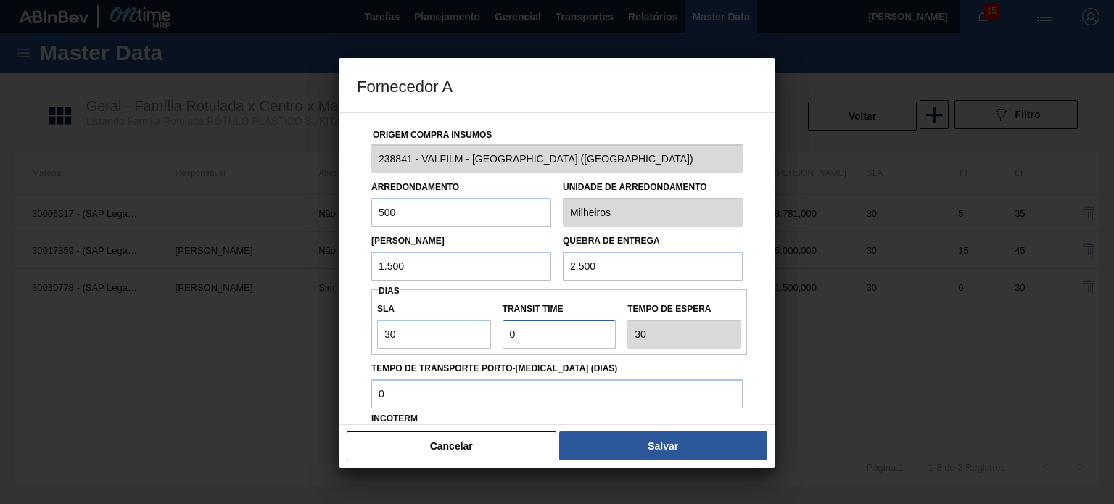
click at [504, 336] on input "Transit Time" at bounding box center [560, 334] width 114 height 29
type input "2"
type input "32"
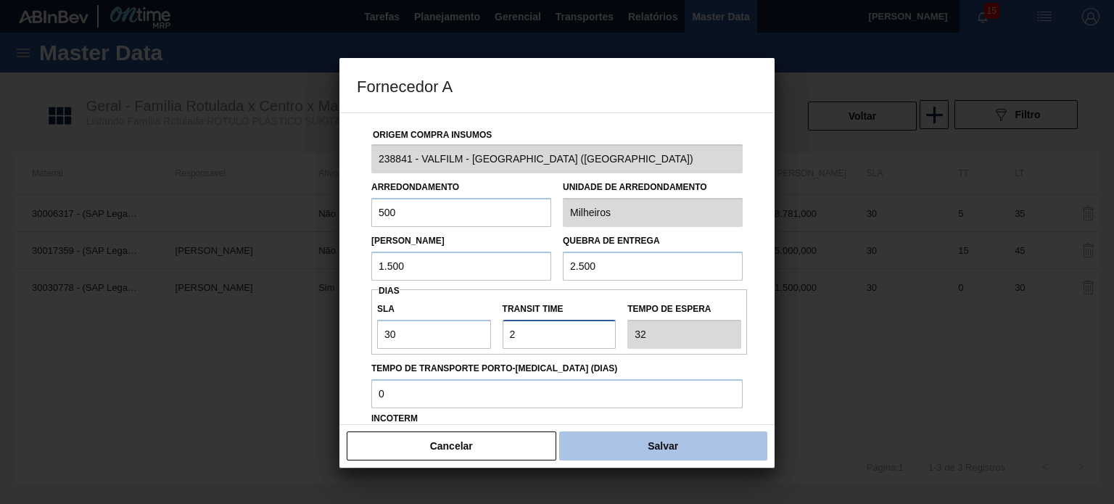
type input "2"
click at [664, 444] on button "Salvar" at bounding box center [663, 446] width 208 height 29
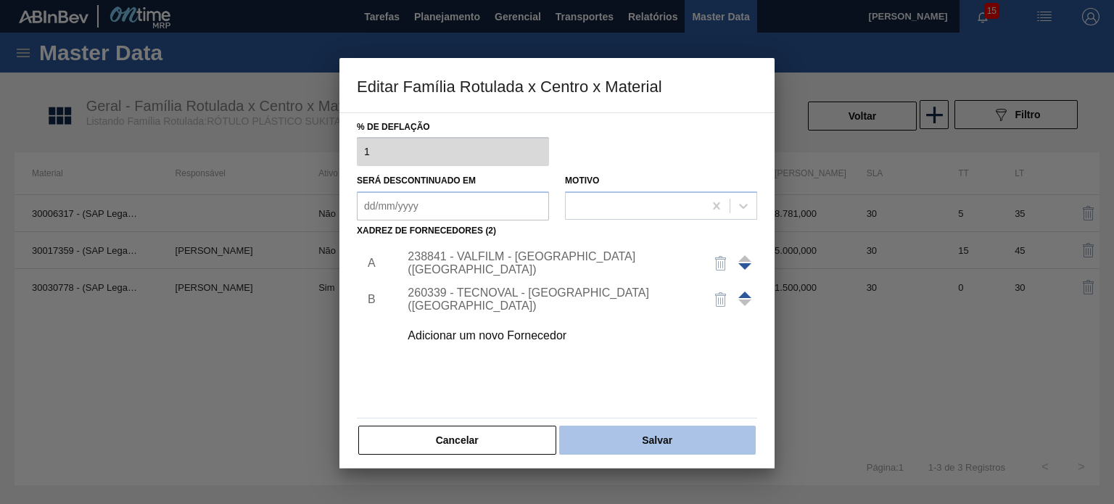
scroll to position [148, 0]
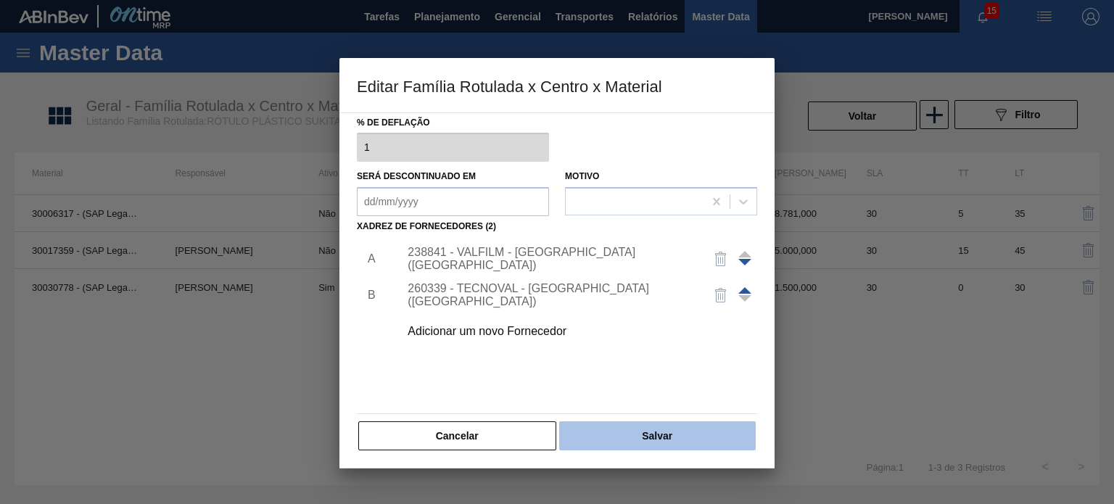
click at [664, 440] on button "Salvar" at bounding box center [657, 435] width 197 height 29
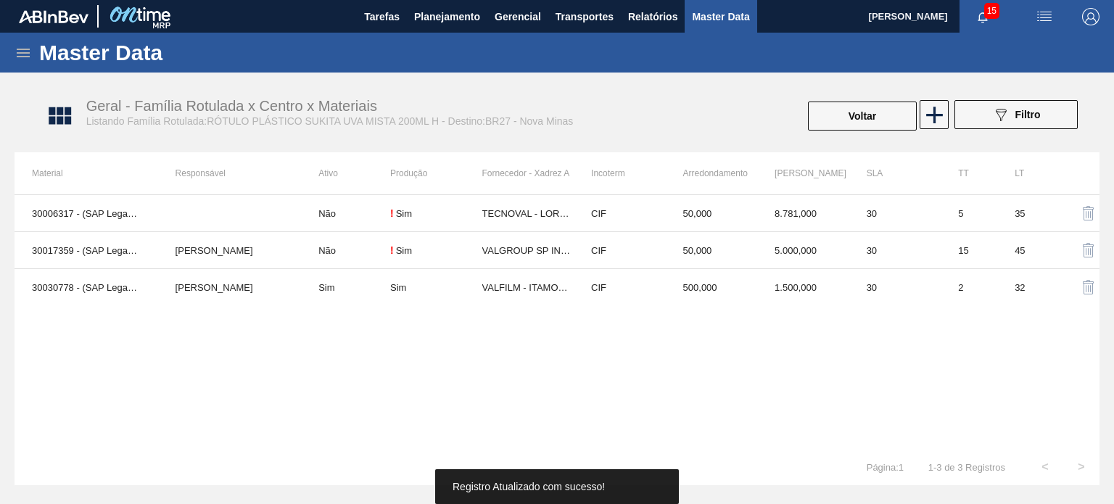
click at [865, 117] on button "Voltar" at bounding box center [862, 116] width 109 height 29
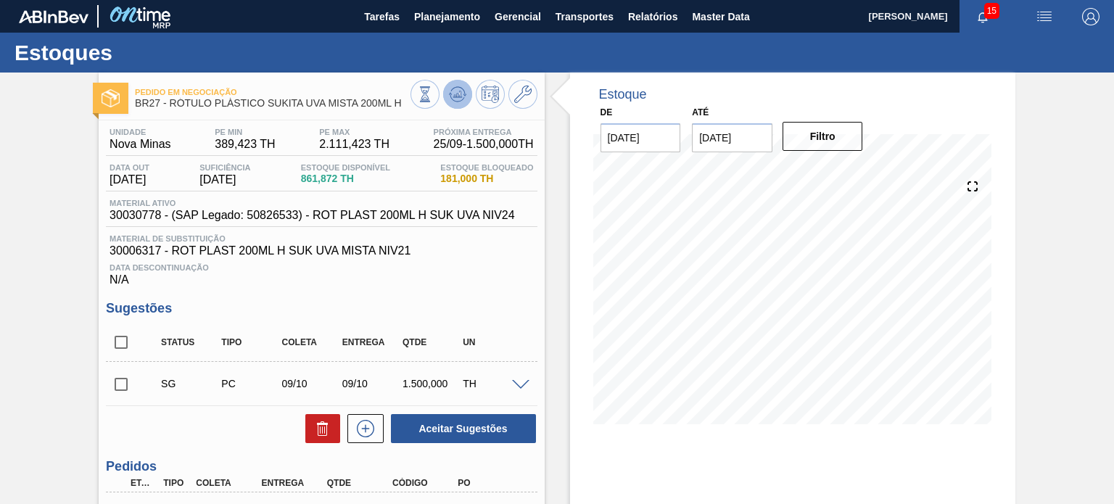
click at [455, 98] on icon at bounding box center [457, 94] width 17 height 17
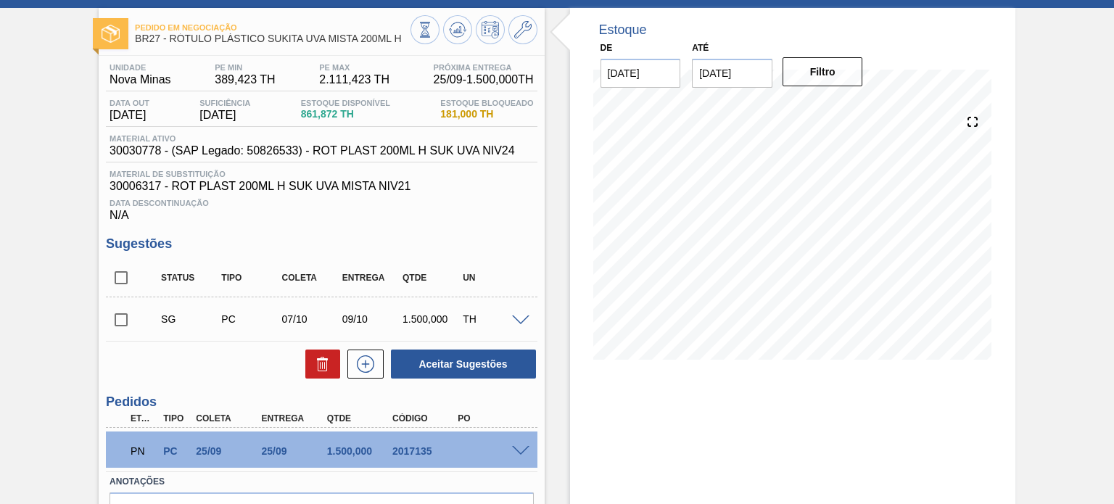
scroll to position [151, 0]
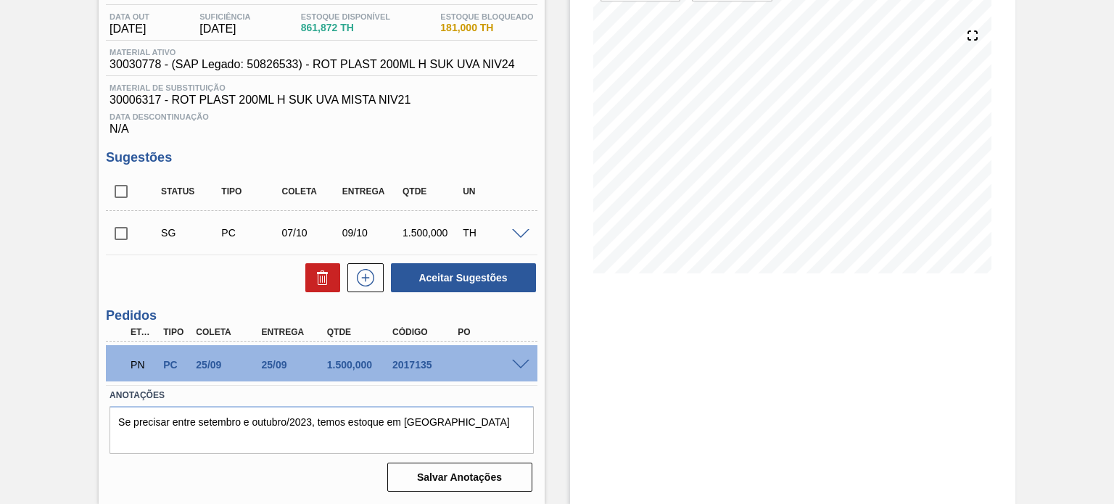
click at [400, 362] on div "2017135" at bounding box center [425, 365] width 72 height 12
copy div "2017135"
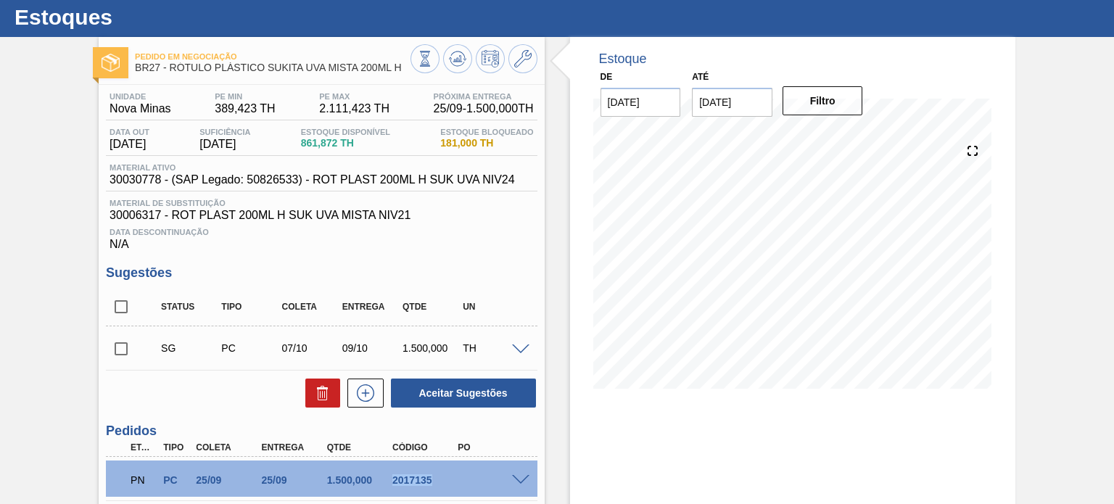
scroll to position [0, 0]
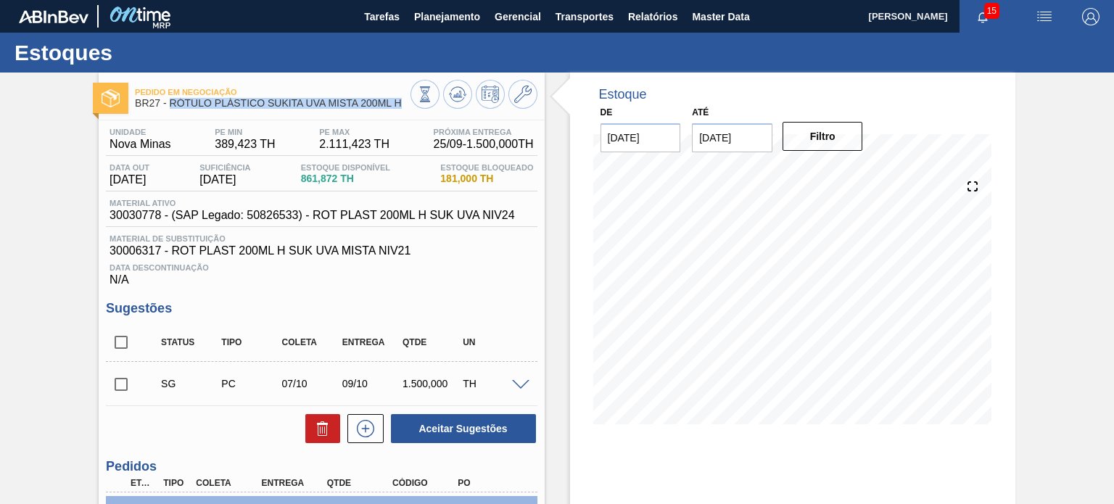
copy span "RÓTULO PLÁSTICO SUKITA UVA MISTA 200ML H"
drag, startPoint x: 398, startPoint y: 104, endPoint x: 172, endPoint y: 103, distance: 226.3
click at [172, 103] on span "BR27 - RÓTULO PLÁSTICO SUKITA UVA MISTA 200ML H" at bounding box center [272, 103] width 275 height 11
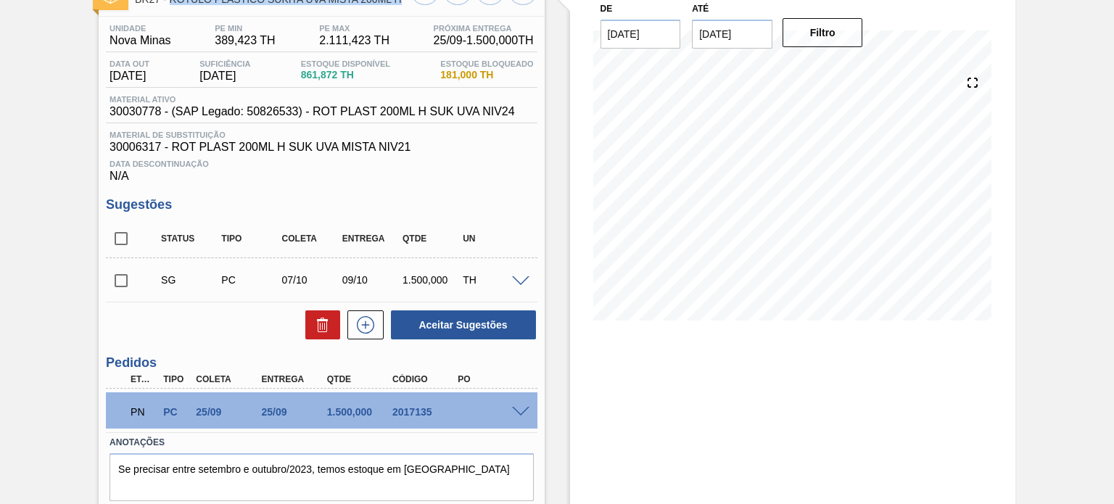
scroll to position [151, 0]
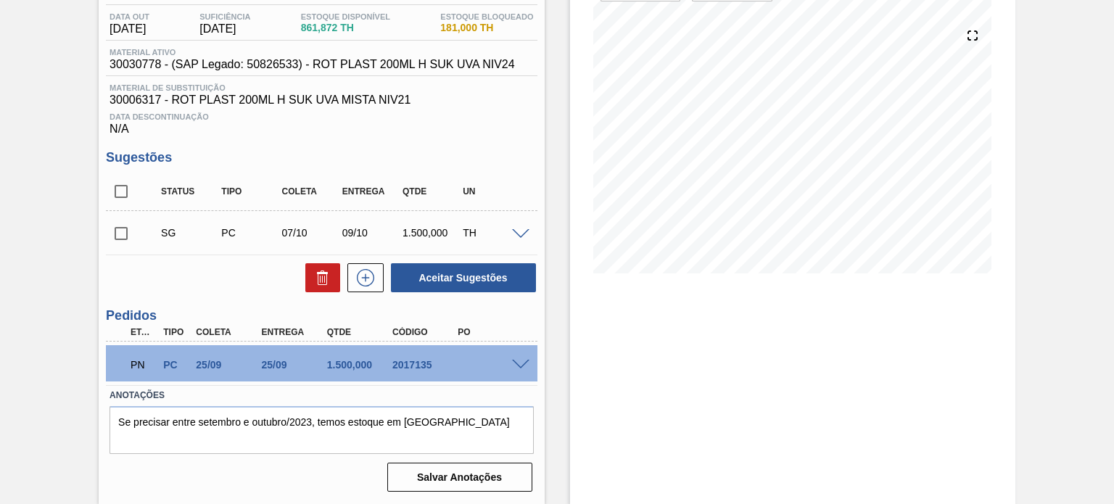
click at [524, 366] on span at bounding box center [520, 365] width 17 height 11
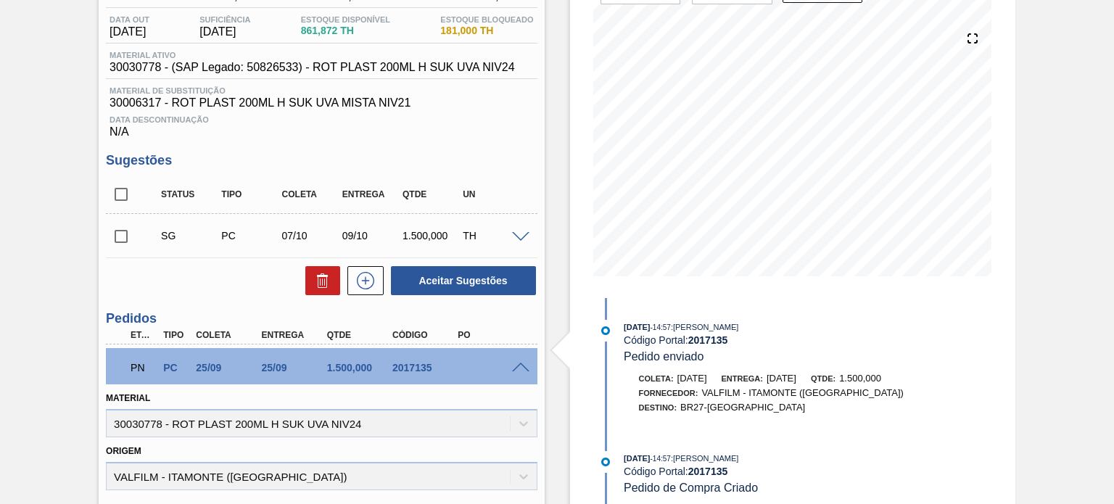
scroll to position [0, 0]
